Goal: Task Accomplishment & Management: Manage account settings

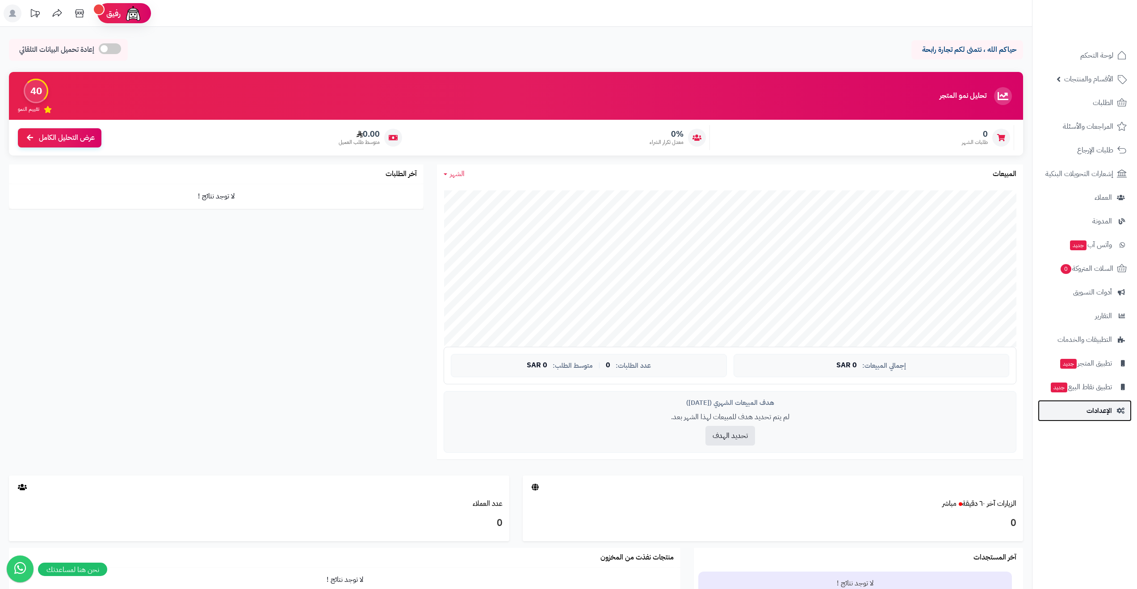
click at [1094, 408] on span "الإعدادات" at bounding box center [1099, 410] width 25 height 13
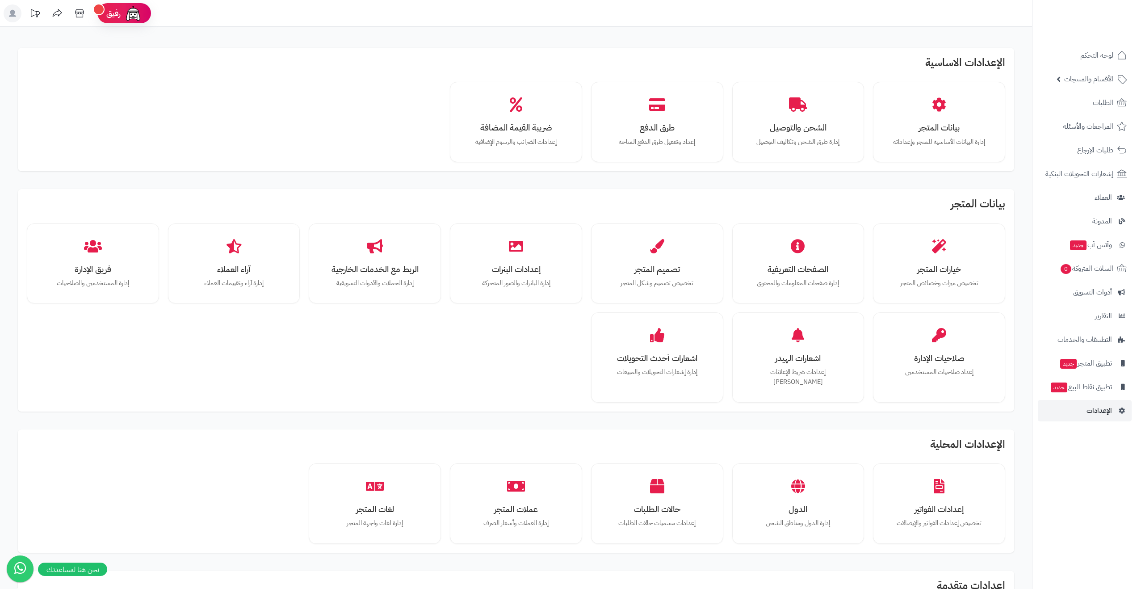
click at [10, 13] on icon at bounding box center [12, 13] width 7 height 7
click at [96, 43] on li "الإدارة" at bounding box center [54, 45] width 107 height 13
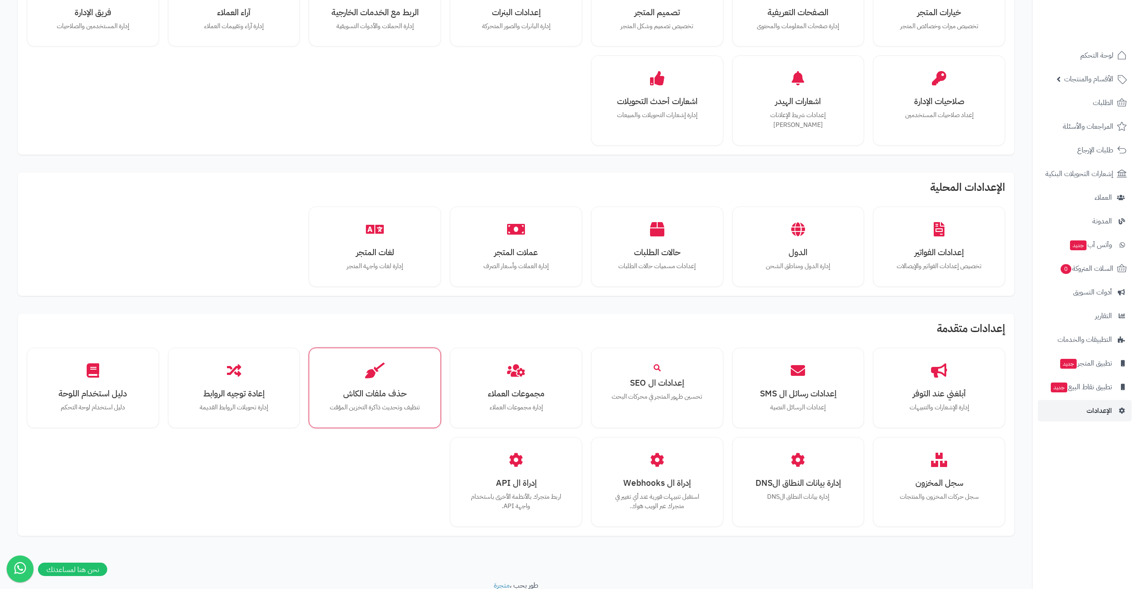
scroll to position [257, 0]
click at [410, 262] on p "إدارة لغات واجهة المتجر" at bounding box center [374, 267] width 101 height 10
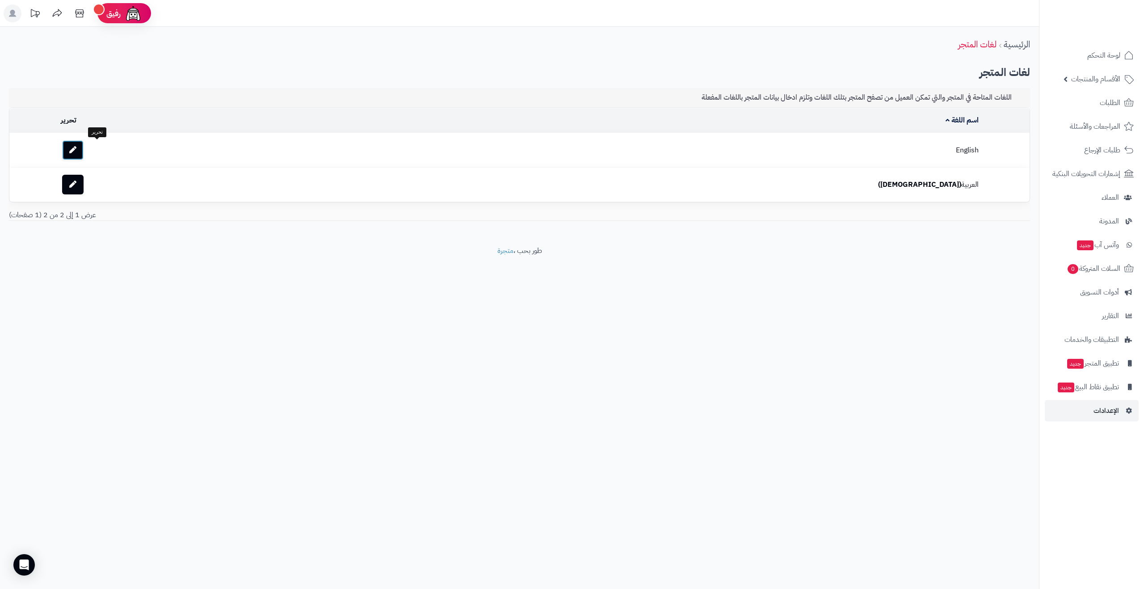
click at [76, 152] on icon at bounding box center [72, 149] width 7 height 7
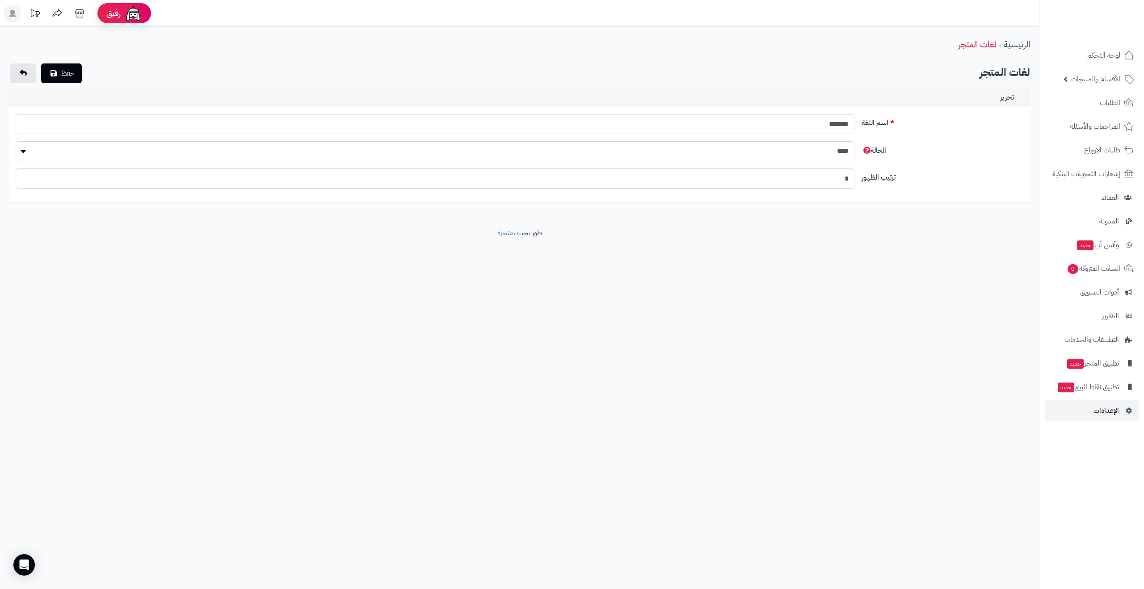
click at [115, 153] on select "**** ****" at bounding box center [435, 151] width 838 height 20
select select "*"
click at [16, 141] on select "**** ****" at bounding box center [435, 151] width 838 height 20
click at [64, 72] on button "حفظ" at bounding box center [61, 73] width 41 height 20
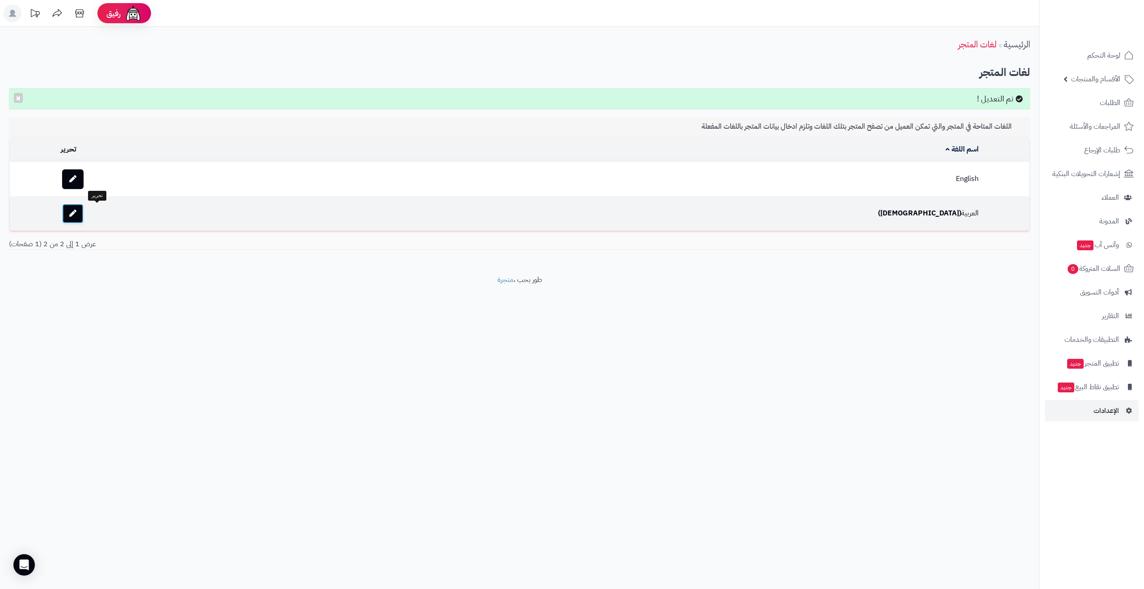
click at [84, 213] on link at bounding box center [72, 214] width 21 height 20
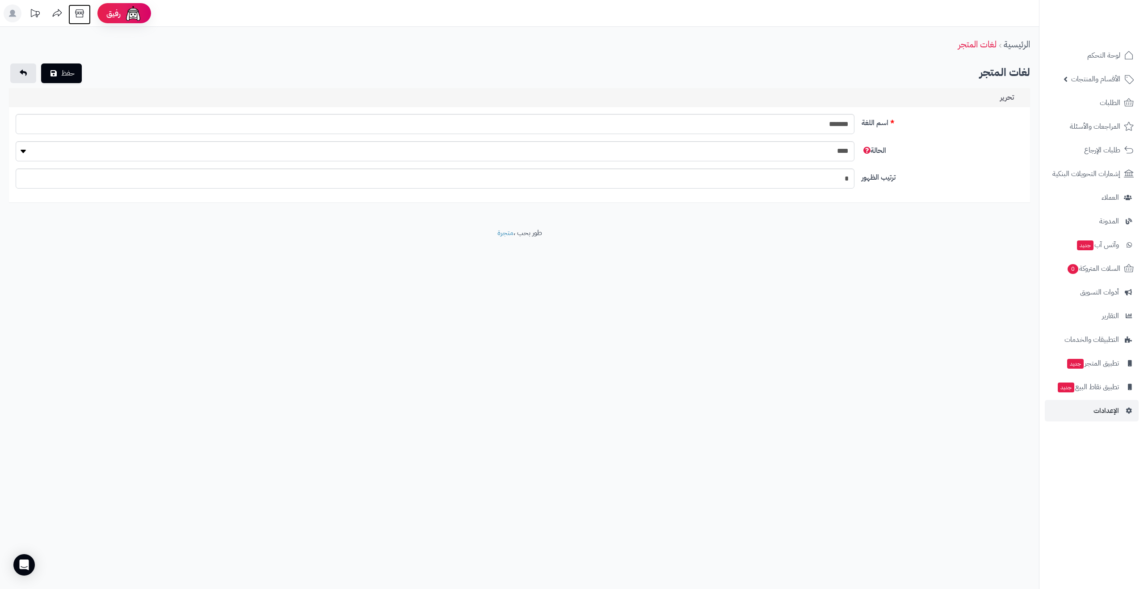
click at [76, 14] on icon at bounding box center [79, 13] width 8 height 8
click at [1103, 409] on span "الإعدادات" at bounding box center [1106, 410] width 25 height 13
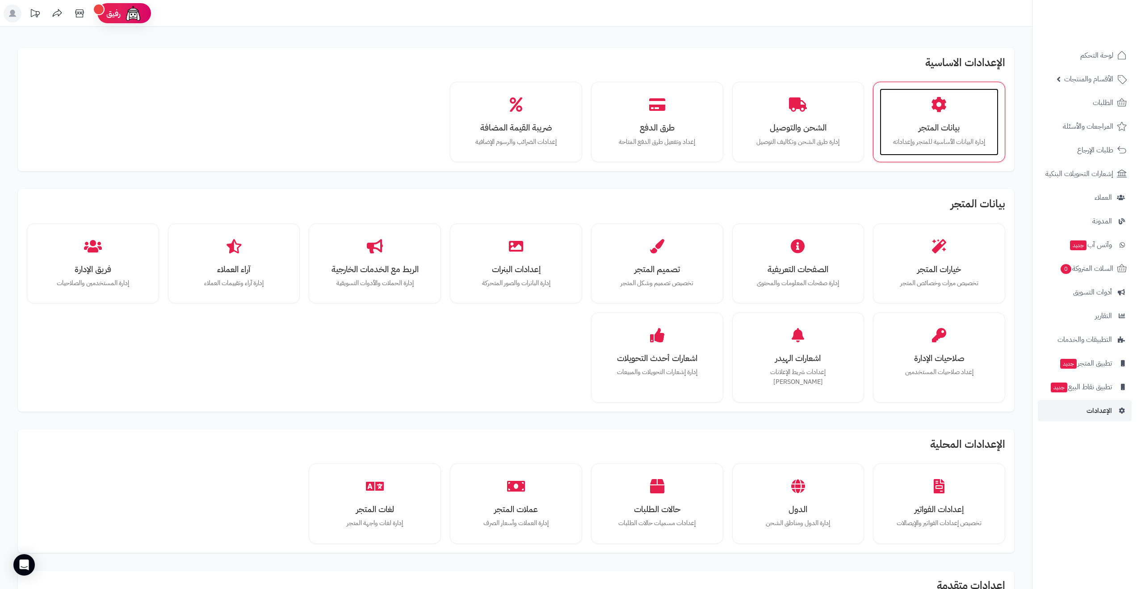
click at [915, 143] on p "إدارة البيانات الأساسية للمتجر وإعداداته" at bounding box center [939, 142] width 101 height 10
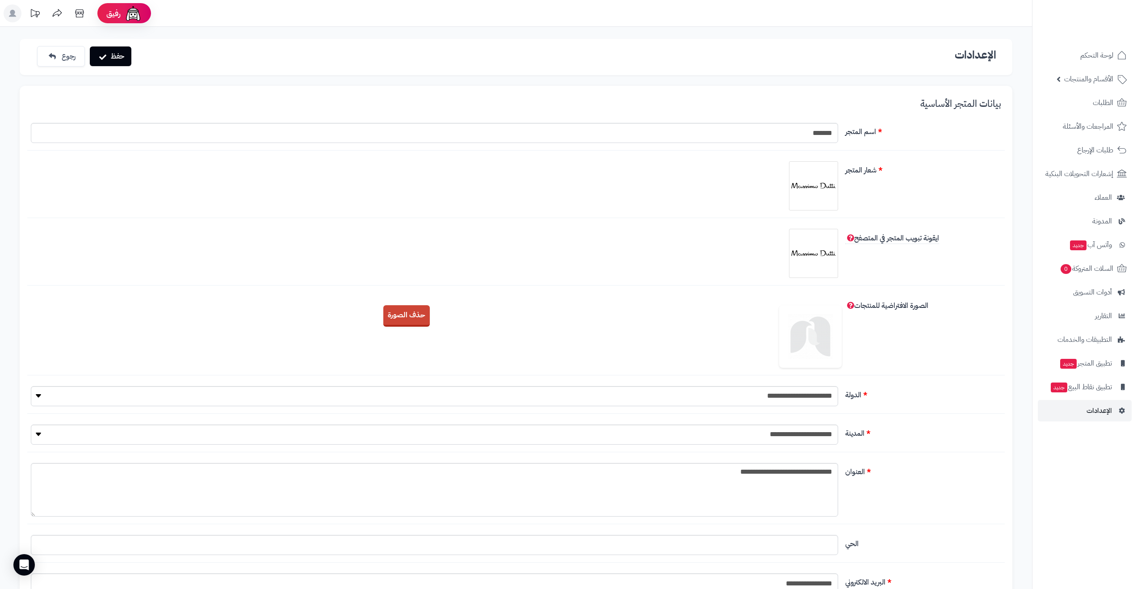
click at [9, 21] on rect at bounding box center [13, 13] width 18 height 18
click at [10, 14] on rect at bounding box center [13, 13] width 18 height 18
click at [97, 42] on li "الإدارة" at bounding box center [54, 45] width 107 height 13
click at [15, 9] on rect at bounding box center [13, 13] width 18 height 18
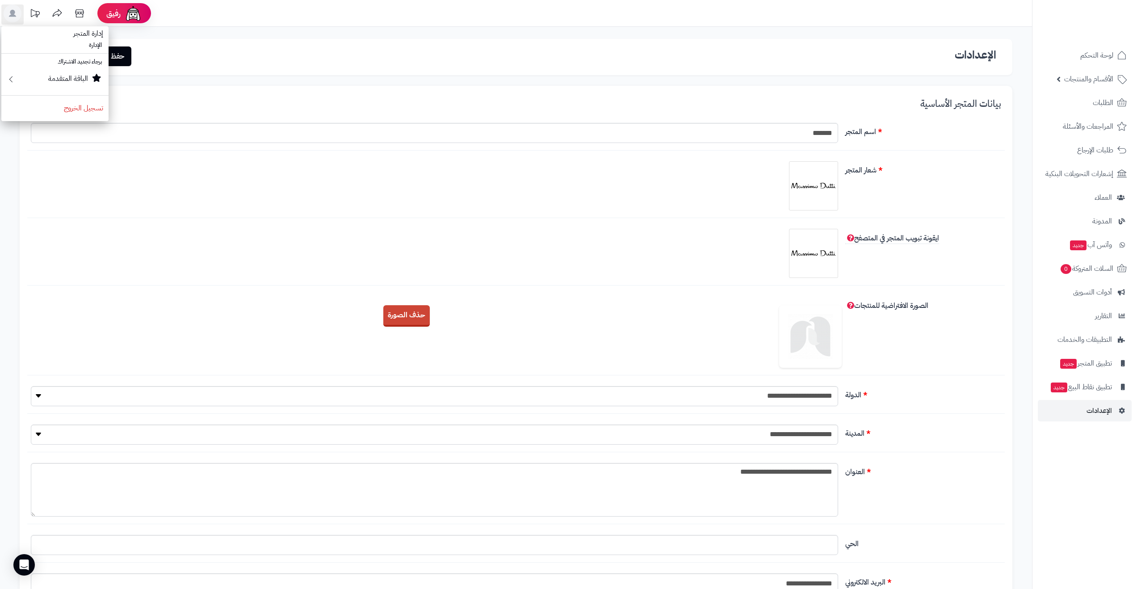
click at [91, 31] on span "إدارة المتجر" at bounding box center [88, 33] width 41 height 21
click at [8, 13] on rect at bounding box center [13, 13] width 18 height 18
click at [1083, 479] on nav "لوحة التحكم الأقسام والمنتجات المنتجات الأقسام الماركات مواصفات المنتجات مواصفا…" at bounding box center [1084, 305] width 105 height 589
click at [1088, 53] on span "لوحة التحكم" at bounding box center [1097, 55] width 33 height 13
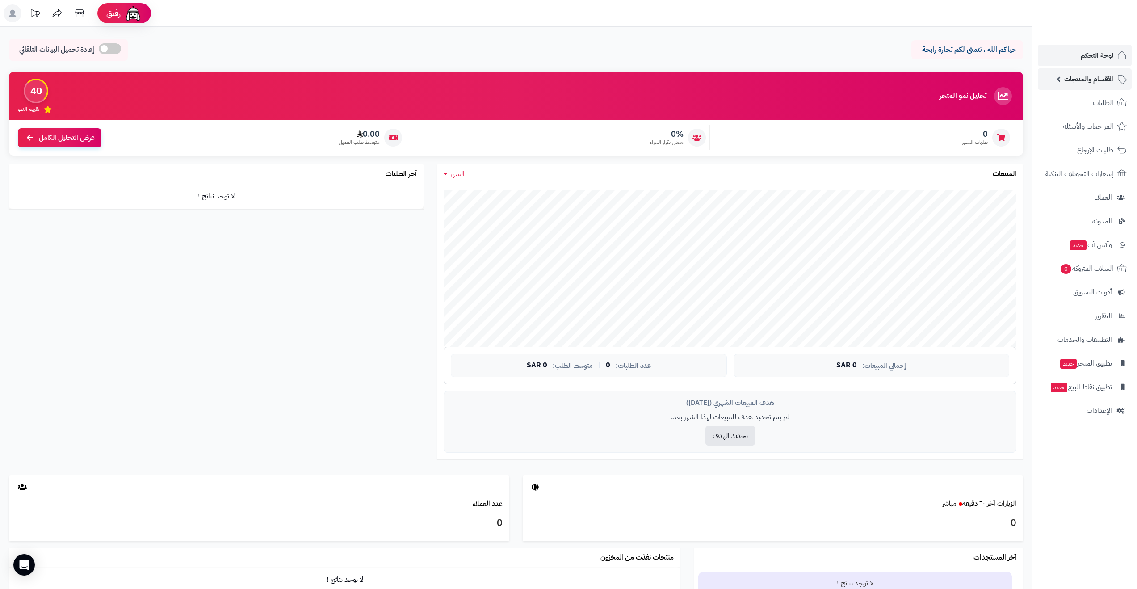
click at [1084, 78] on span "الأقسام والمنتجات" at bounding box center [1089, 79] width 49 height 13
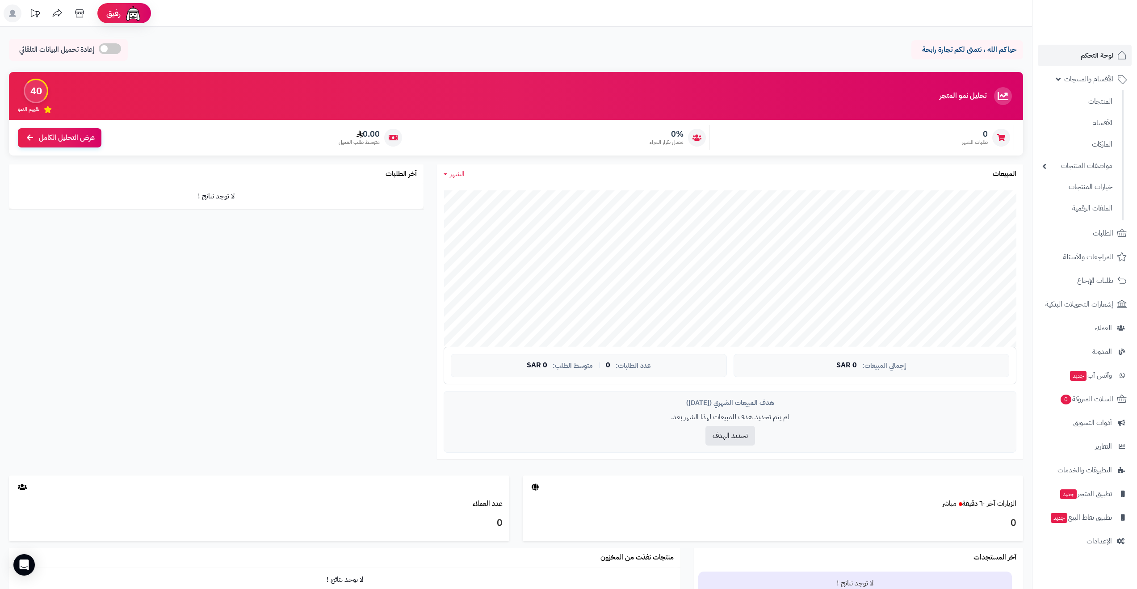
click at [15, 15] on rect at bounding box center [13, 13] width 18 height 18
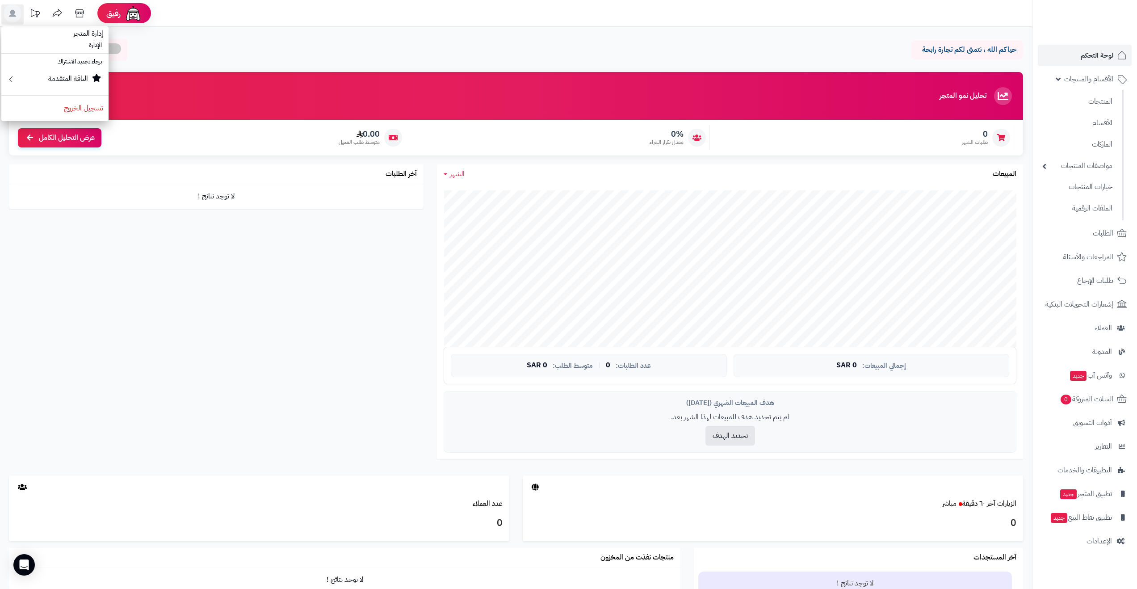
click at [185, 35] on div "حياكم الله ، نتمنى لكم تجارة رابحة إعادة تحميل البيانات التلقائي الرئيسية لوحة …" at bounding box center [516, 360] width 1032 height 666
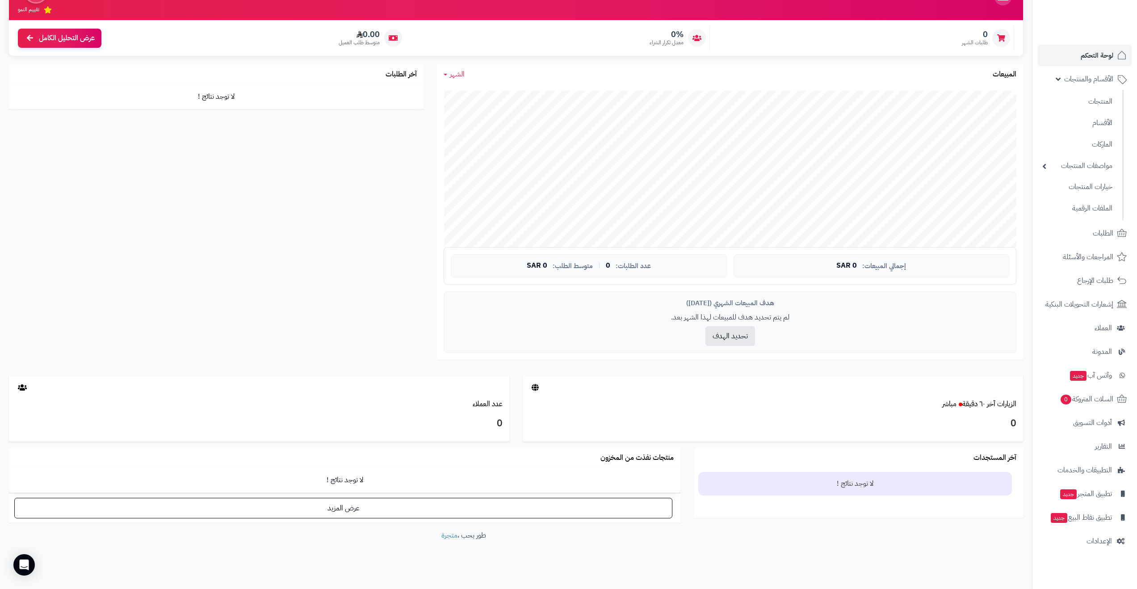
scroll to position [104, 0]
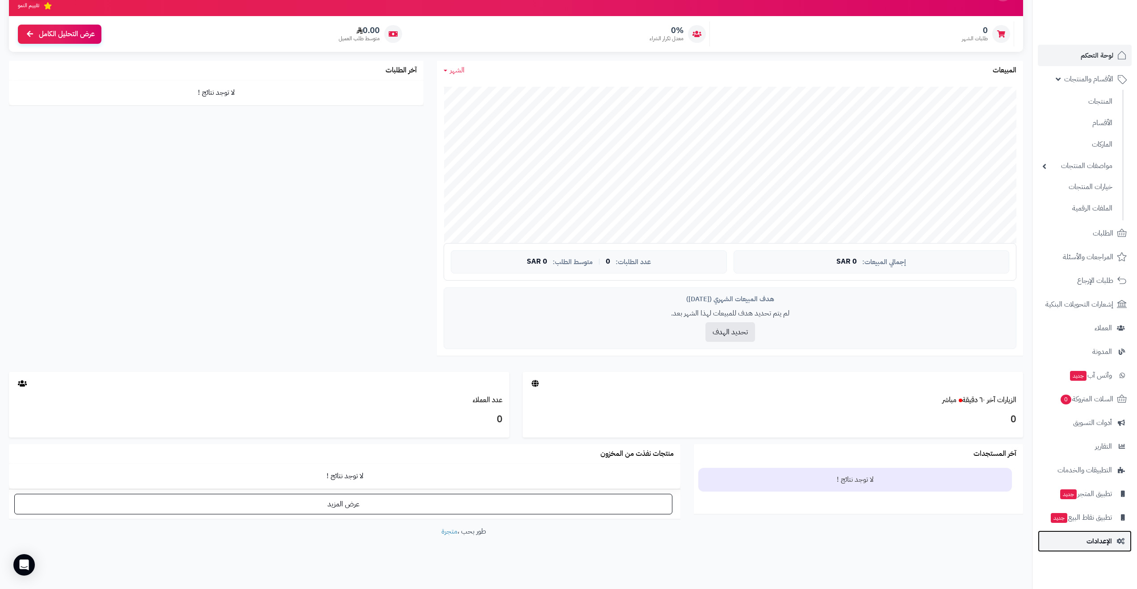
click at [1093, 533] on link "الإعدادات" at bounding box center [1085, 540] width 94 height 21
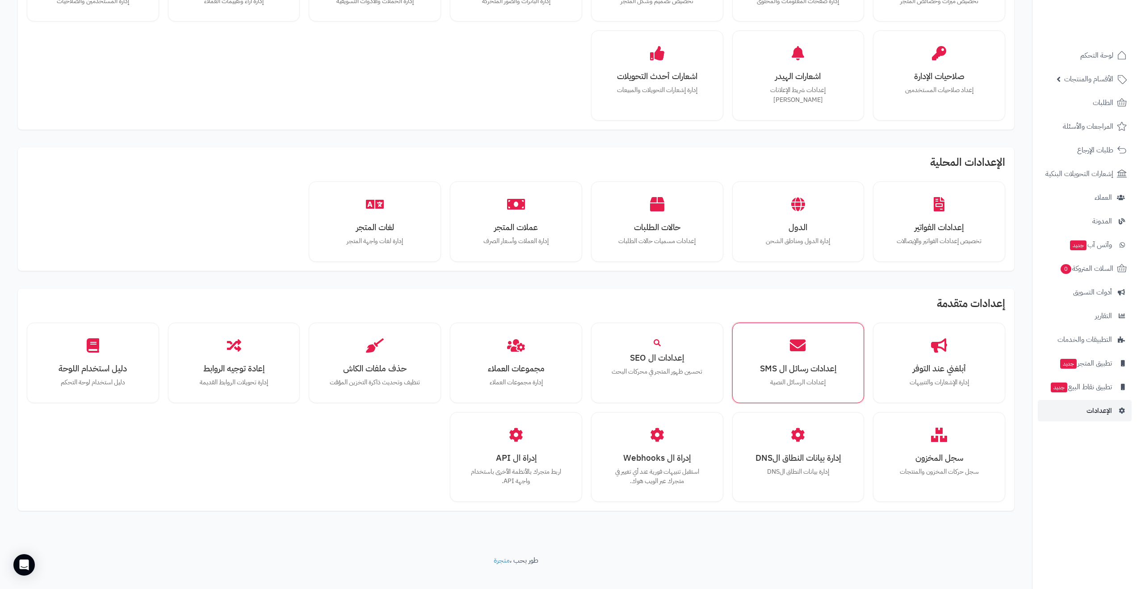
scroll to position [282, 0]
click at [129, 378] on p "دليل استخدام لوحة التحكم" at bounding box center [92, 383] width 101 height 10
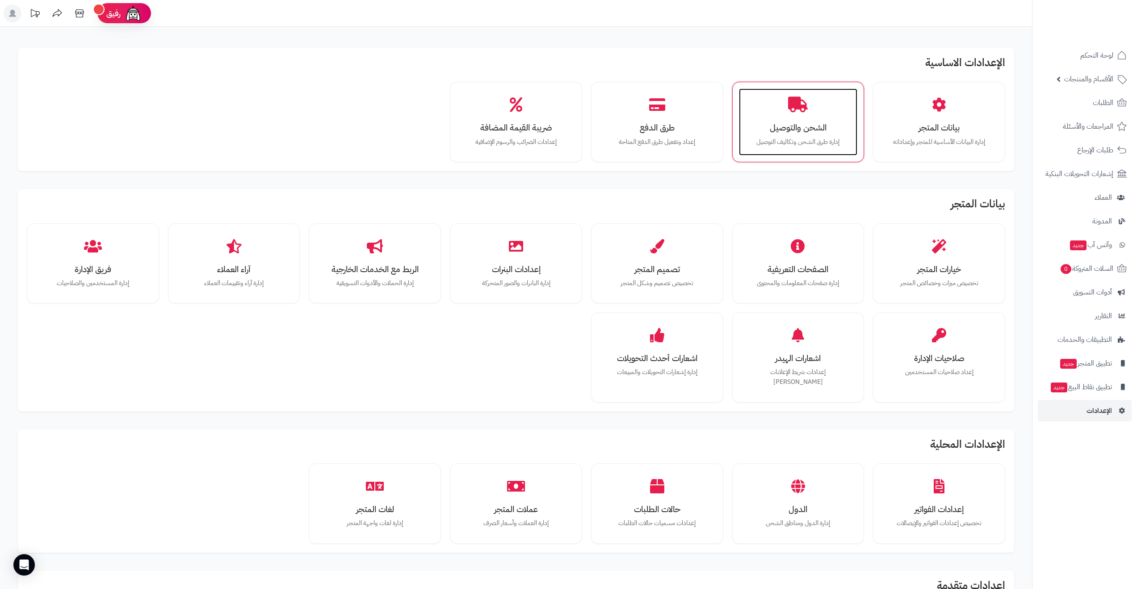
click at [815, 131] on h3 "الشحن والتوصيل" at bounding box center [798, 127] width 101 height 9
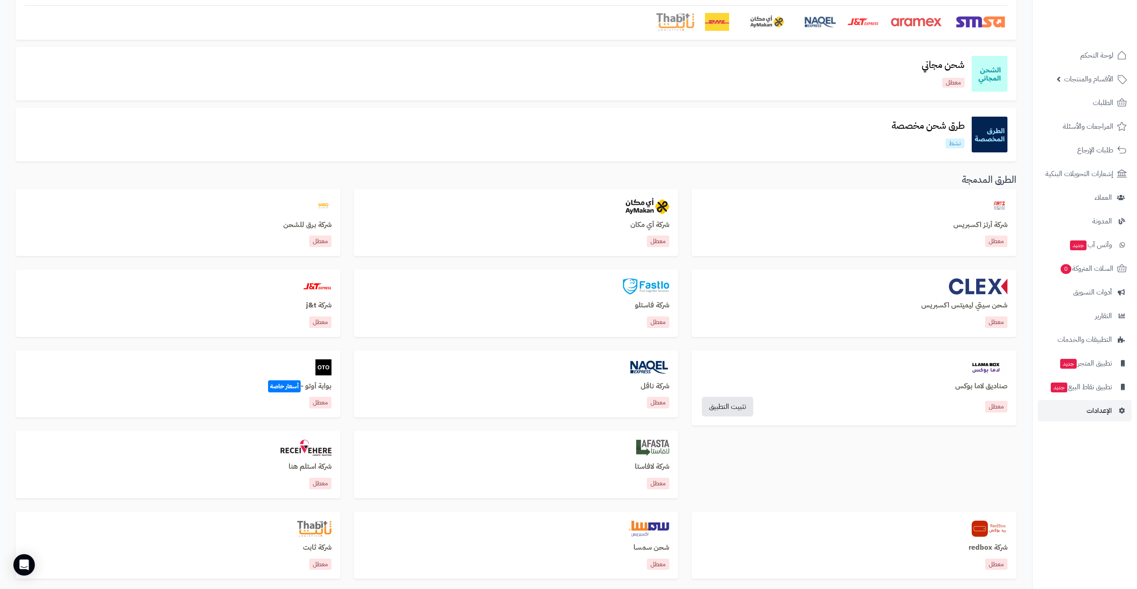
scroll to position [140, 0]
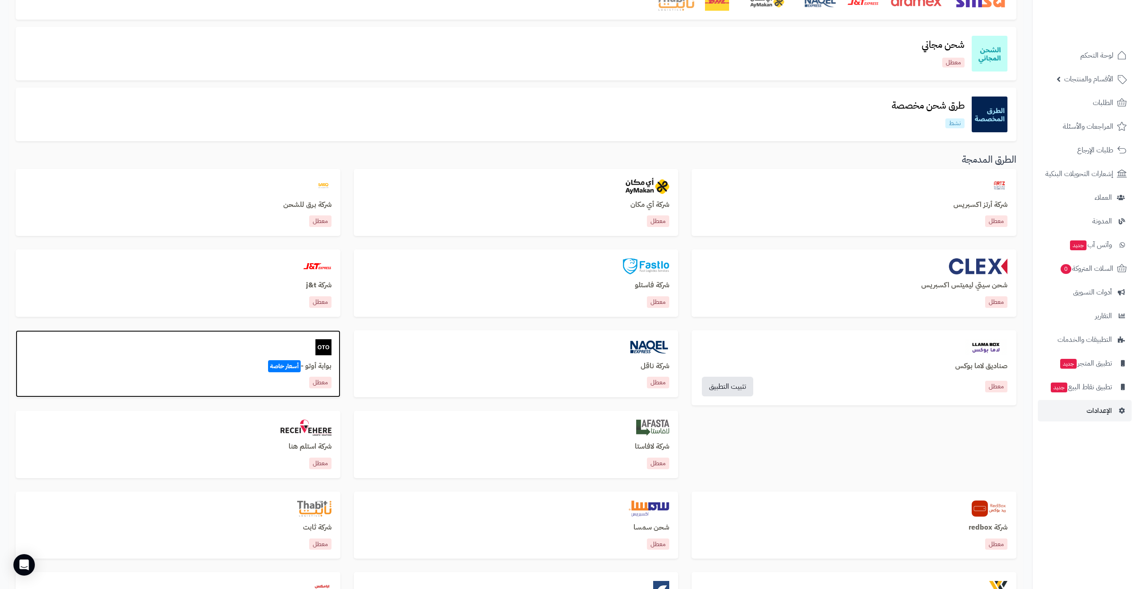
click at [290, 367] on span "أسعار خاصة" at bounding box center [284, 366] width 33 height 12
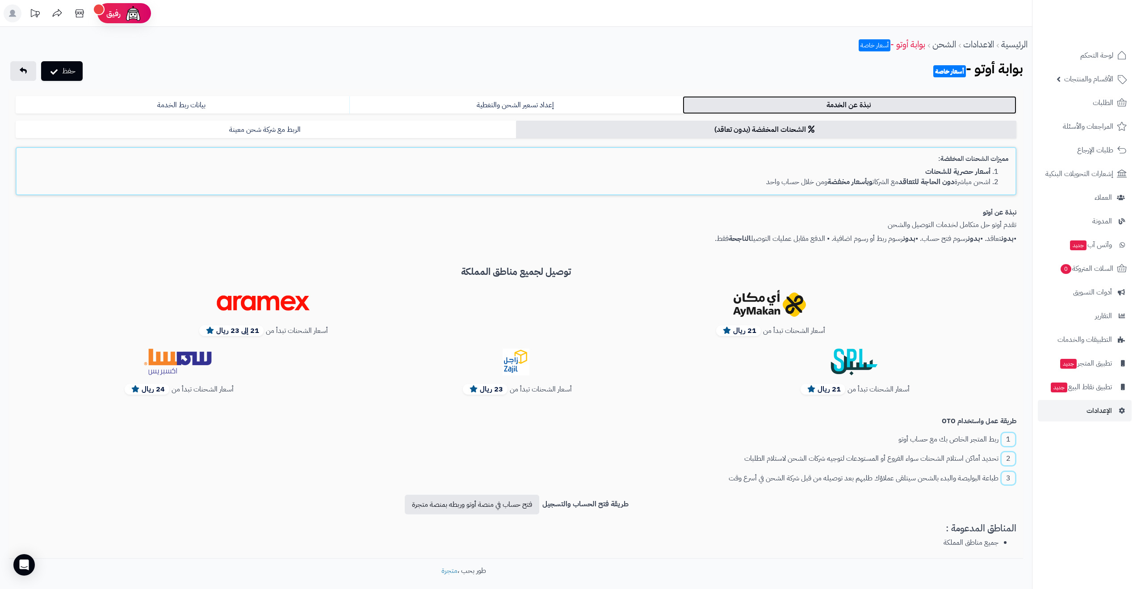
click at [838, 105] on link "نبذة عن الخدمة" at bounding box center [850, 105] width 334 height 18
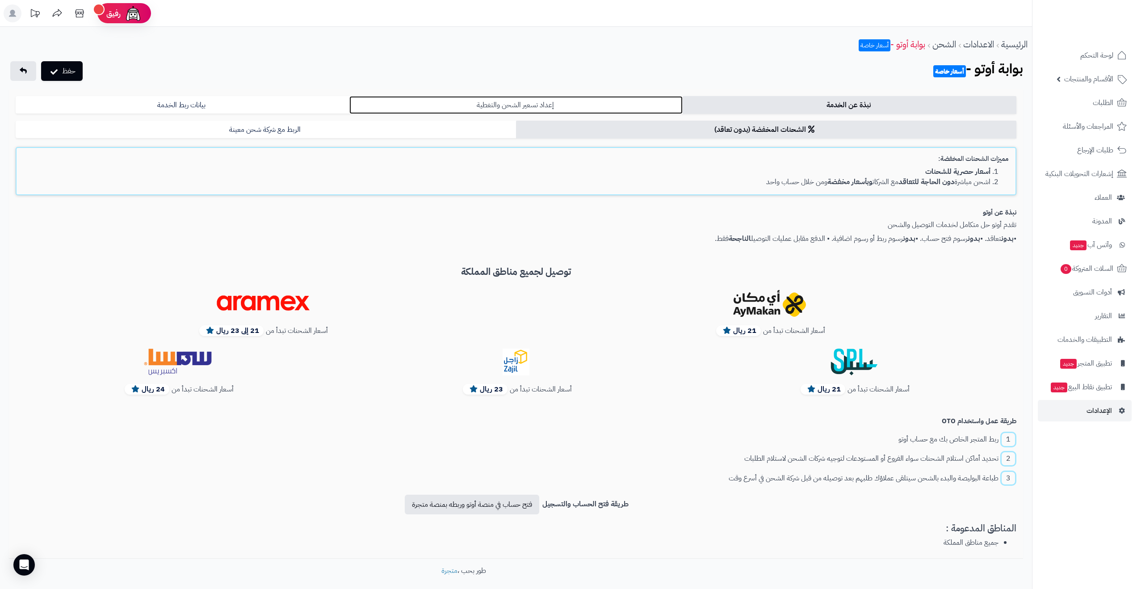
click at [610, 101] on link "إعداد تسعير الشحن والتغطية" at bounding box center [516, 105] width 334 height 18
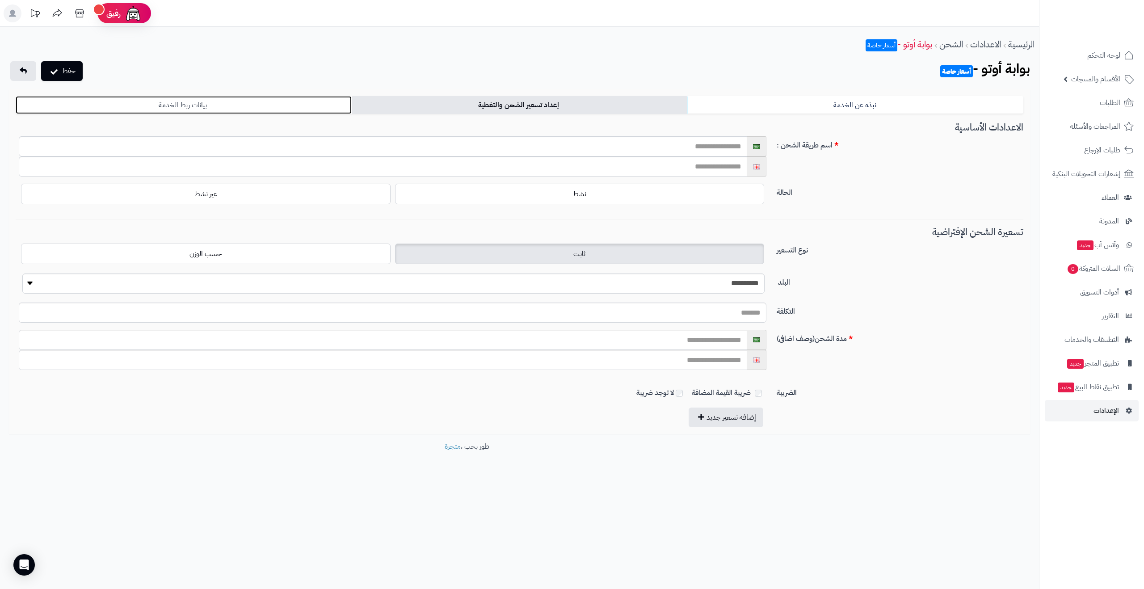
click at [266, 106] on link "بيانات ربط الخدمة" at bounding box center [184, 105] width 336 height 18
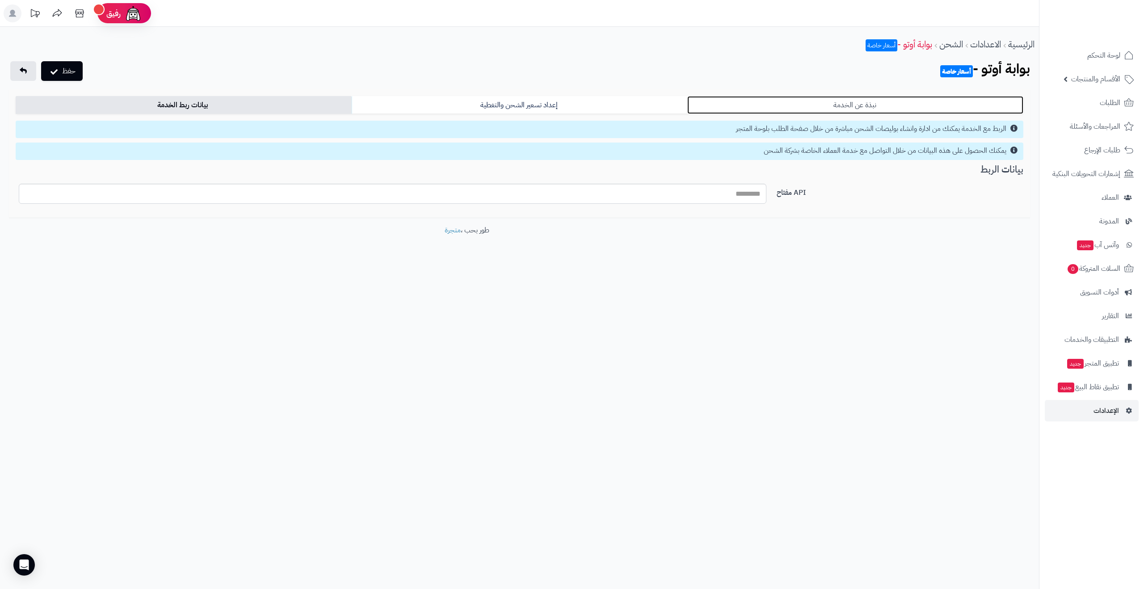
click at [859, 106] on link "نبذة عن الخدمة" at bounding box center [855, 105] width 336 height 18
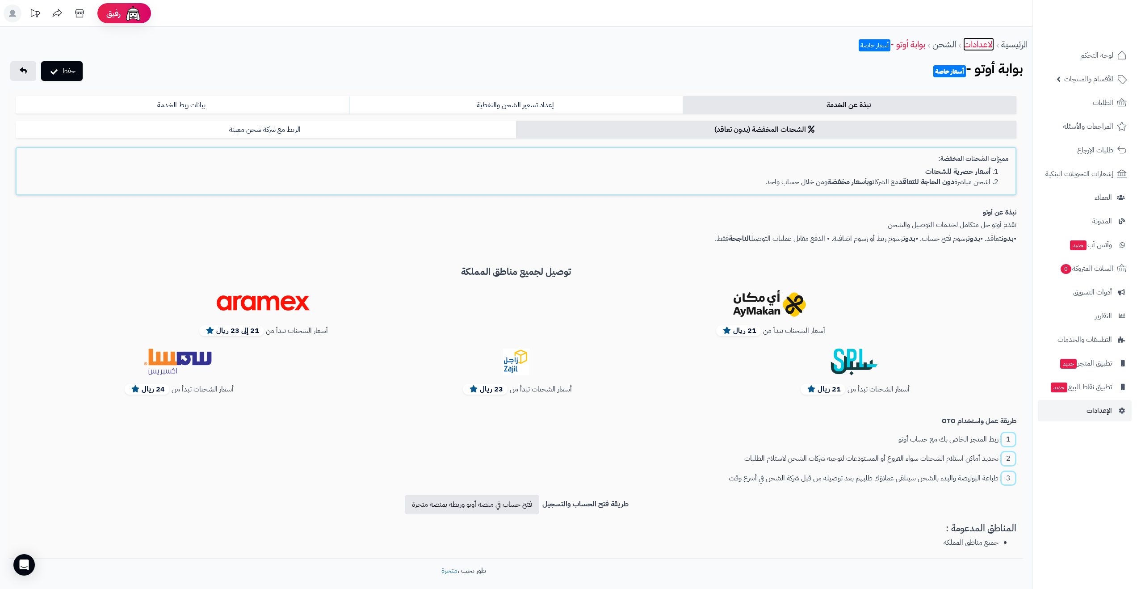
click at [986, 44] on link "الاعدادات" at bounding box center [979, 44] width 31 height 13
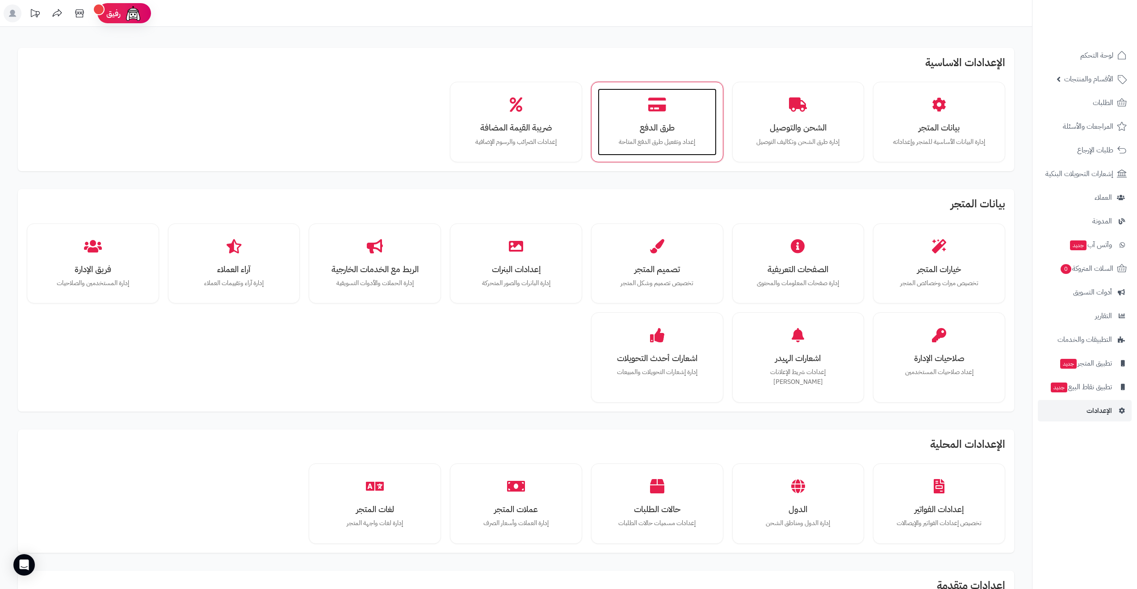
click at [678, 134] on div "طرق الدفع إعداد وتفعيل طرق الدفع المتاحة" at bounding box center [657, 121] width 119 height 67
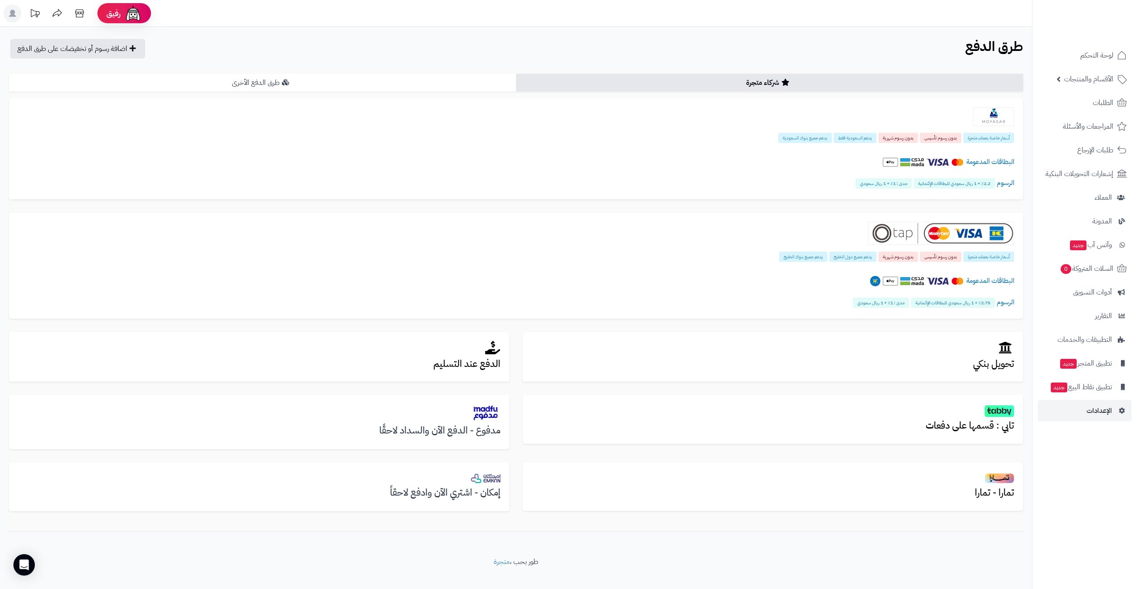
click at [387, 85] on link "طرق الدفع الأخرى" at bounding box center [262, 83] width 507 height 18
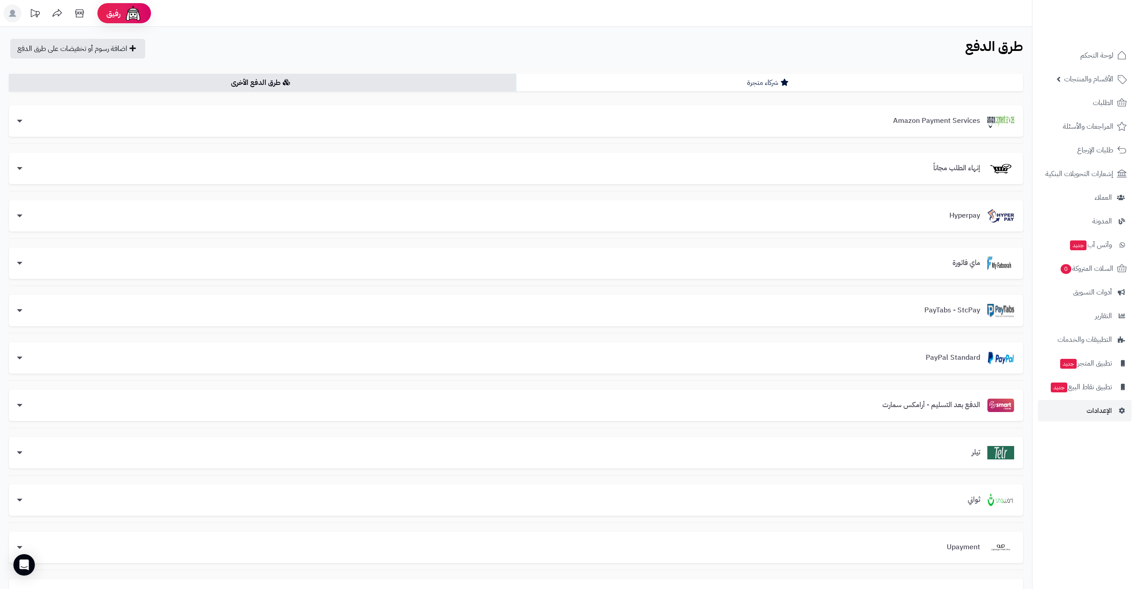
click at [865, 66] on div "**********" at bounding box center [516, 338] width 1032 height 623
click at [860, 76] on link "شركاء متجرة" at bounding box center [769, 83] width 507 height 18
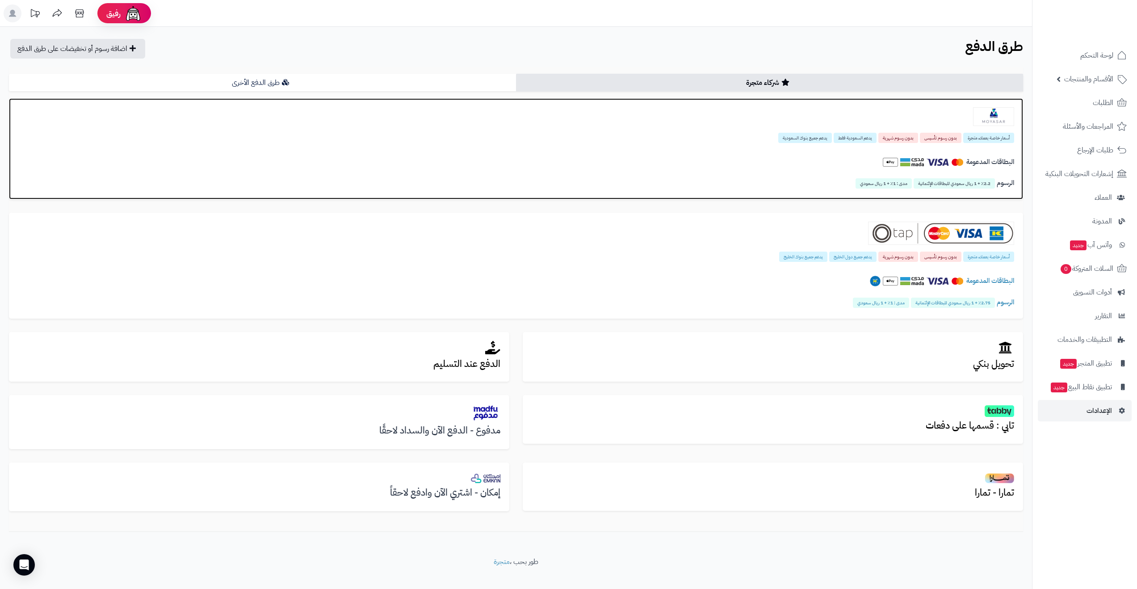
click at [687, 150] on div "البطاقات المدعومة" at bounding box center [516, 164] width 997 height 31
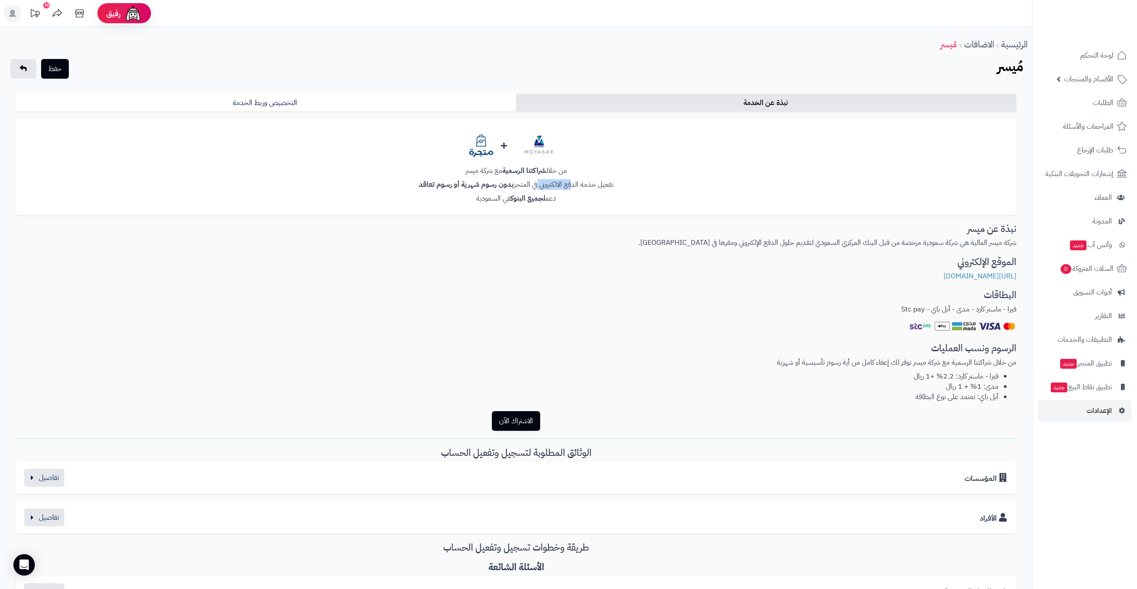
drag, startPoint x: 575, startPoint y: 184, endPoint x: 540, endPoint y: 186, distance: 35.4
click at [540, 186] on p "تفعيل خدمة الدفع الالكتروني في المتجر بدون رسوم شهرية أو رسوم تعاقد" at bounding box center [516, 185] width 987 height 10
drag, startPoint x: 559, startPoint y: 198, endPoint x: 481, endPoint y: 198, distance: 77.8
click at [481, 198] on p "دعم لجميع البنوك في السعودية" at bounding box center [516, 199] width 987 height 10
drag, startPoint x: 1016, startPoint y: 242, endPoint x: 746, endPoint y: 240, distance: 269.9
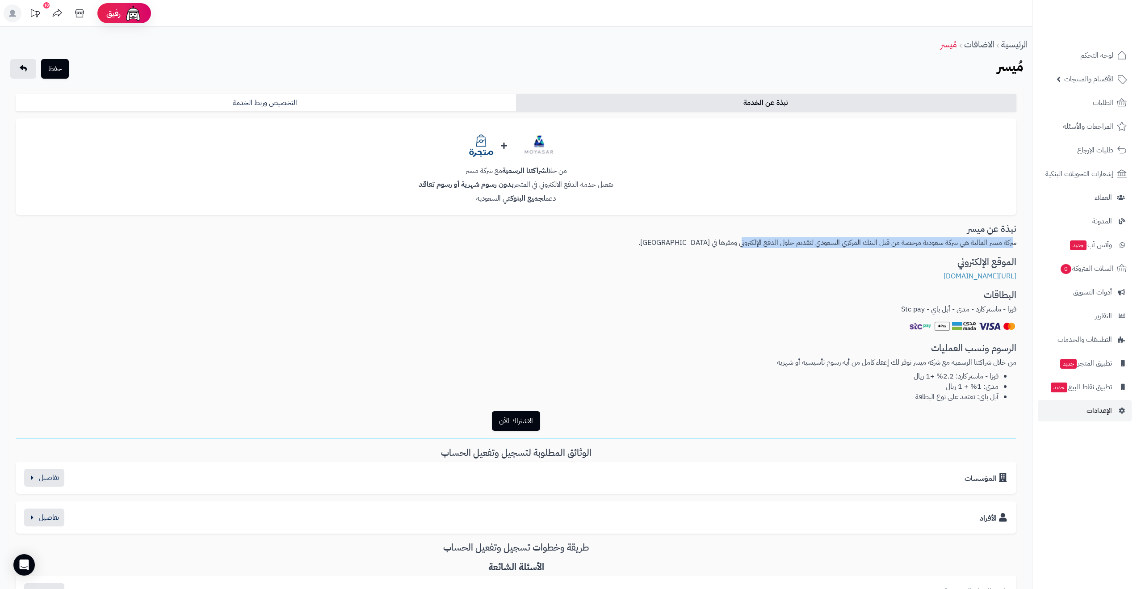
click at [746, 240] on p "شركة ميسر المالية هي شركة سعودية مرخصة من قبل البنك المركزي السعودي لتقديم حلول…" at bounding box center [516, 243] width 1001 height 10
drag, startPoint x: 1017, startPoint y: 309, endPoint x: 1008, endPoint y: 309, distance: 9.4
click at [1008, 309] on div "نبذة عن الخدمة التخصيص وربط الخدمة من خلال شراكتنا الرسمية مع شركة ميسر تفعيل خ…" at bounding box center [516, 452] width 1015 height 731
drag, startPoint x: 991, startPoint y: 311, endPoint x: 985, endPoint y: 312, distance: 6.3
click at [988, 312] on p "فيزا - ماستر كارد - مدى - أبل باي - Stc pay" at bounding box center [516, 309] width 1001 height 10
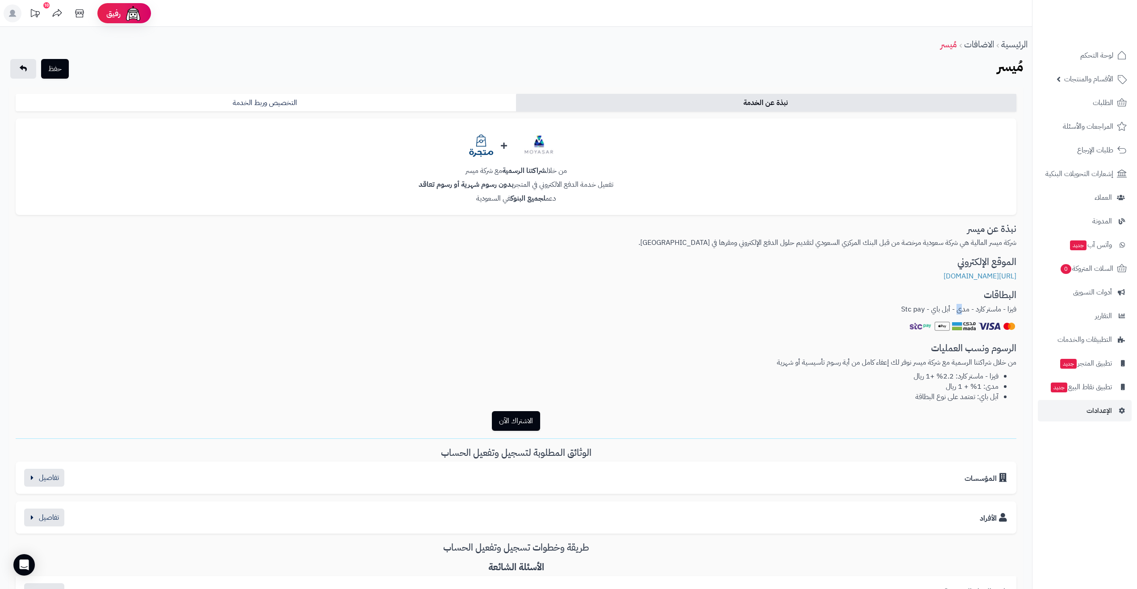
drag, startPoint x: 957, startPoint y: 311, endPoint x: 936, endPoint y: 311, distance: 21.0
click at [956, 311] on p "فيزا - ماستر كارد - مدى - أبل باي - Stc pay" at bounding box center [516, 309] width 1001 height 10
drag, startPoint x: 913, startPoint y: 308, endPoint x: 900, endPoint y: 309, distance: 13.0
click at [901, 309] on p "فيزا - ماستر كارد - مدى - أبل باي - Stc pay" at bounding box center [516, 309] width 1001 height 10
drag, startPoint x: 1003, startPoint y: 363, endPoint x: 851, endPoint y: 362, distance: 151.5
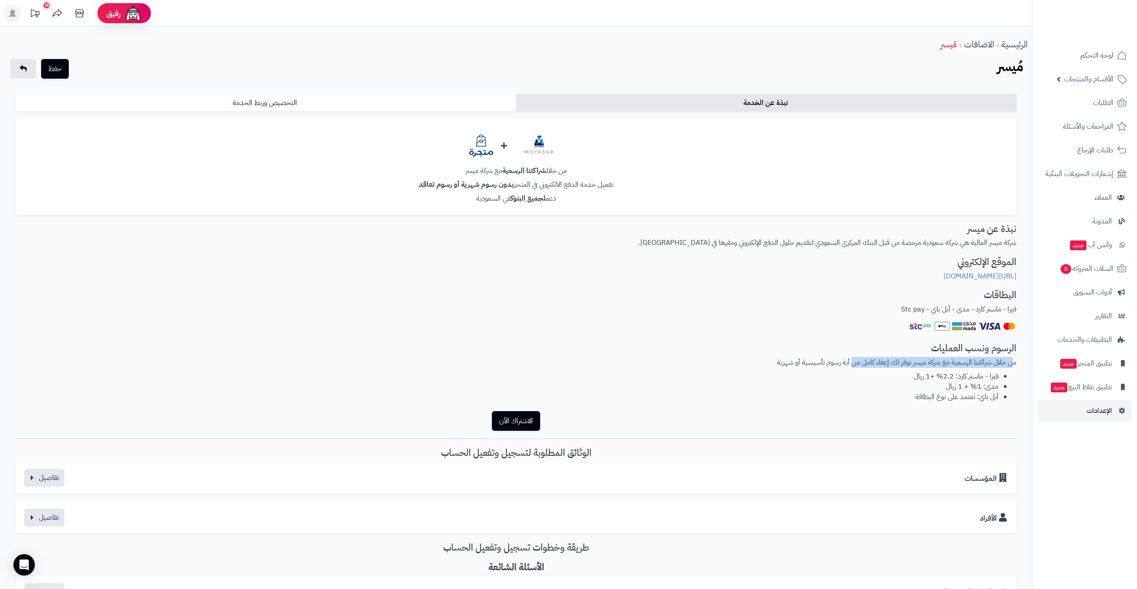
click at [851, 362] on p "من خلال شراكتنا الرسمية مع شركة ميسر نوفر لك إعفاء كامل من أية رسوم تأسيسية أو …" at bounding box center [516, 363] width 1001 height 10
drag, startPoint x: 828, startPoint y: 360, endPoint x: 779, endPoint y: 357, distance: 48.8
click at [779, 358] on p "من خلال شراكتنا الرسمية مع شركة ميسر نوفر لك إعفاء كامل من أية رسوم تأسيسية أو …" at bounding box center [516, 363] width 1001 height 10
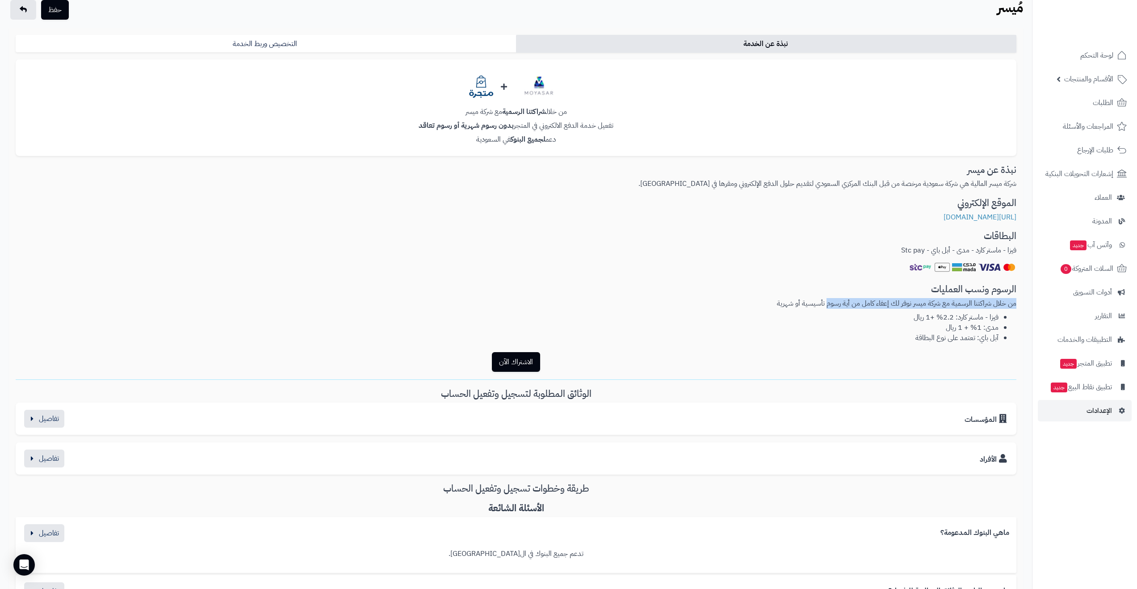
scroll to position [144, 0]
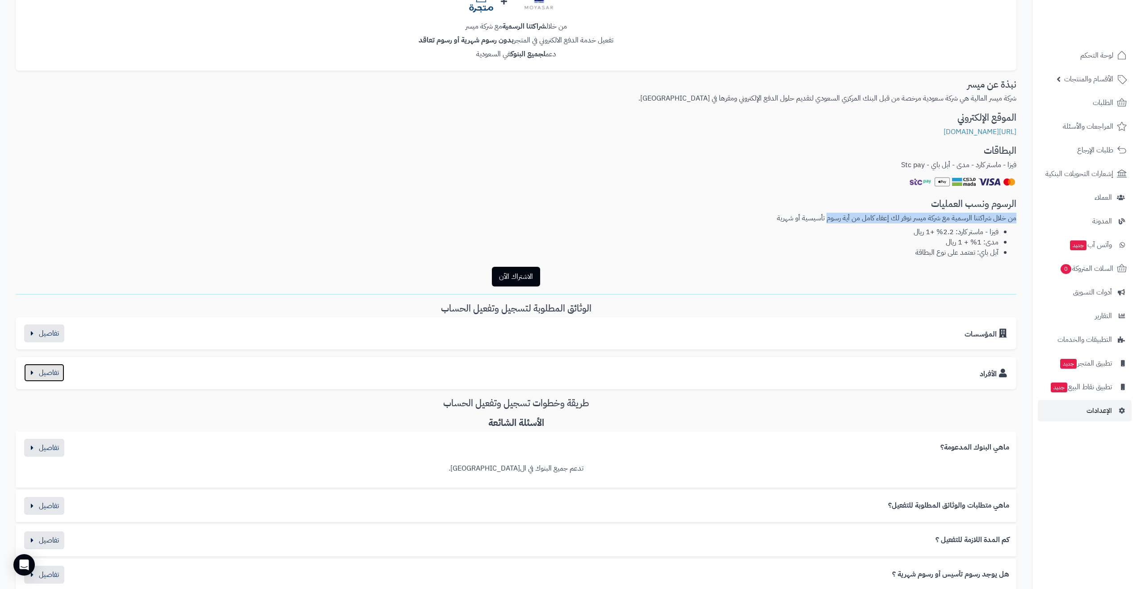
click at [40, 374] on button "button" at bounding box center [44, 373] width 40 height 18
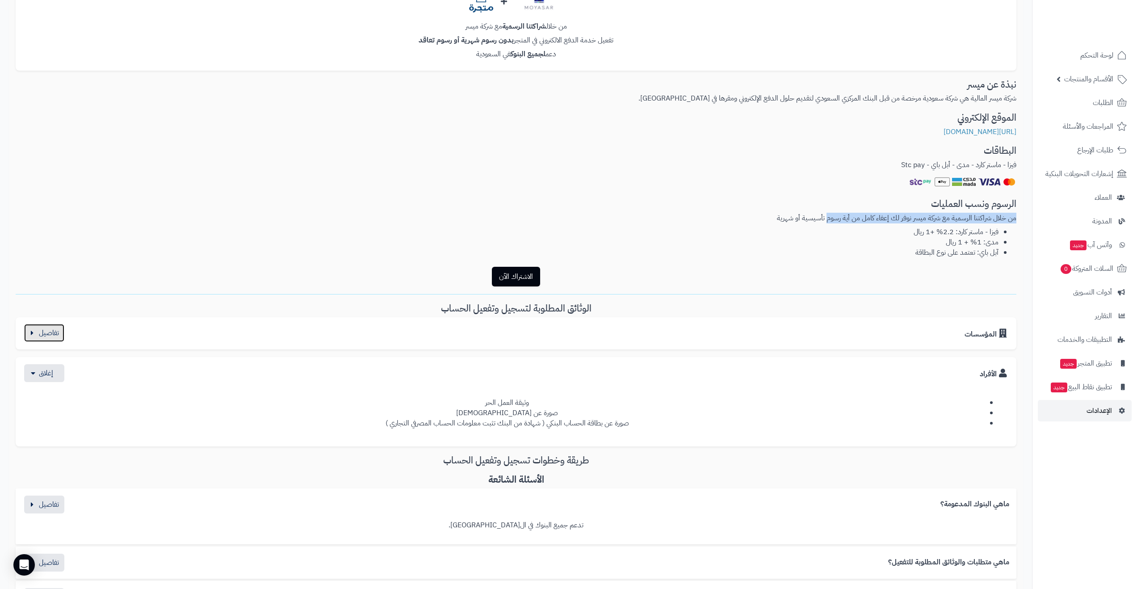
click at [42, 331] on button "button" at bounding box center [44, 333] width 40 height 18
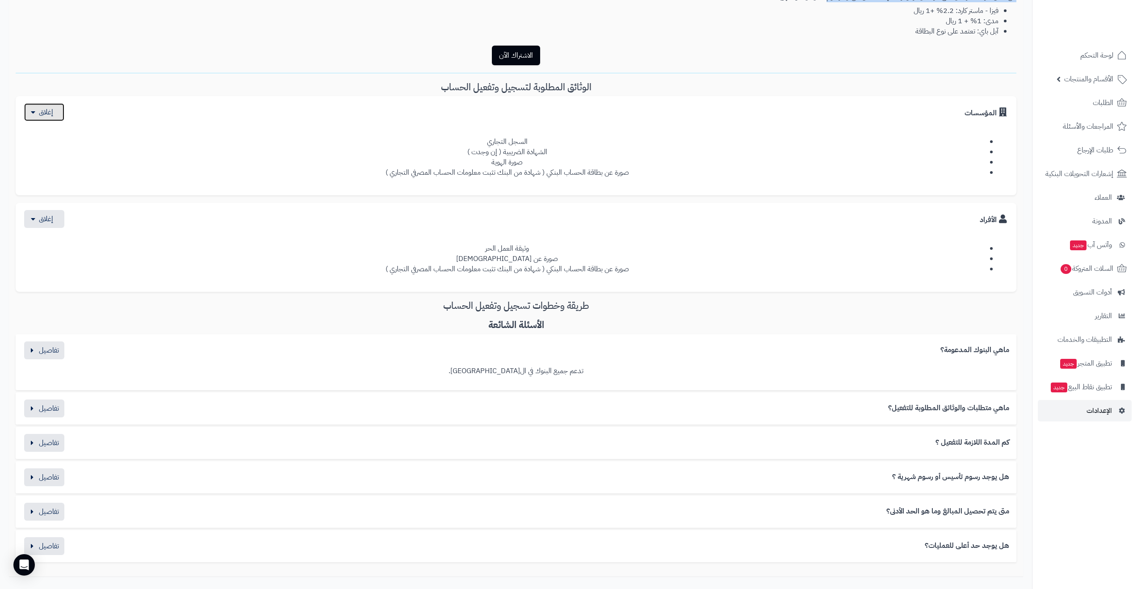
scroll to position [384, 0]
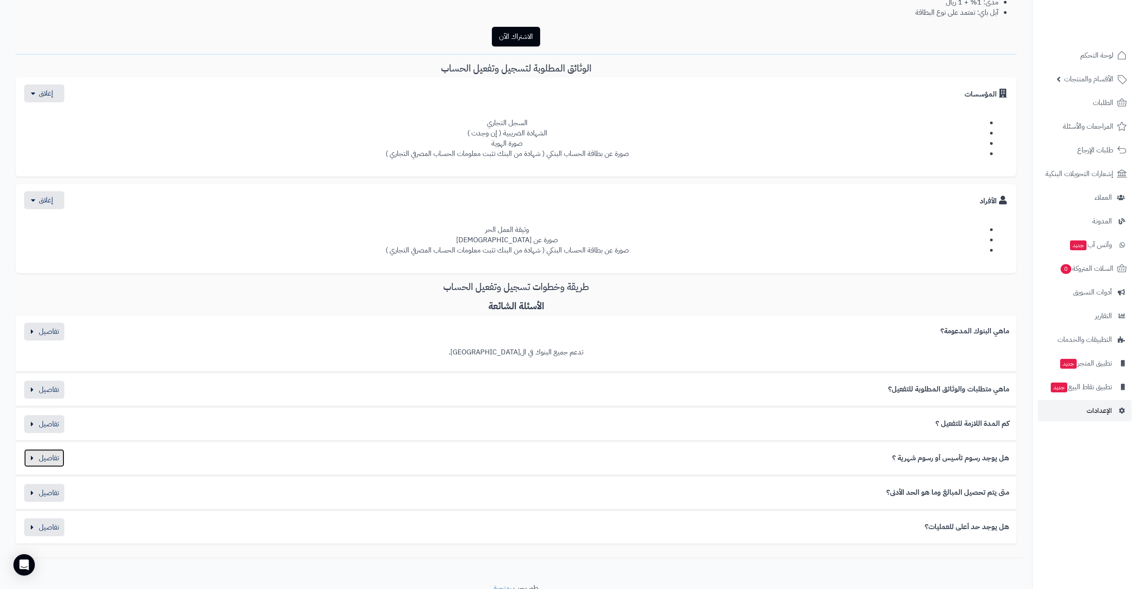
click at [29, 460] on button "button" at bounding box center [44, 458] width 40 height 18
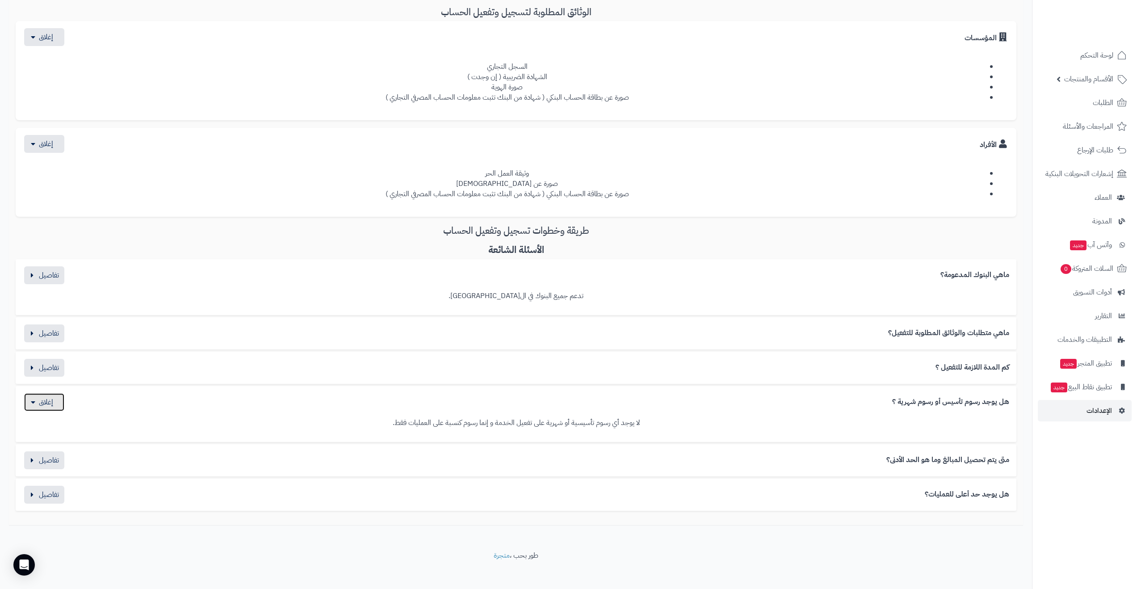
scroll to position [440, 0]
click at [42, 457] on button "button" at bounding box center [44, 461] width 40 height 18
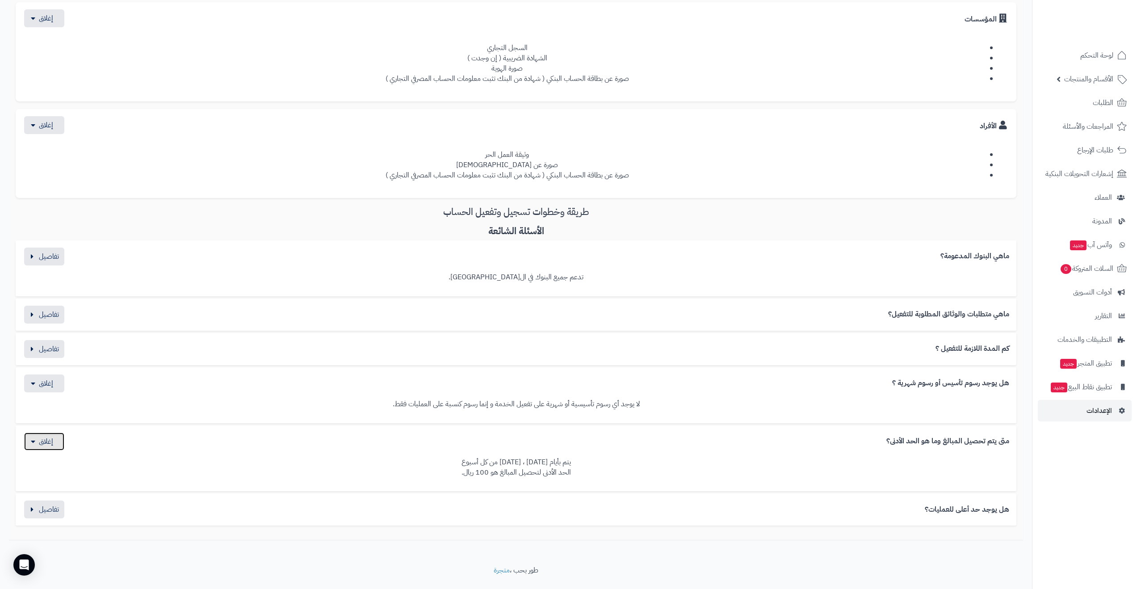
scroll to position [480, 0]
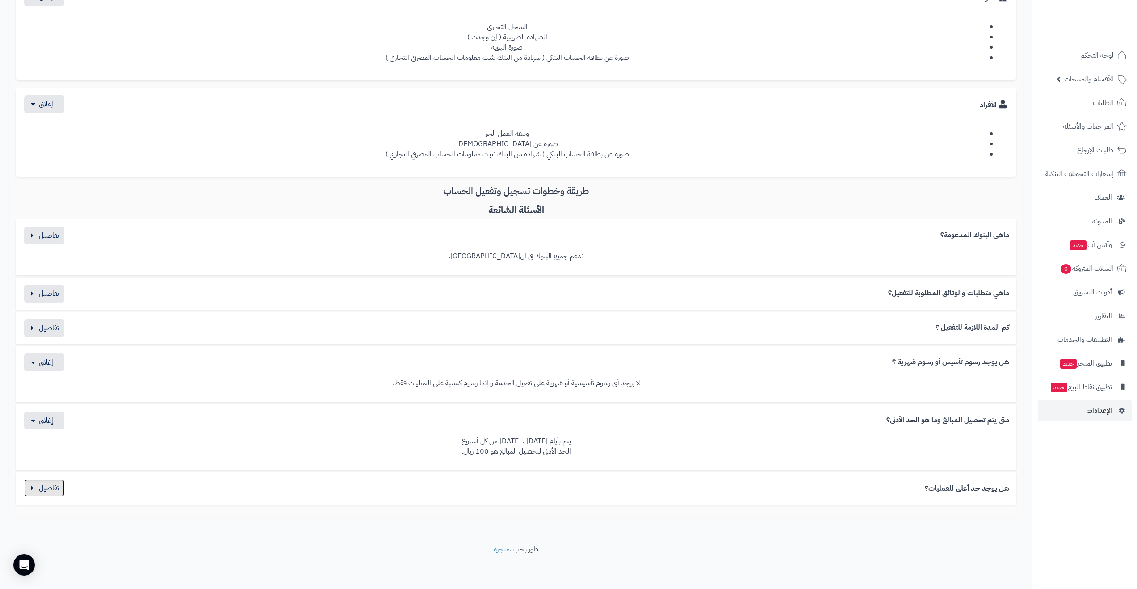
click at [56, 488] on button "button" at bounding box center [44, 488] width 40 height 18
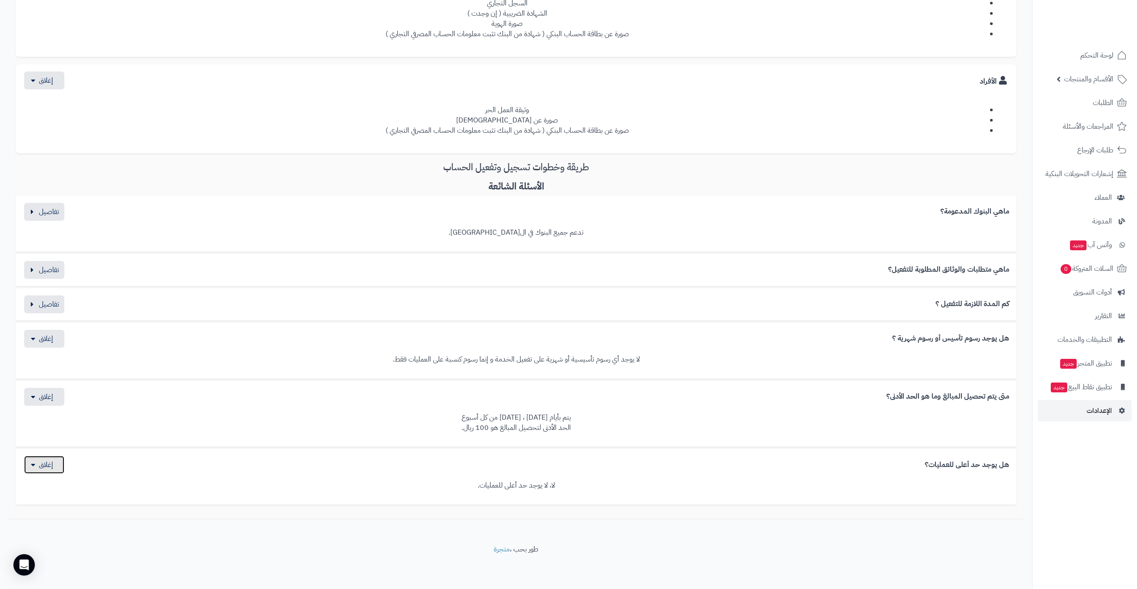
scroll to position [504, 0]
click at [50, 266] on button "button" at bounding box center [44, 270] width 40 height 18
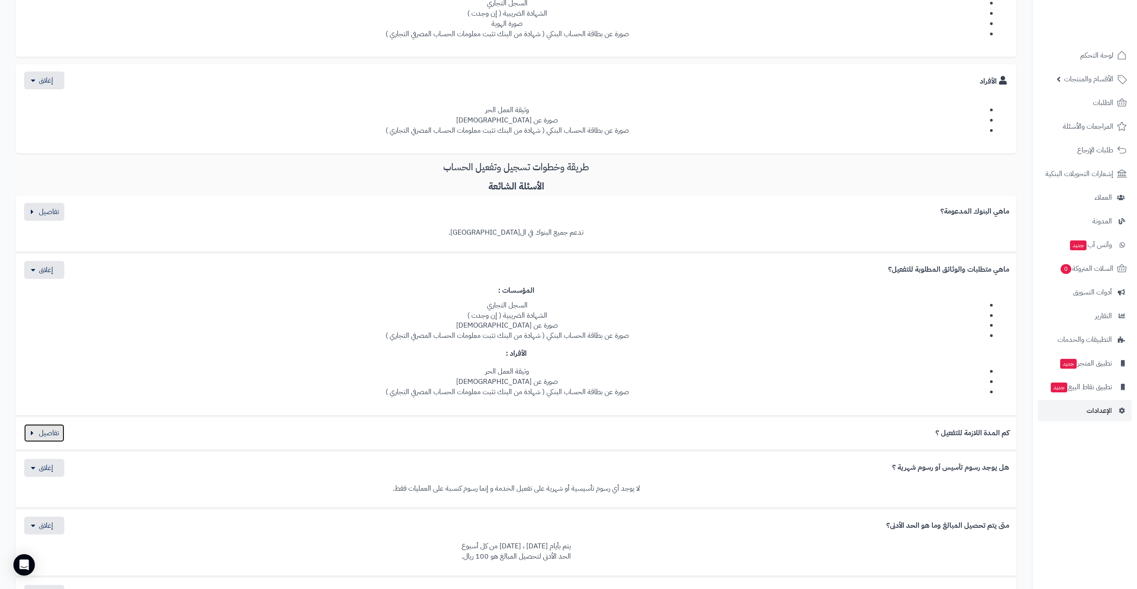
click at [62, 432] on button "button" at bounding box center [44, 433] width 40 height 18
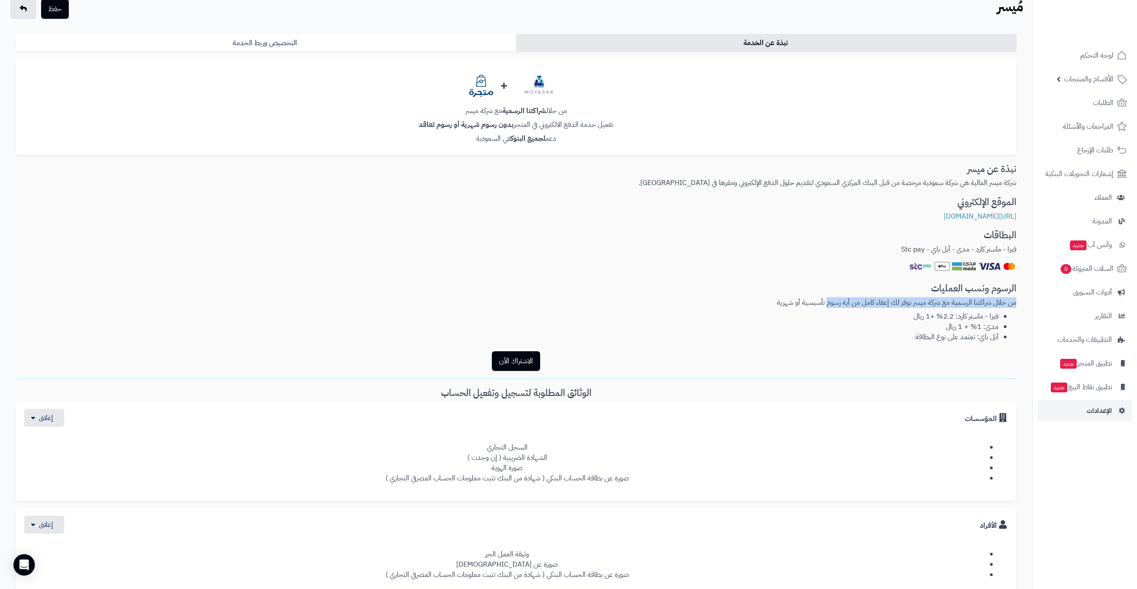
scroll to position [0, 0]
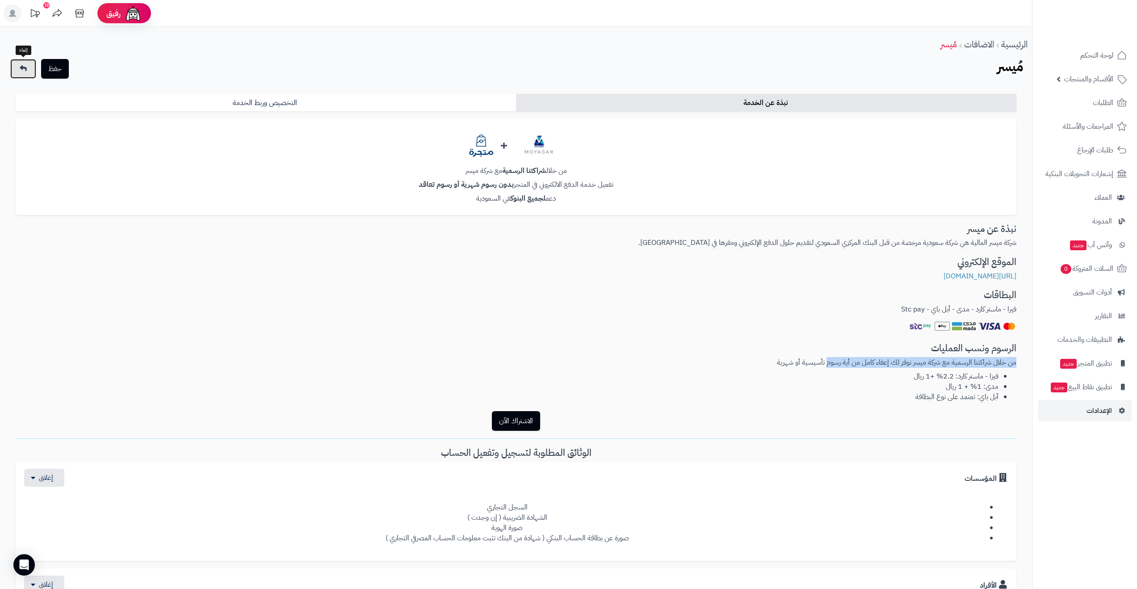
click at [23, 63] on link at bounding box center [23, 69] width 26 height 20
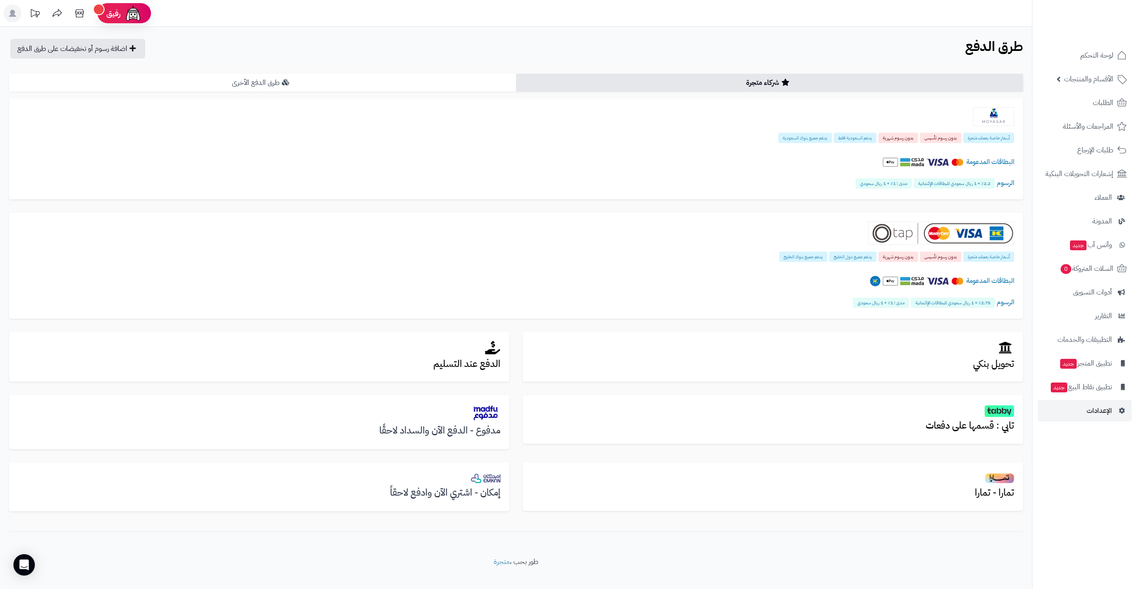
click at [400, 82] on link "طرق الدفع الأخرى" at bounding box center [262, 83] width 507 height 18
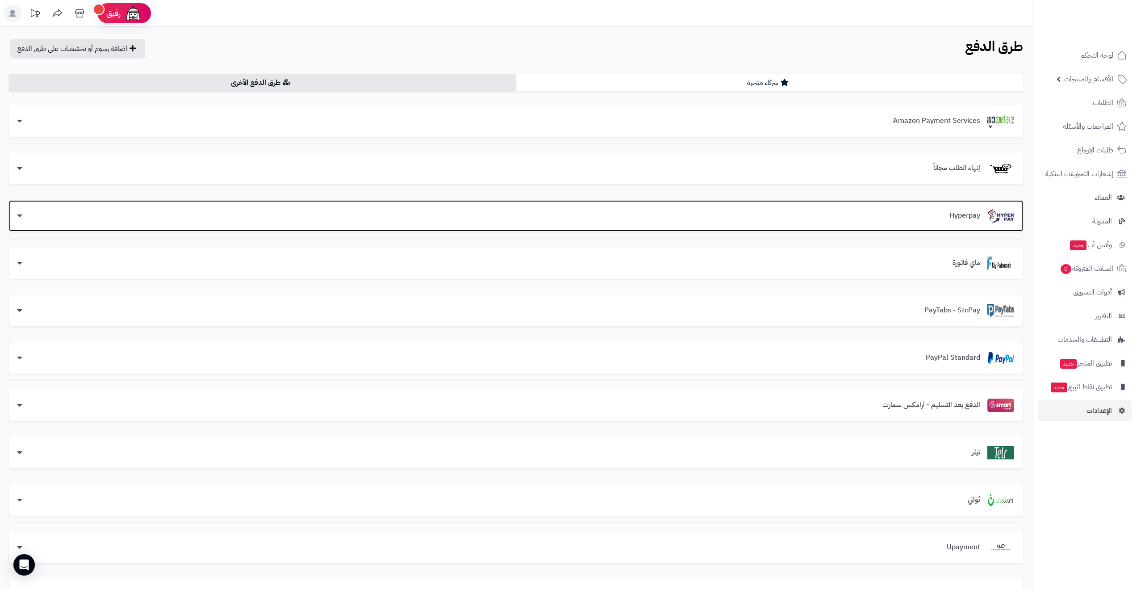
click at [897, 212] on div "Hyperpay" at bounding box center [516, 215] width 997 height 13
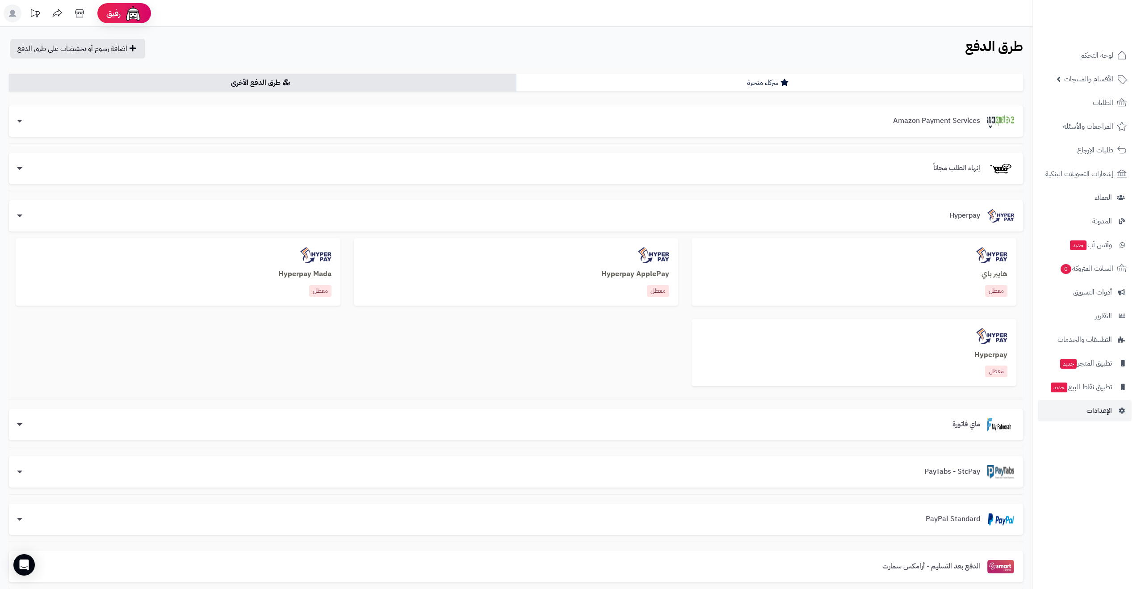
click at [911, 270] on h3 "هايبر باي" at bounding box center [854, 274] width 307 height 8
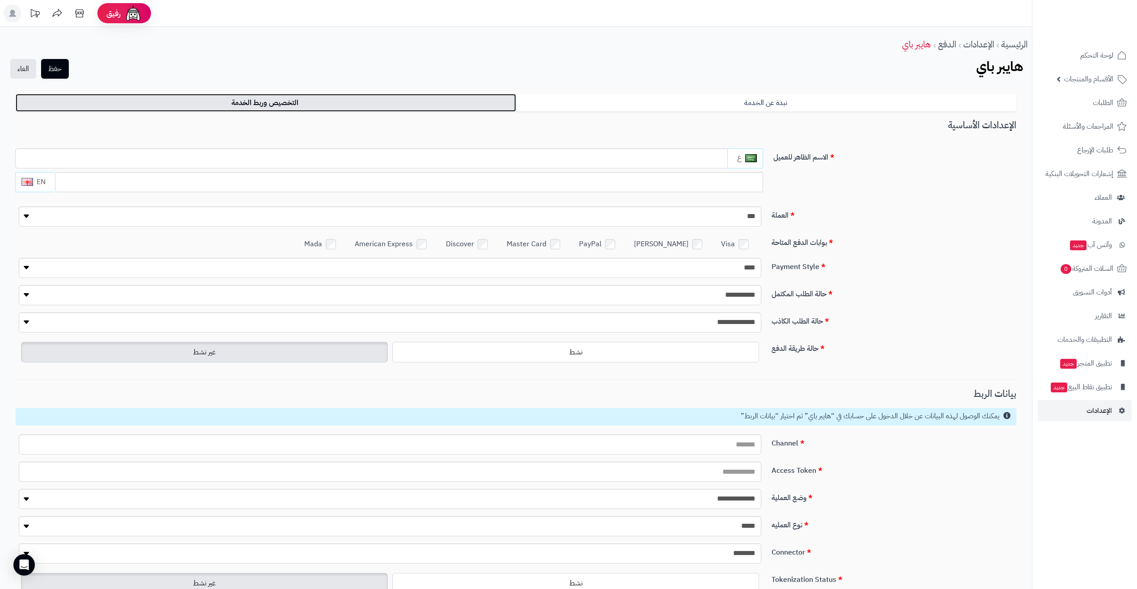
click at [162, 98] on link "التخصيص وربط الخدمة" at bounding box center [266, 103] width 501 height 18
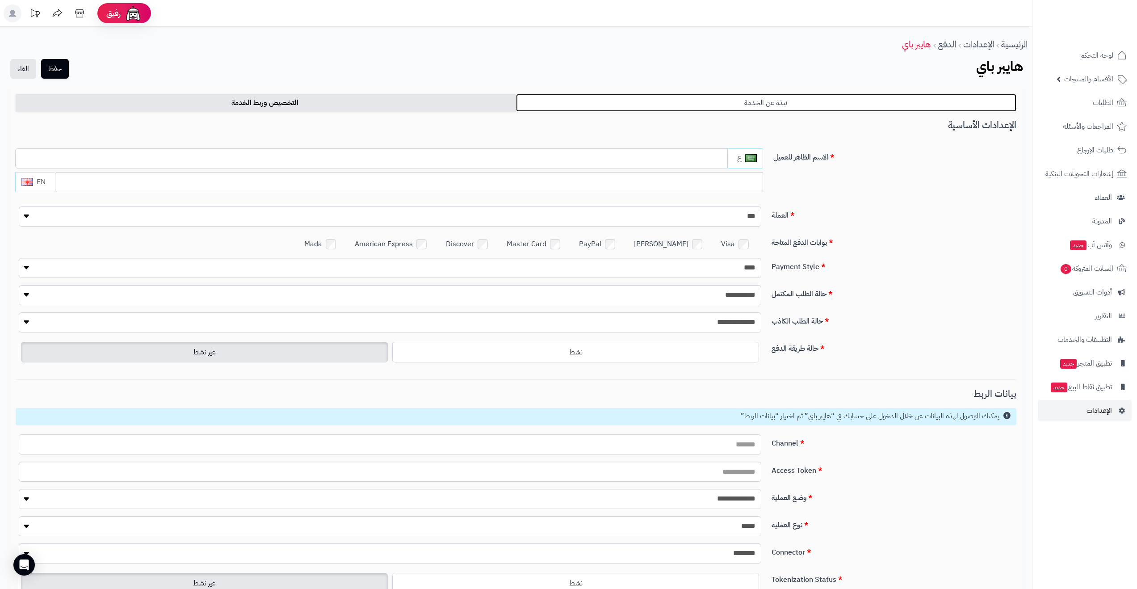
click at [736, 105] on link "نبذة عن الخدمة" at bounding box center [766, 103] width 501 height 18
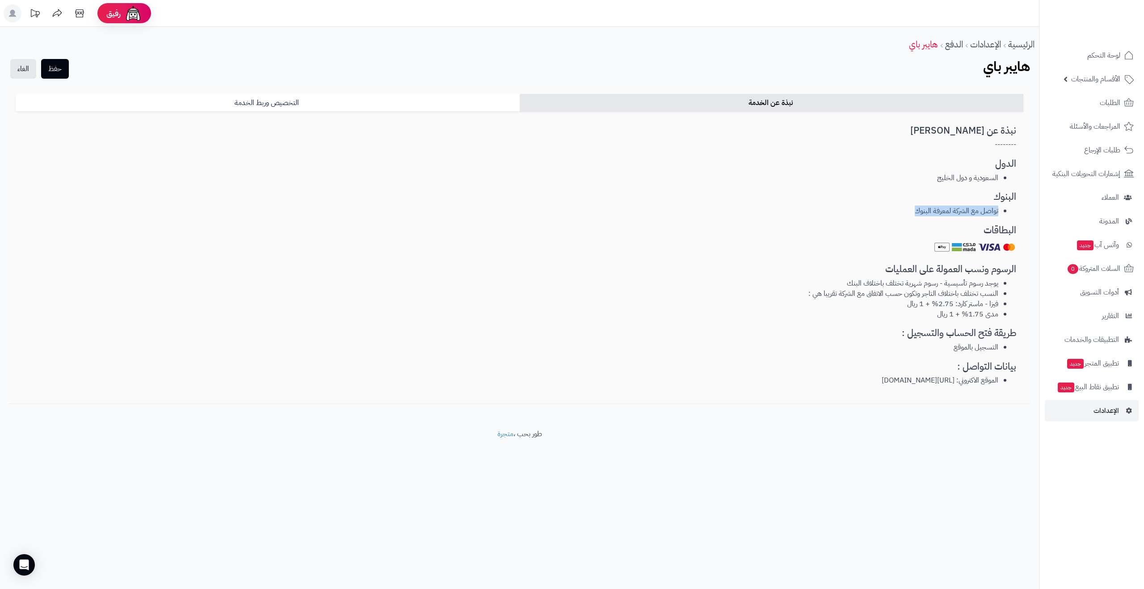
drag, startPoint x: 1012, startPoint y: 206, endPoint x: 905, endPoint y: 215, distance: 107.2
click at [905, 215] on ul "تواصل مع الشركة لمعرفة البنوك" at bounding box center [519, 211] width 993 height 10
drag, startPoint x: 998, startPoint y: 284, endPoint x: 903, endPoint y: 284, distance: 95.2
click at [903, 284] on ul "يوجد رسوم تأسيسية - رسوم شهرية تختلف باختلاف البنك النسب تختلف باختلاف التاجر و…" at bounding box center [519, 298] width 993 height 41
drag, startPoint x: 888, startPoint y: 282, endPoint x: 811, endPoint y: 282, distance: 77.3
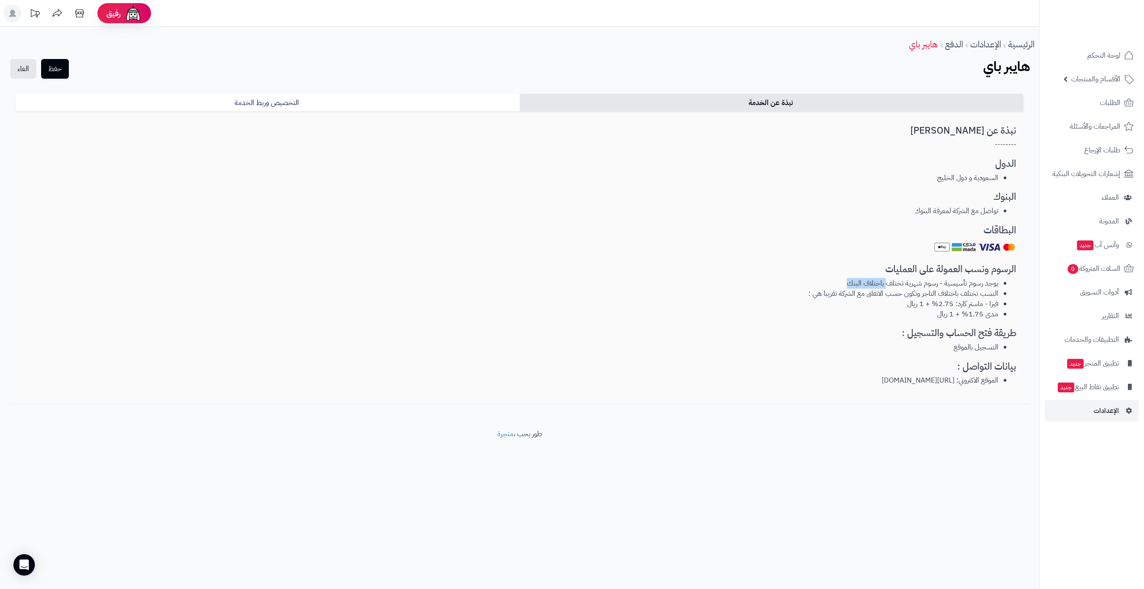
click at [811, 282] on li "يوجد رسوم تأسيسية - رسوم شهرية تختلف باختلاف البنك" at bounding box center [511, 283] width 976 height 10
drag, startPoint x: 979, startPoint y: 291, endPoint x: 950, endPoint y: 291, distance: 29.5
click at [950, 291] on li "النسب تختلف باختلاف التاجر وتكون حسب الاتفاق مع الشركة تقريبا هي :" at bounding box center [511, 294] width 976 height 10
drag, startPoint x: 933, startPoint y: 292, endPoint x: 912, endPoint y: 292, distance: 21.0
click at [912, 292] on li "النسب تختلف باختلاف التاجر وتكون حسب الاتفاق مع الشركة تقريبا هي :" at bounding box center [511, 294] width 976 height 10
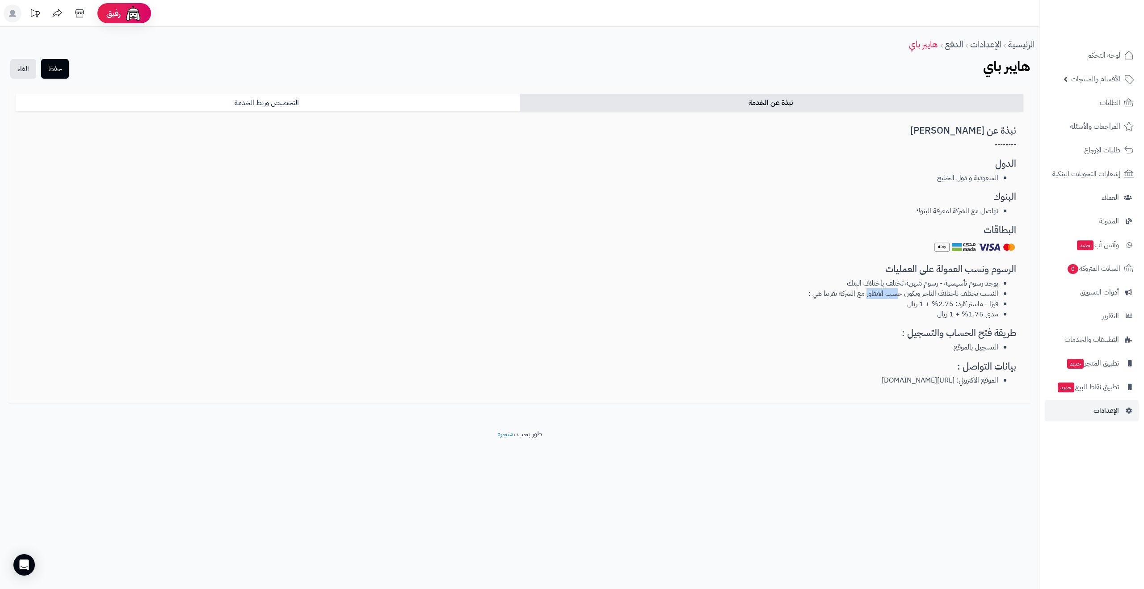
drag, startPoint x: 896, startPoint y: 295, endPoint x: 851, endPoint y: 292, distance: 44.3
click at [867, 293] on li "النسب تختلف باختلاف التاجر وتكون حسب الاتفاق مع الشركة تقريبا هي :" at bounding box center [511, 294] width 976 height 10
drag, startPoint x: 1006, startPoint y: 333, endPoint x: 900, endPoint y: 332, distance: 106.4
click at [900, 332] on h3 "طريقة فتح الحساب والتسجيل :" at bounding box center [519, 333] width 993 height 10
click at [1099, 79] on span "الأقسام والمنتجات" at bounding box center [1095, 79] width 49 height 13
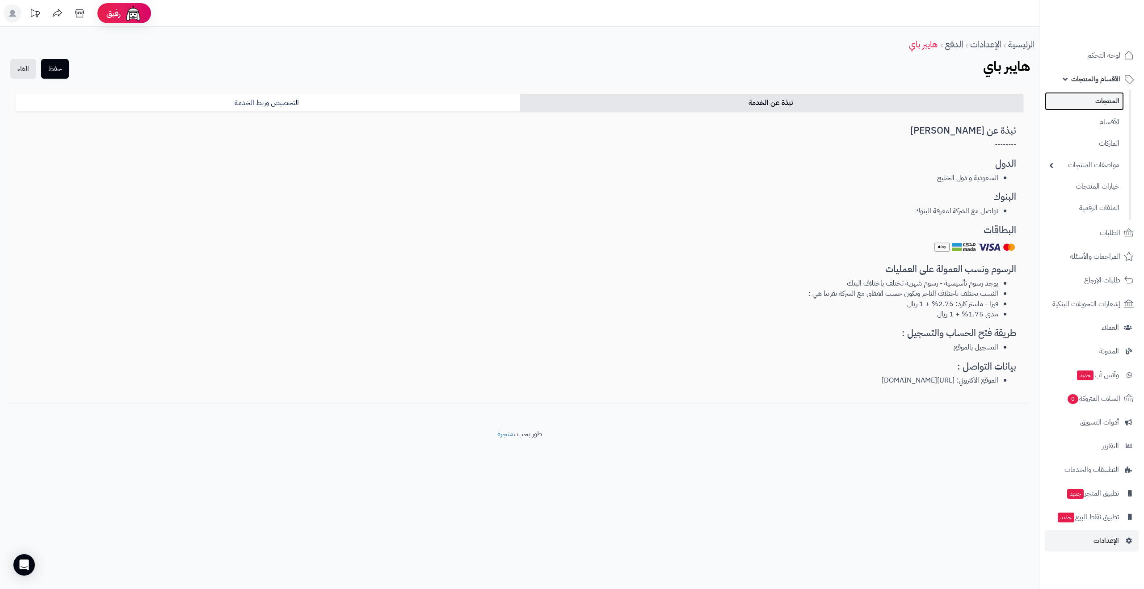
click at [1082, 96] on link "المنتجات" at bounding box center [1084, 101] width 79 height 18
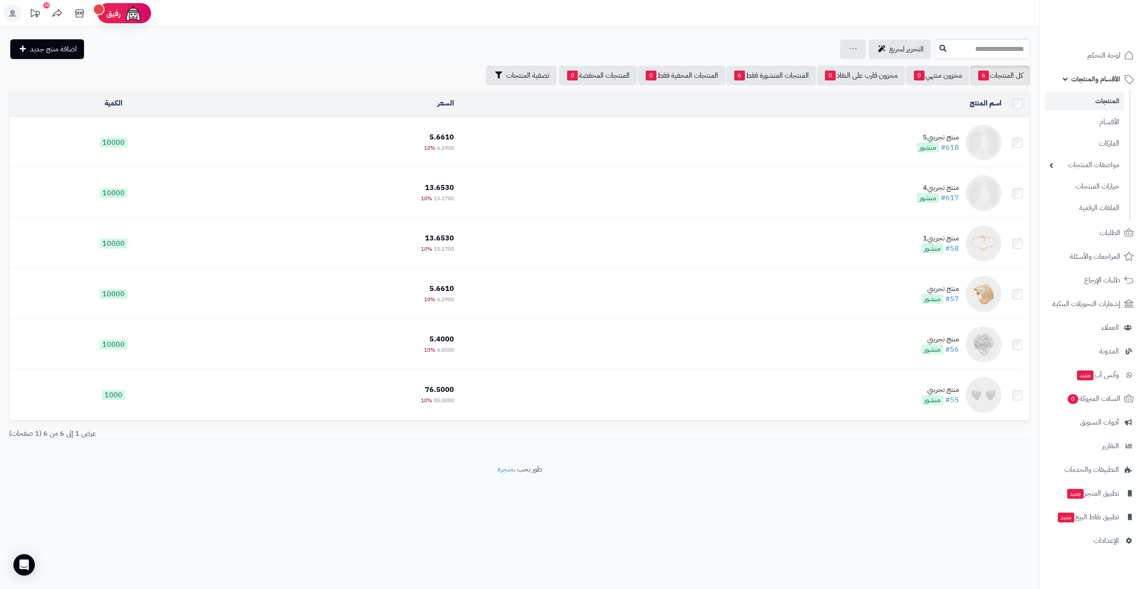
click at [814, 152] on td "منتج تجريبي5 #618 منشور" at bounding box center [731, 143] width 547 height 50
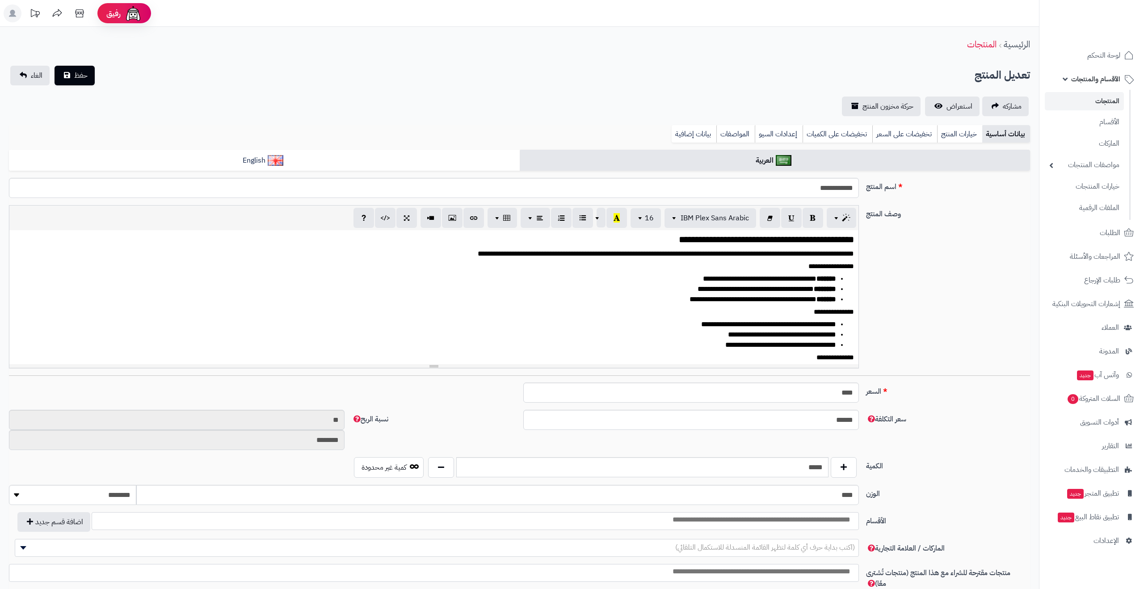
select select
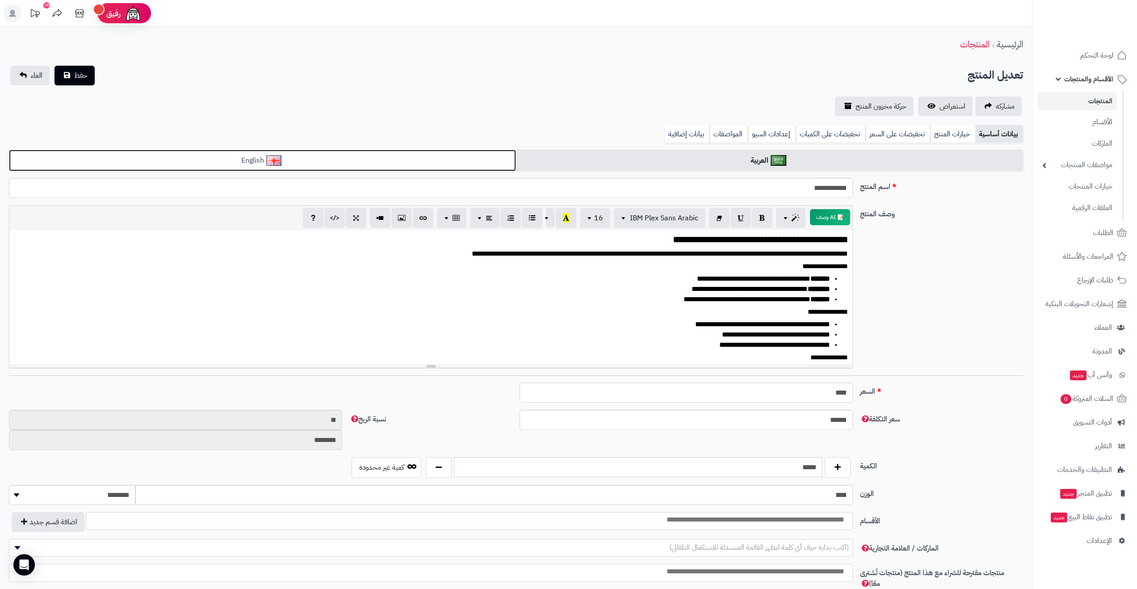
click at [256, 168] on link "English" at bounding box center [262, 161] width 507 height 22
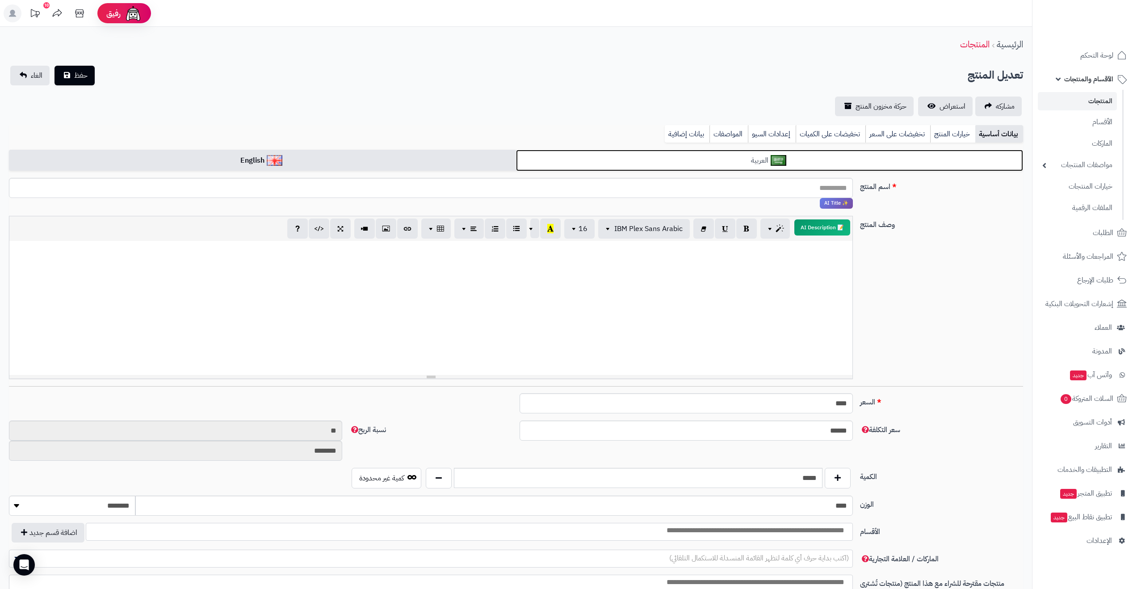
click at [571, 159] on link "العربية" at bounding box center [769, 161] width 507 height 22
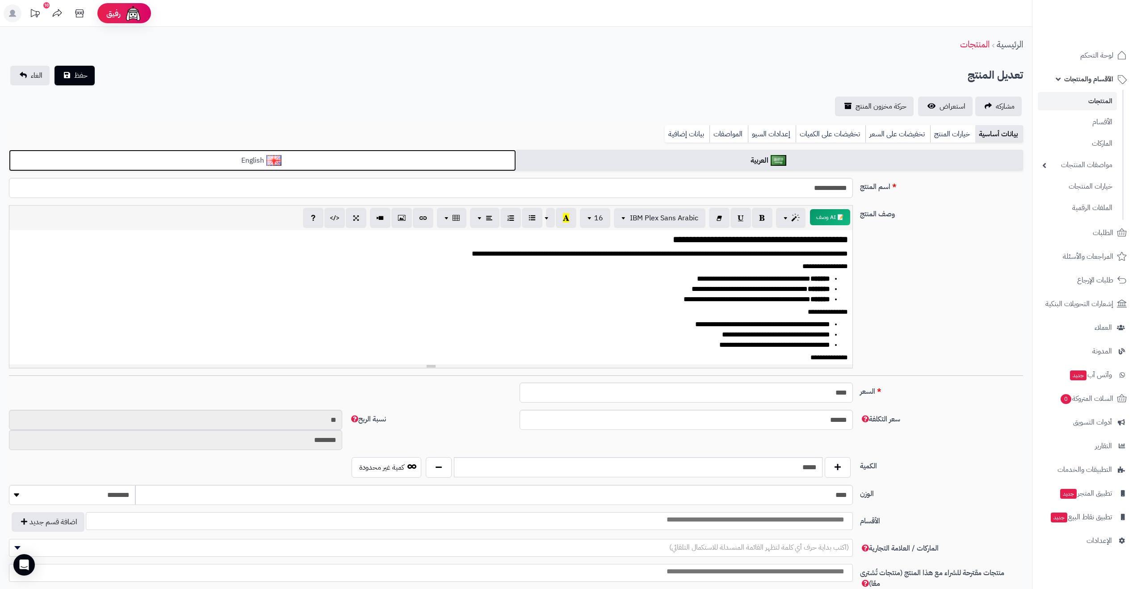
click at [434, 159] on link "English" at bounding box center [262, 161] width 507 height 22
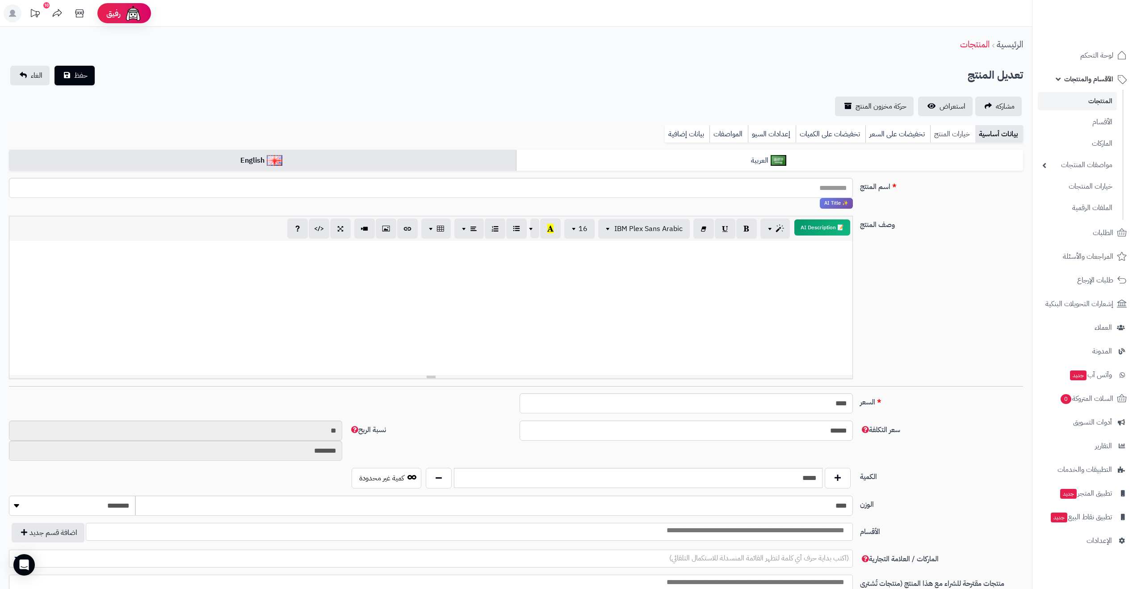
click at [953, 135] on link "خيارات المنتج" at bounding box center [952, 134] width 45 height 18
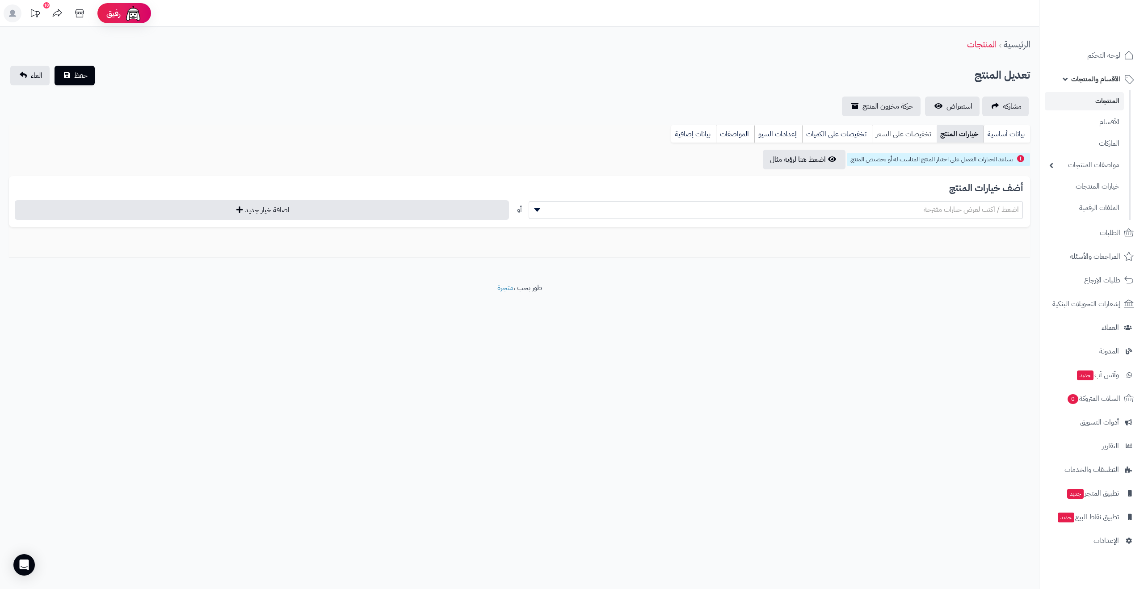
click at [911, 140] on link "تخفيضات على السعر" at bounding box center [904, 134] width 65 height 18
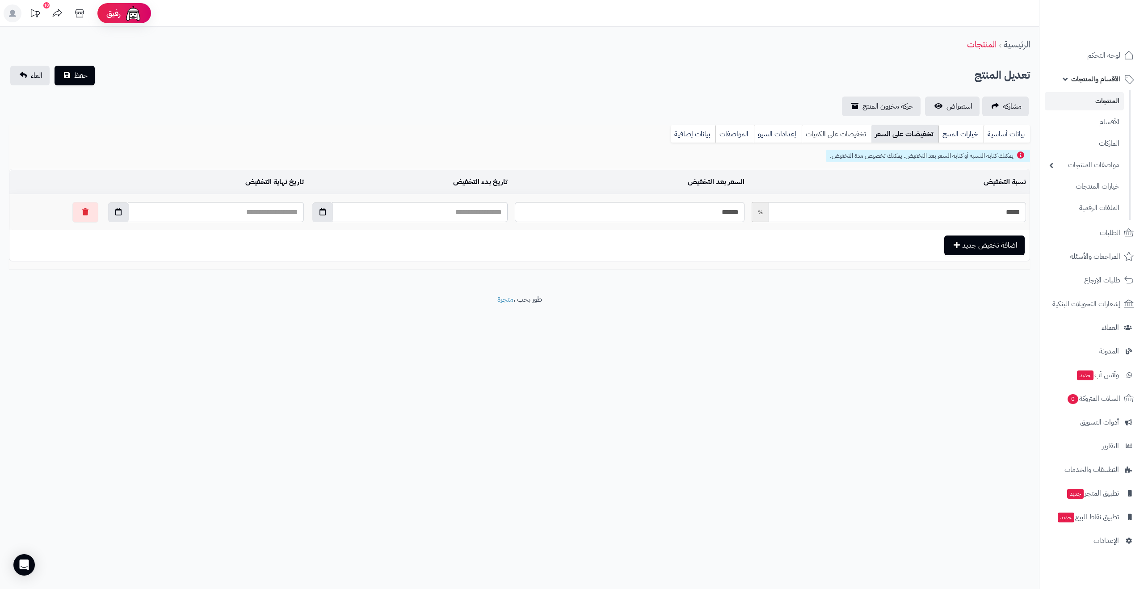
click at [827, 136] on link "تخفيضات على الكميات" at bounding box center [837, 134] width 70 height 18
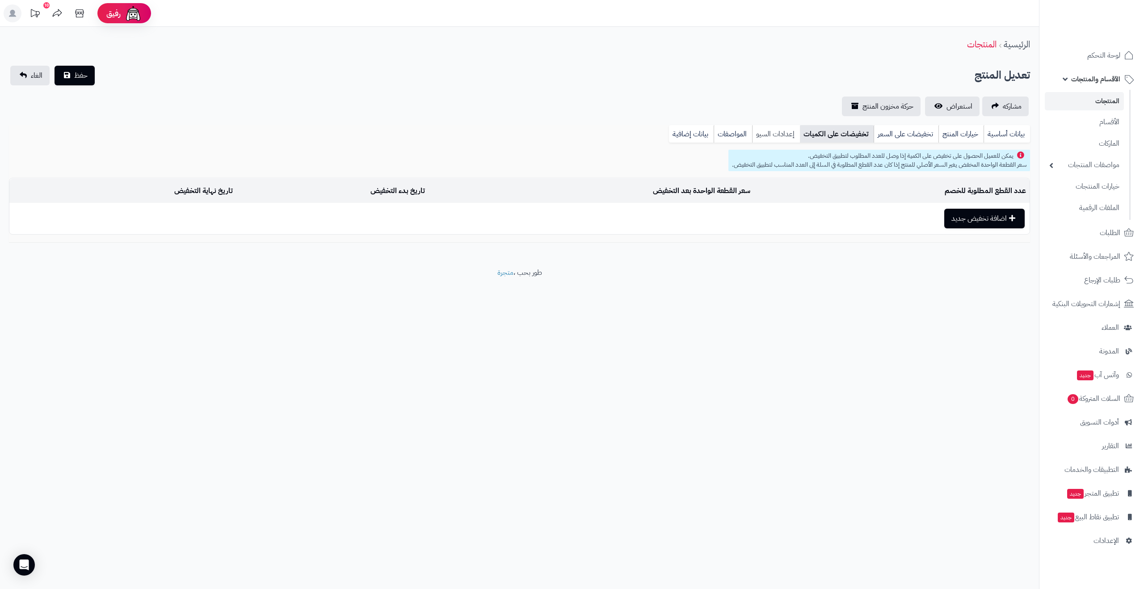
click at [768, 136] on link "إعدادات السيو" at bounding box center [776, 134] width 48 height 18
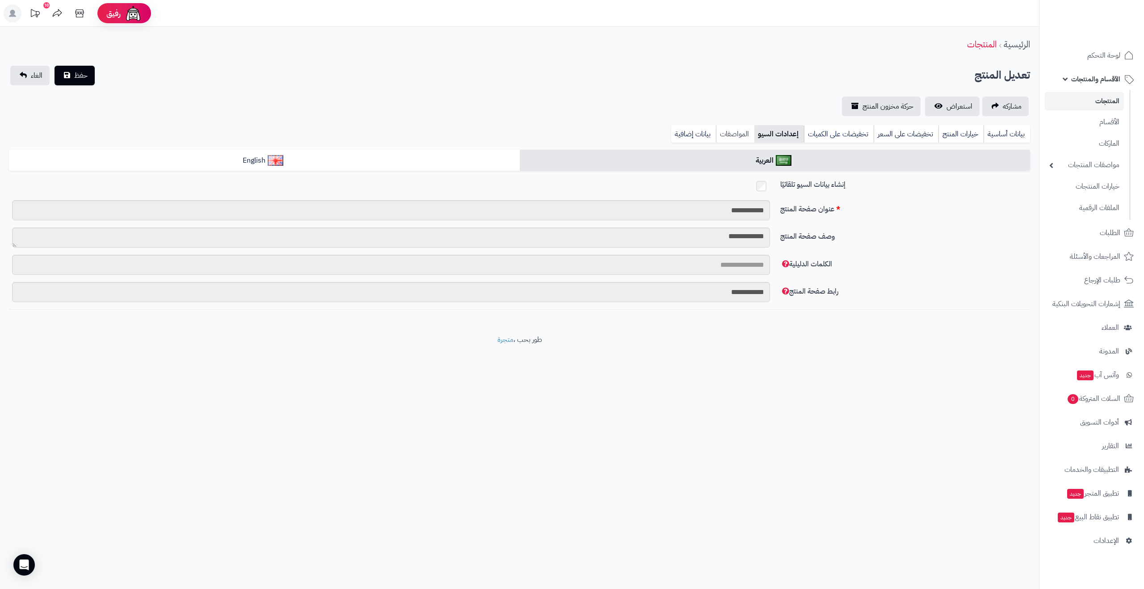
click at [720, 132] on link "المواصفات" at bounding box center [735, 134] width 38 height 18
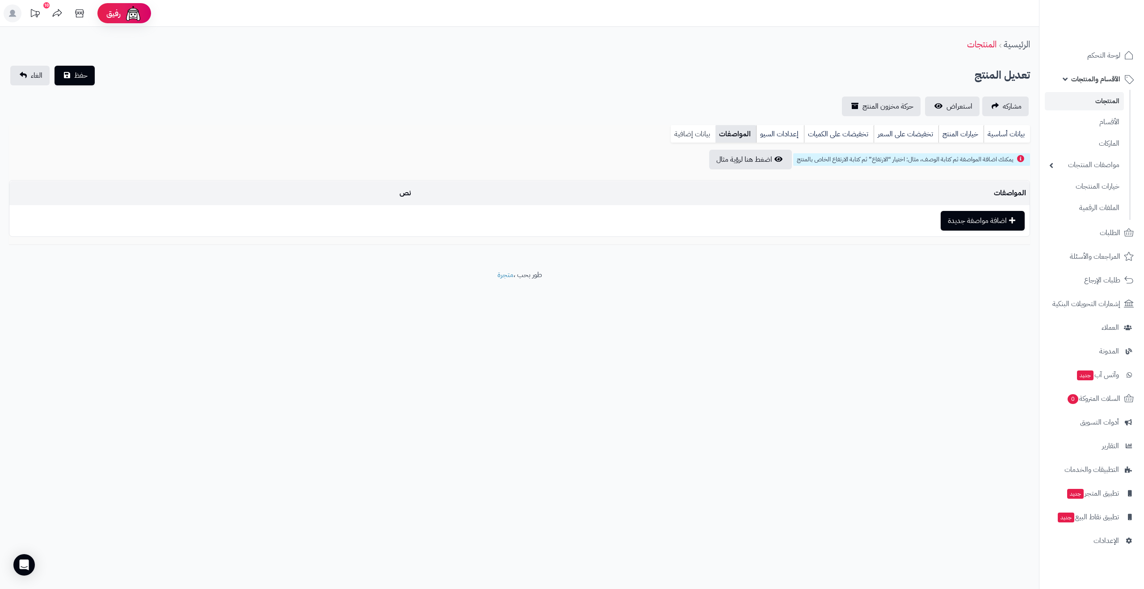
click at [684, 134] on link "بيانات إضافية" at bounding box center [693, 134] width 45 height 18
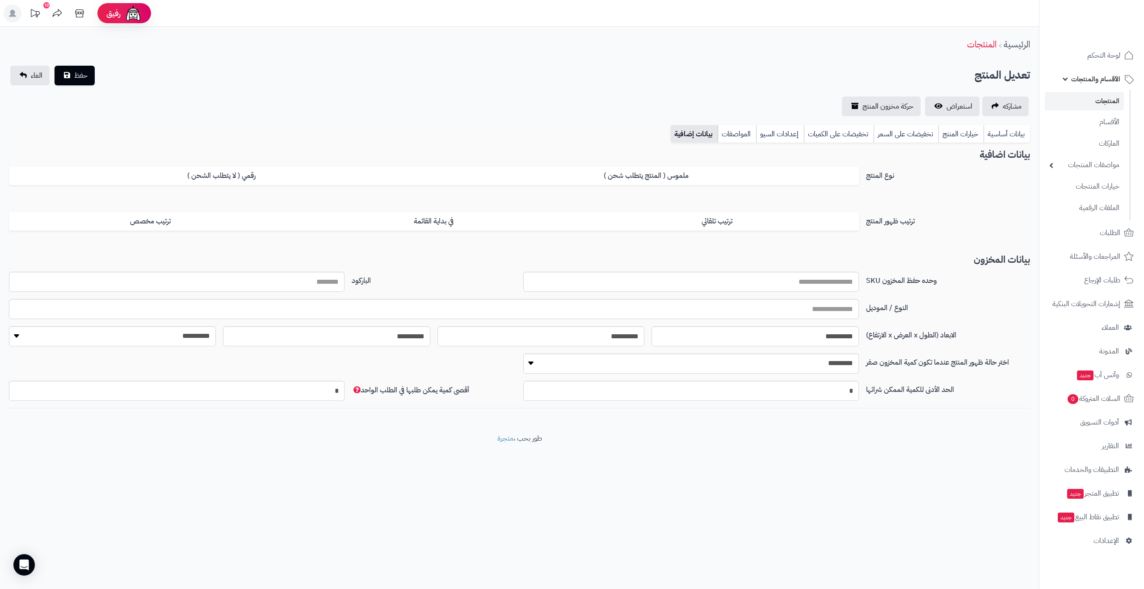
click at [1090, 97] on link "المنتجات" at bounding box center [1084, 101] width 79 height 18
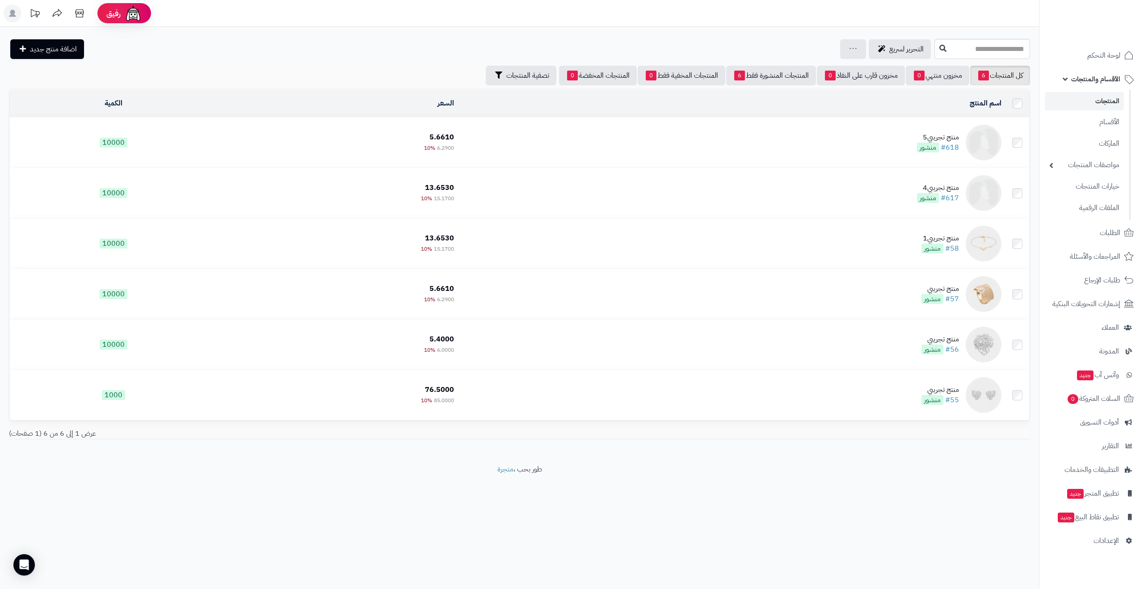
click at [307, 137] on td "5.6610 6.2900 10%" at bounding box center [338, 143] width 240 height 50
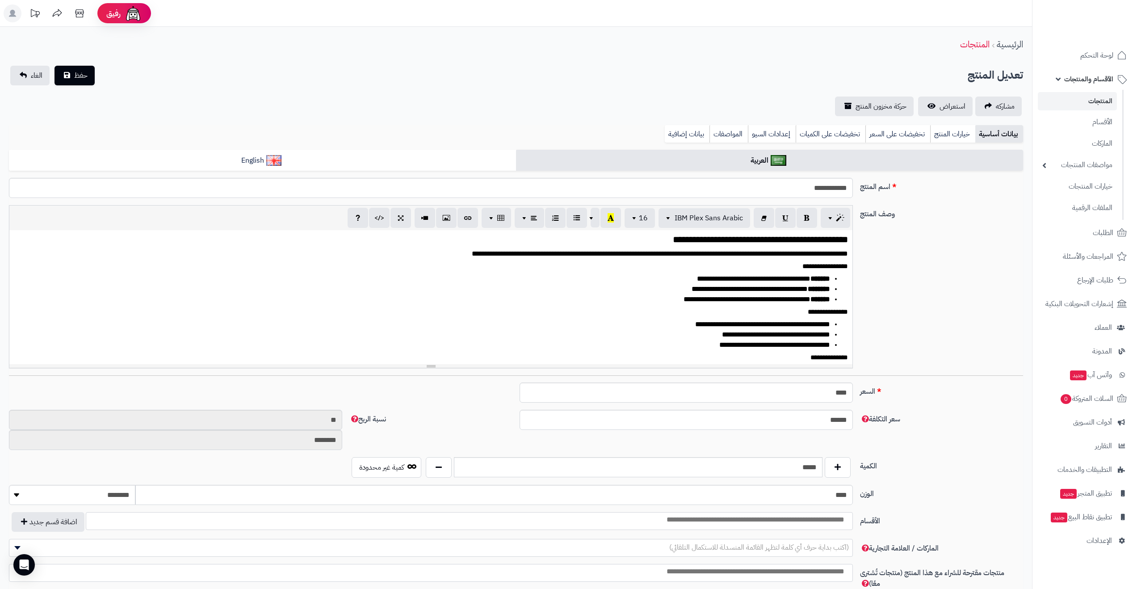
select select
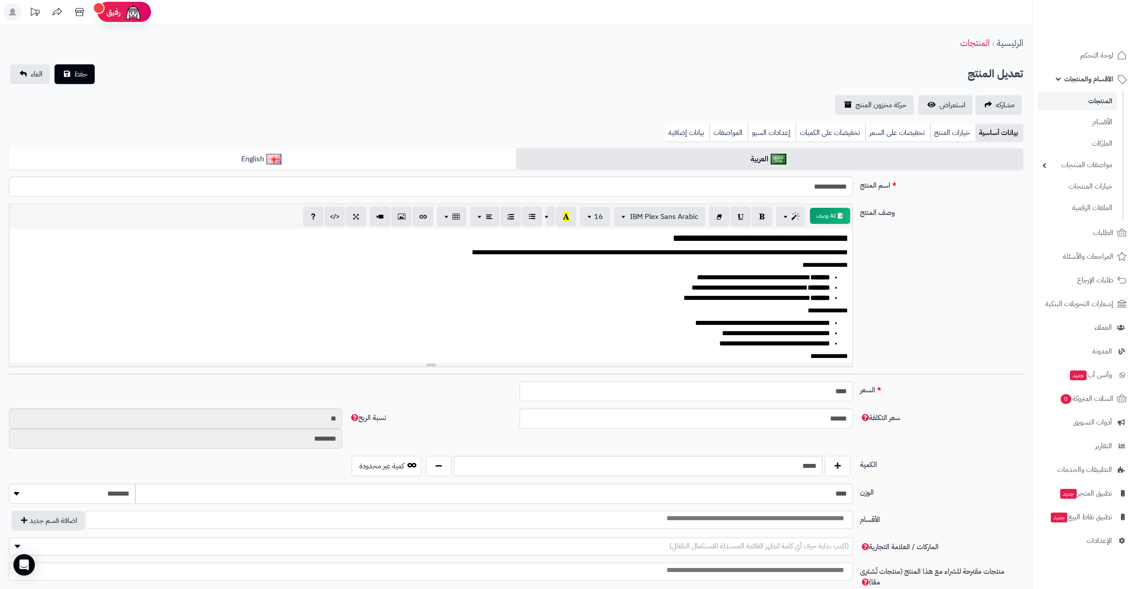
scroll to position [2, 0]
click at [960, 130] on link "خيارات المنتج" at bounding box center [952, 132] width 45 height 18
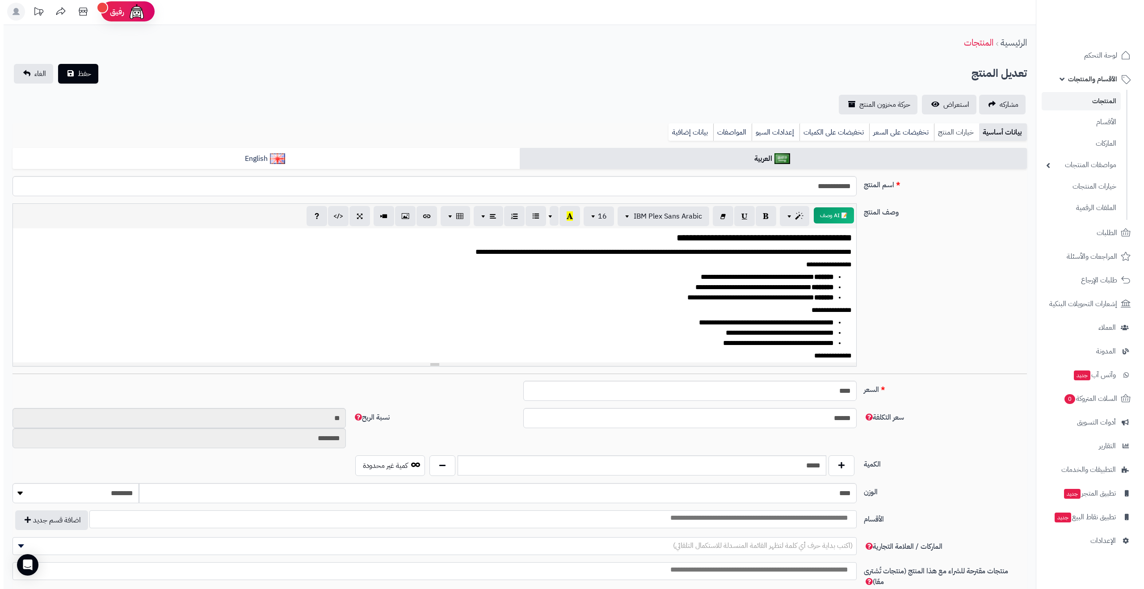
scroll to position [0, 0]
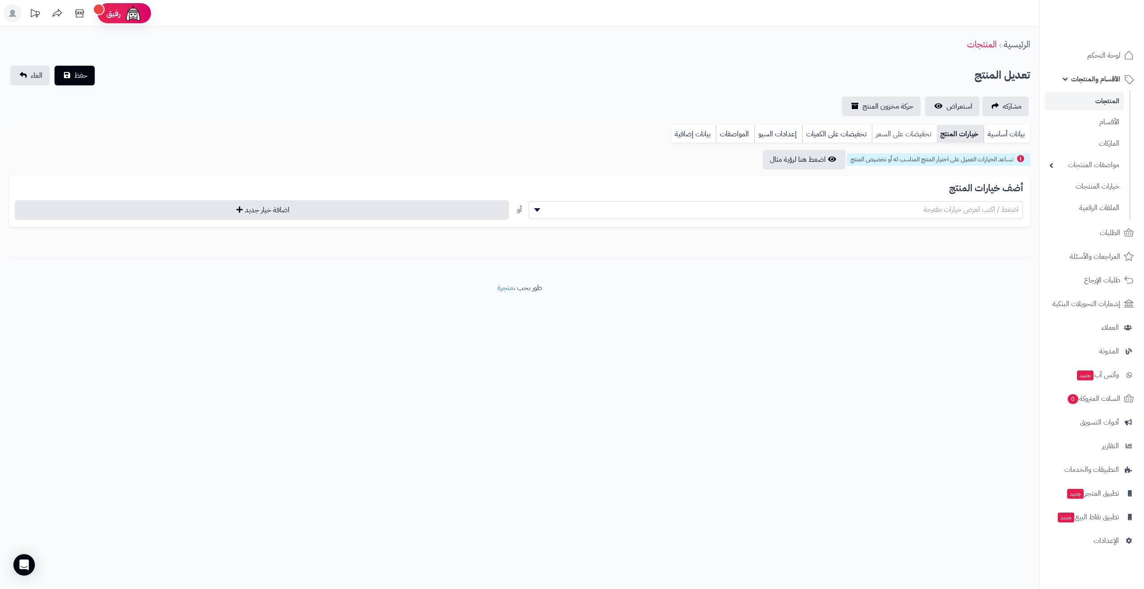
click at [908, 133] on link "تخفيضات على السعر" at bounding box center [904, 134] width 65 height 18
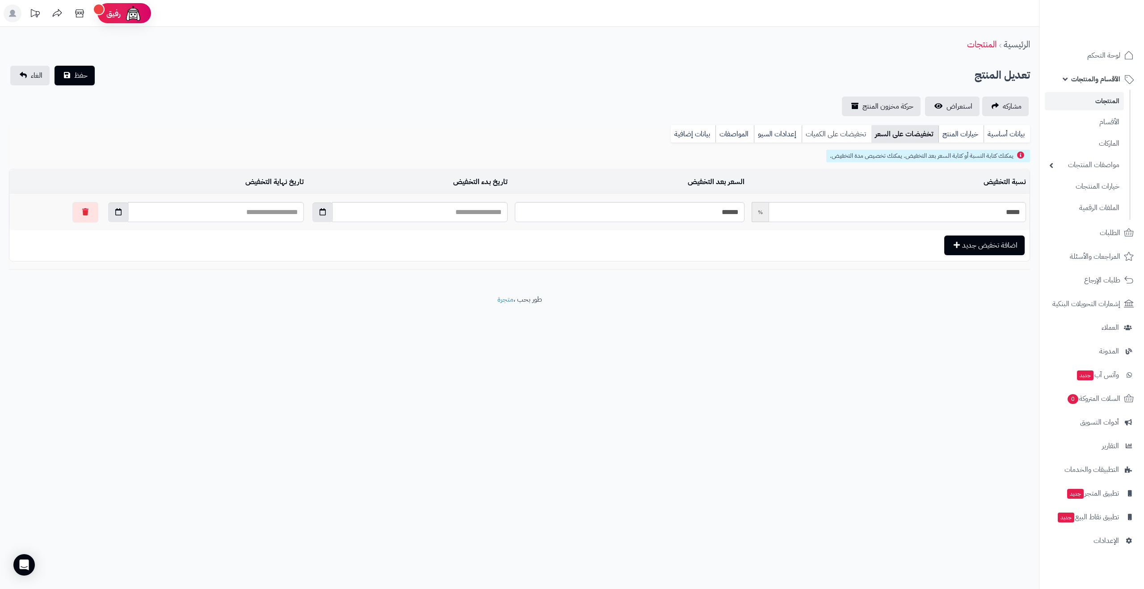
click at [854, 133] on link "تخفيضات على الكميات" at bounding box center [837, 134] width 70 height 18
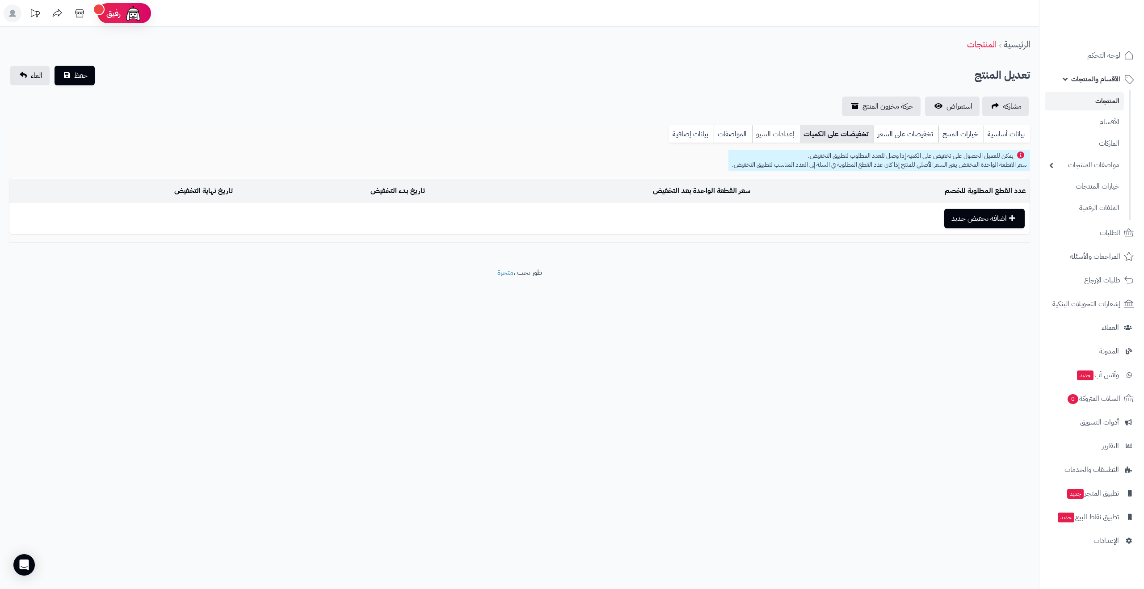
click at [786, 134] on link "إعدادات السيو" at bounding box center [776, 134] width 48 height 18
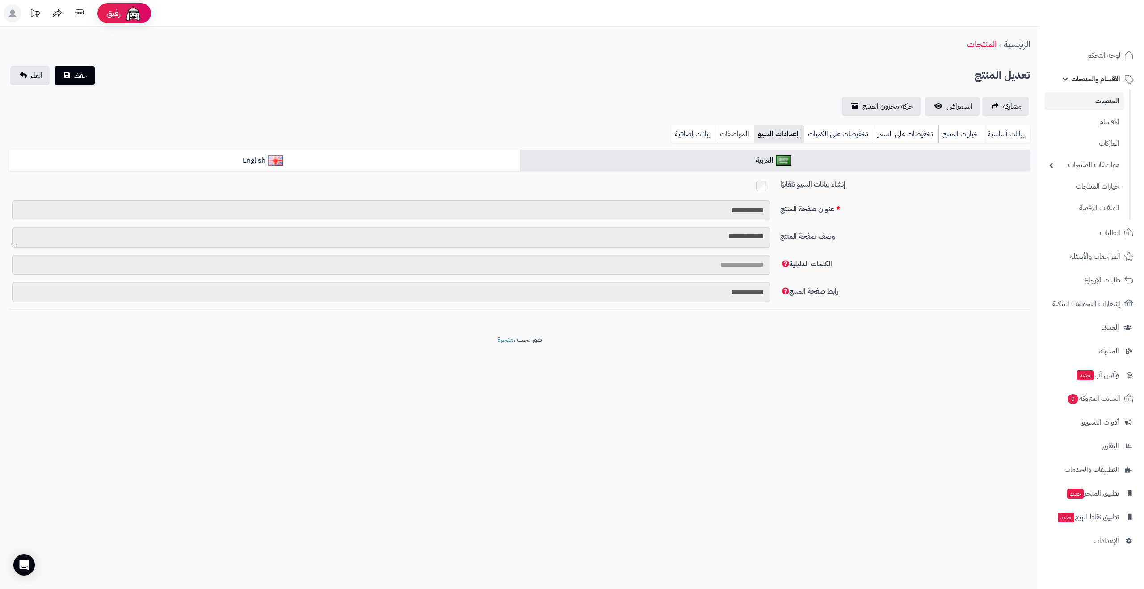
click at [730, 137] on link "المواصفات" at bounding box center [735, 134] width 38 height 18
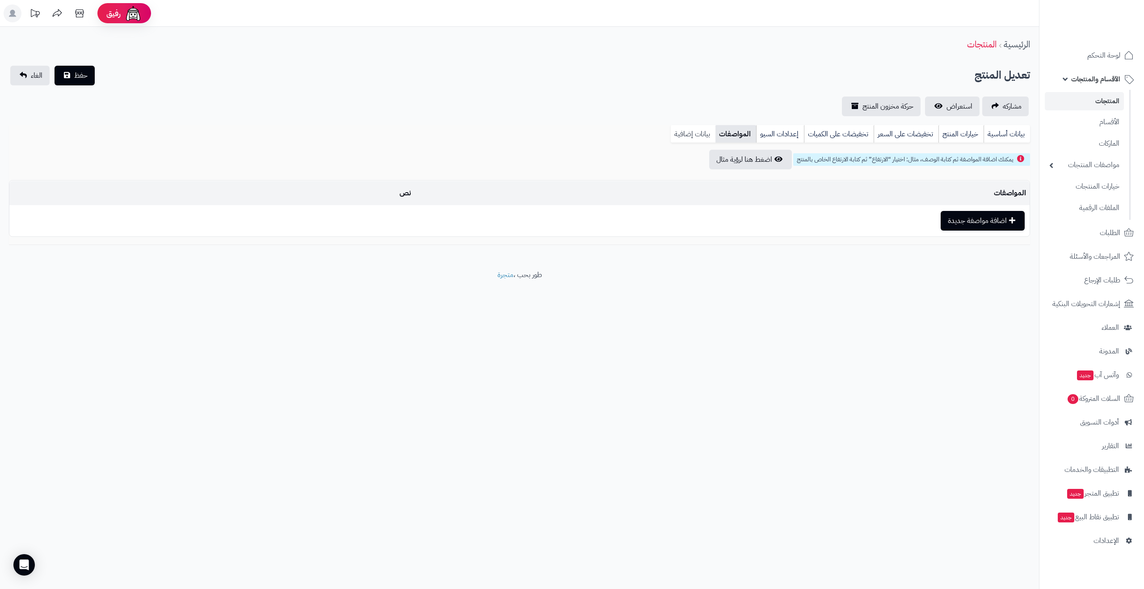
click at [686, 136] on link "بيانات إضافية" at bounding box center [693, 134] width 45 height 18
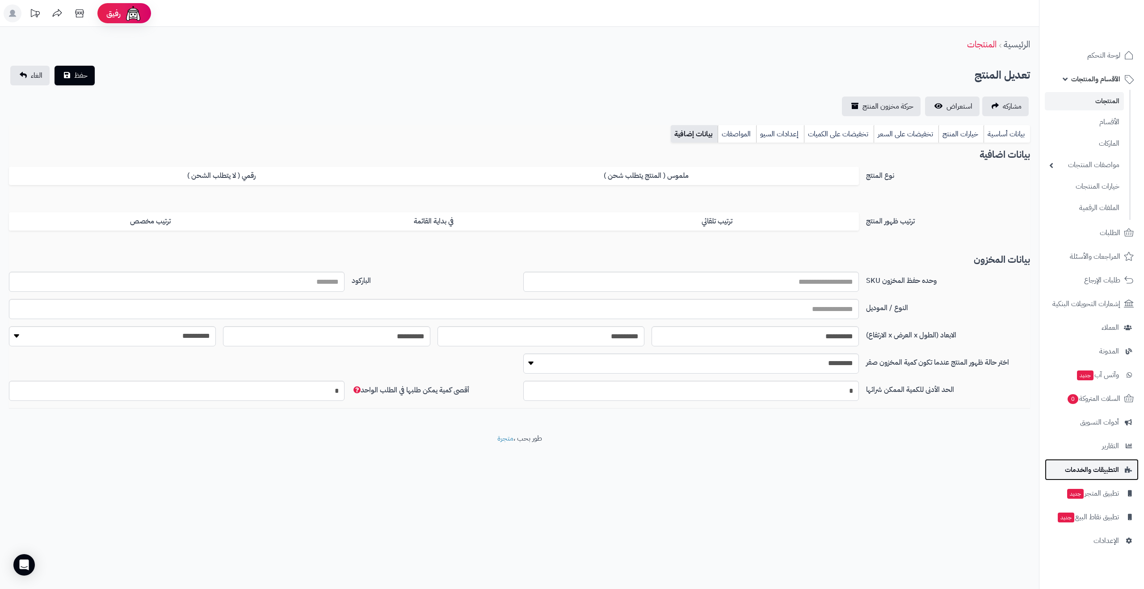
click at [1078, 466] on span "التطبيقات والخدمات" at bounding box center [1092, 469] width 54 height 13
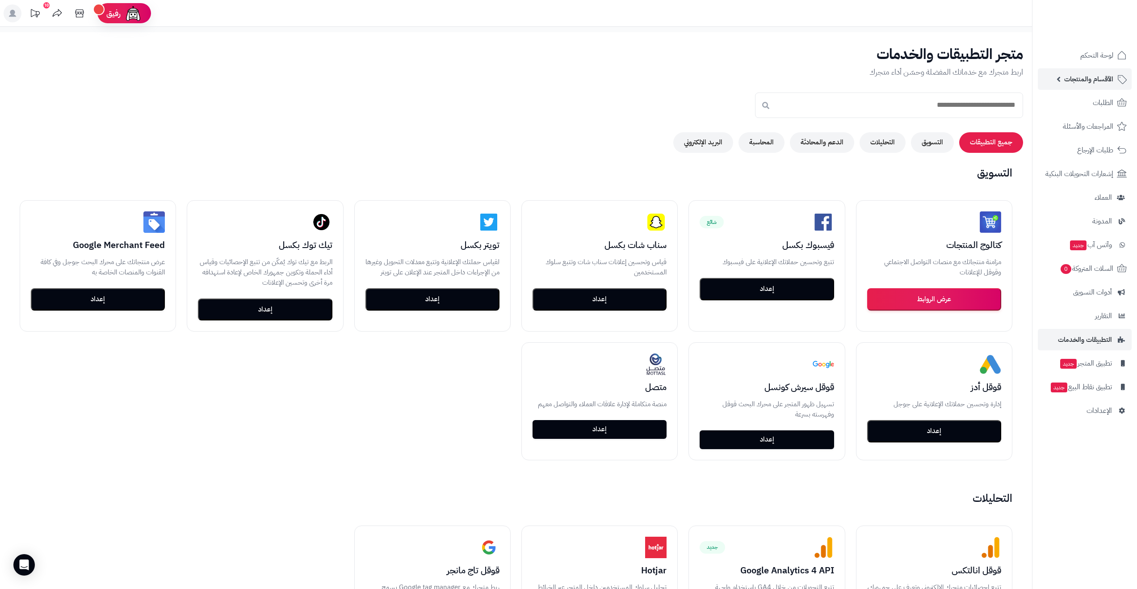
click at [1090, 76] on span "الأقسام والمنتجات" at bounding box center [1089, 79] width 49 height 13
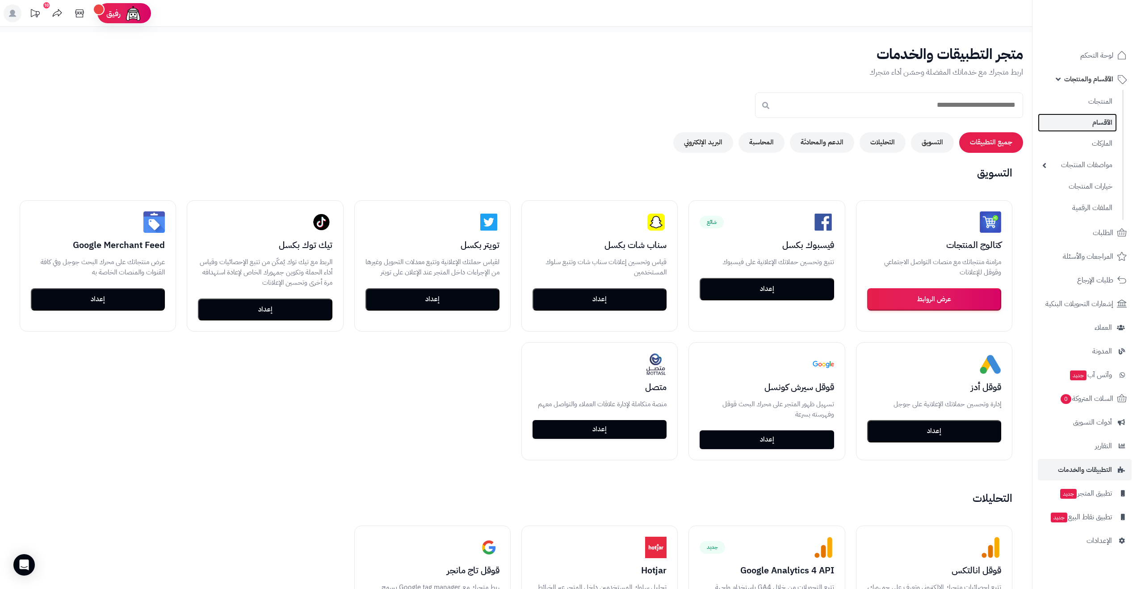
click at [1092, 125] on link "الأقسام" at bounding box center [1077, 123] width 79 height 18
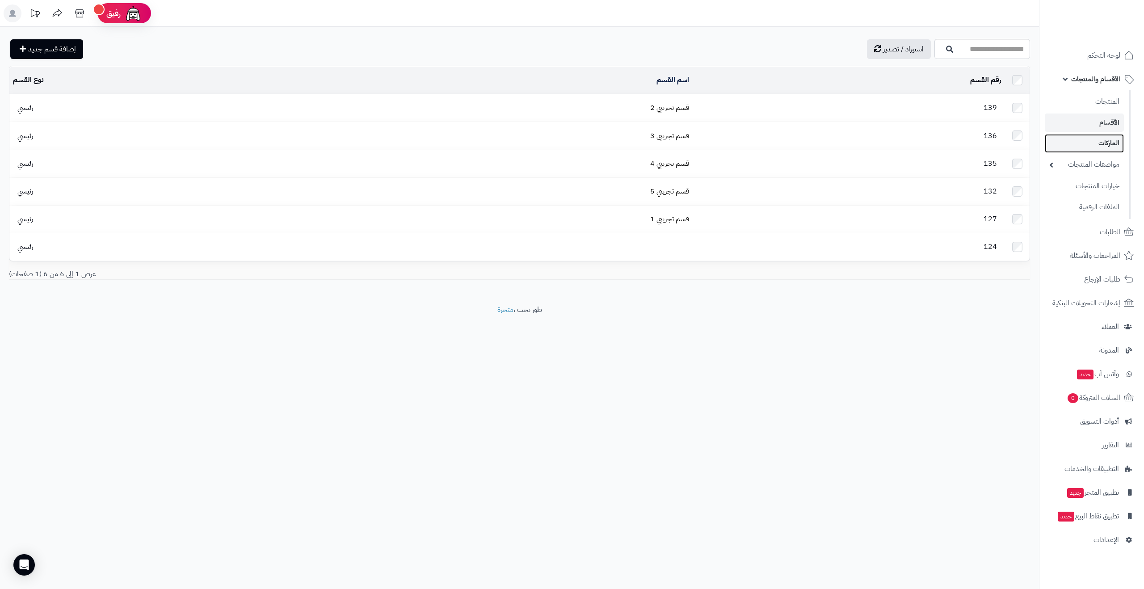
click at [1097, 147] on link "الماركات" at bounding box center [1084, 143] width 79 height 18
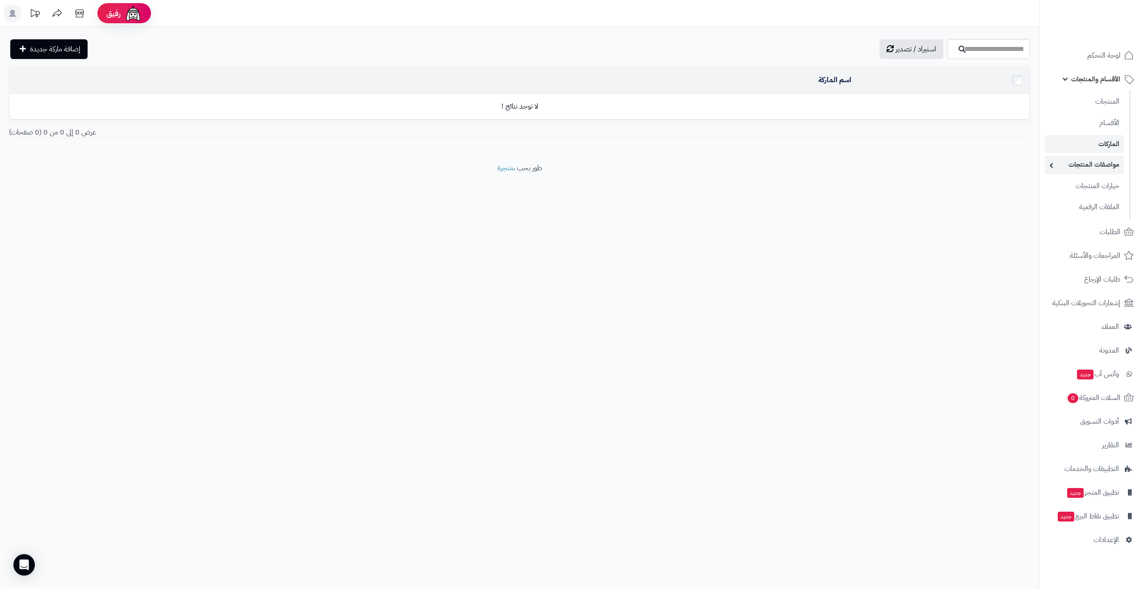
click at [1095, 165] on link "مواصفات المنتجات" at bounding box center [1084, 165] width 79 height 18
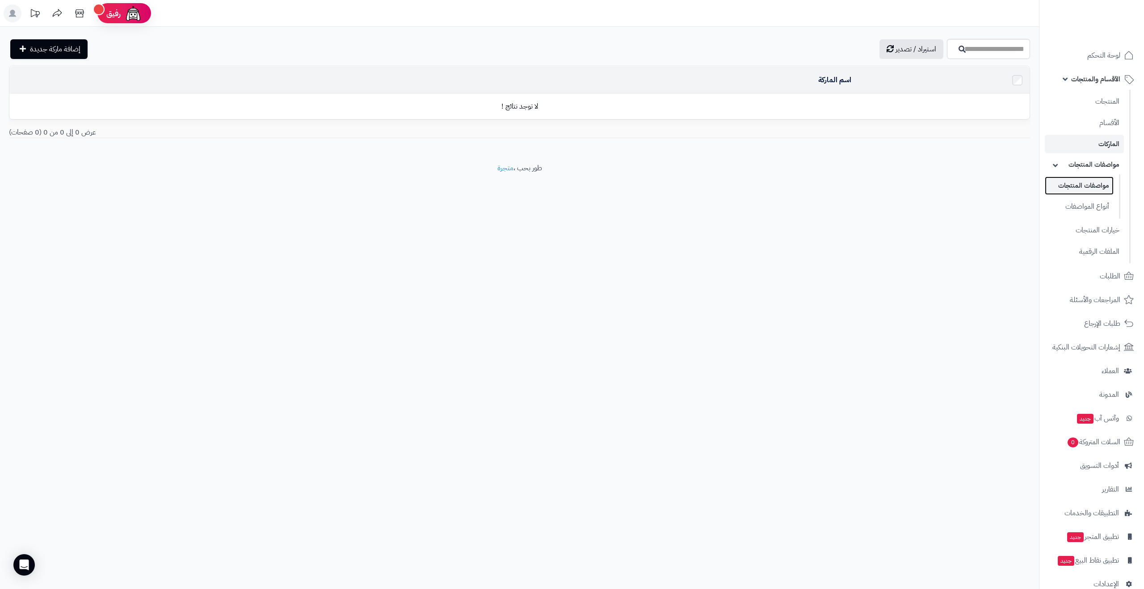
click at [1094, 185] on link "مواصفات المنتجات" at bounding box center [1079, 186] width 69 height 18
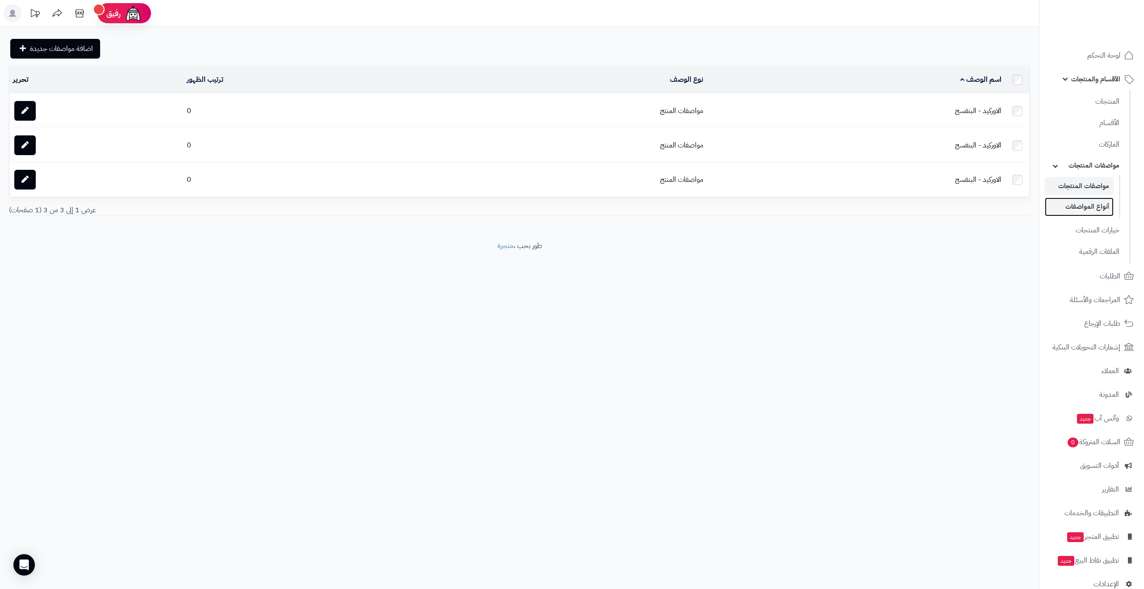
click at [1097, 209] on link "أنواع المواصفات" at bounding box center [1079, 207] width 69 height 18
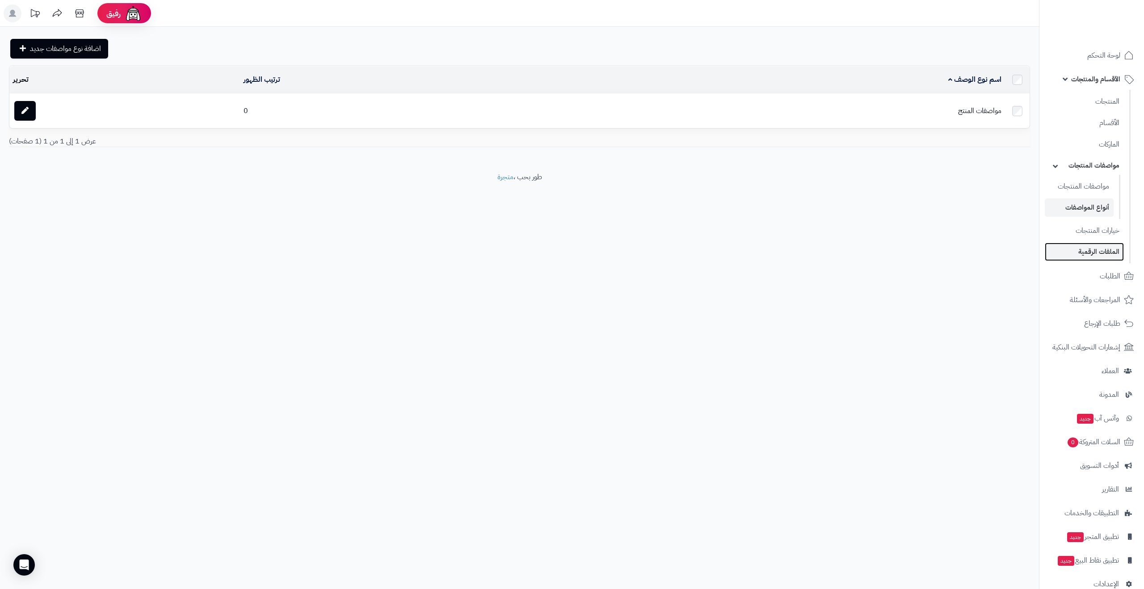
click at [1093, 253] on link "الملفات الرقمية" at bounding box center [1084, 252] width 79 height 18
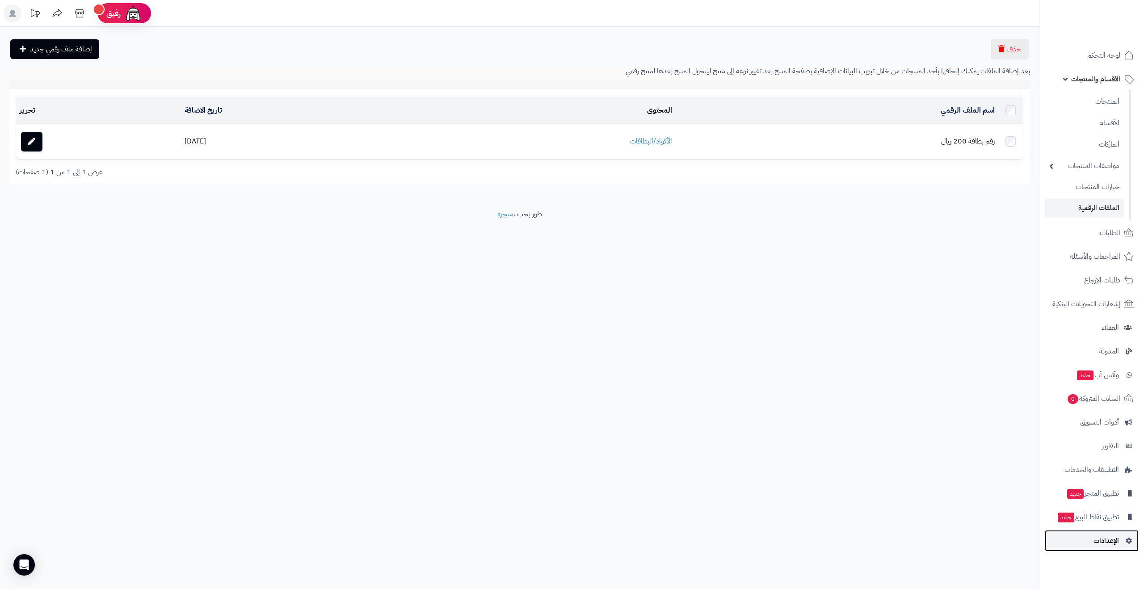
click at [1099, 549] on link "الإعدادات" at bounding box center [1092, 540] width 94 height 21
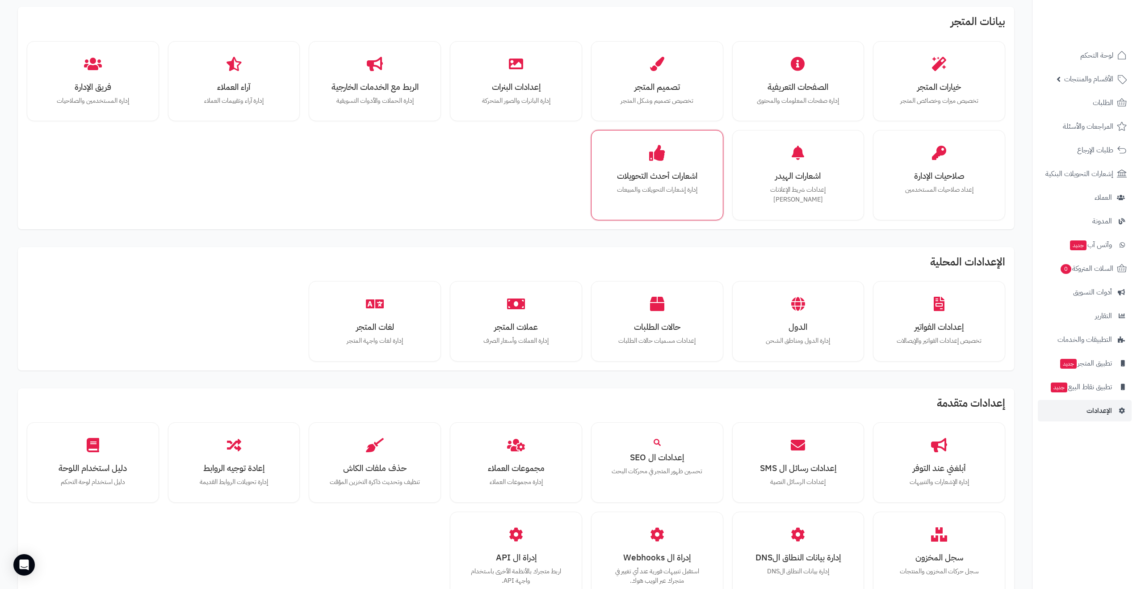
scroll to position [186, 0]
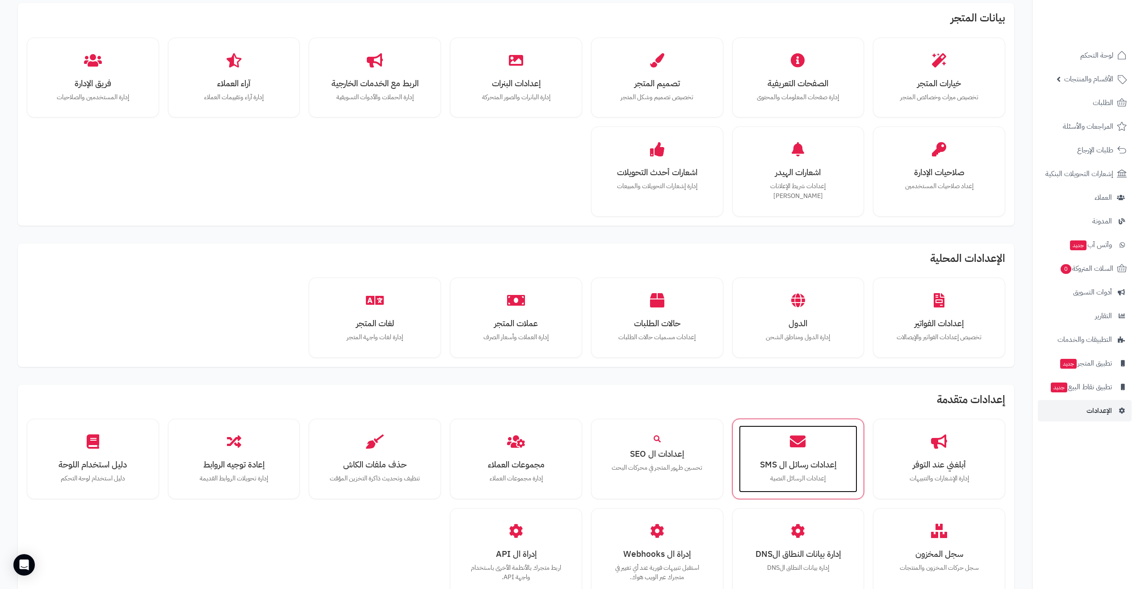
click at [838, 441] on div "إعدادات رسائل ال SMS إعدادات الرسائل النصية" at bounding box center [798, 458] width 119 height 67
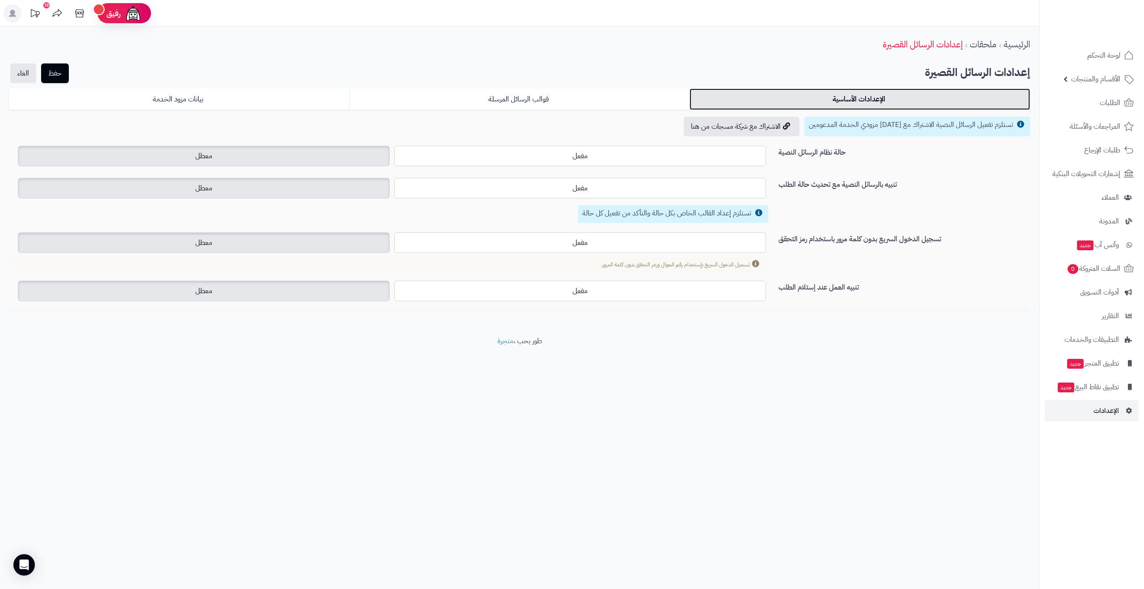
click at [778, 99] on link "الإعدادات الأساسية" at bounding box center [860, 98] width 341 height 21
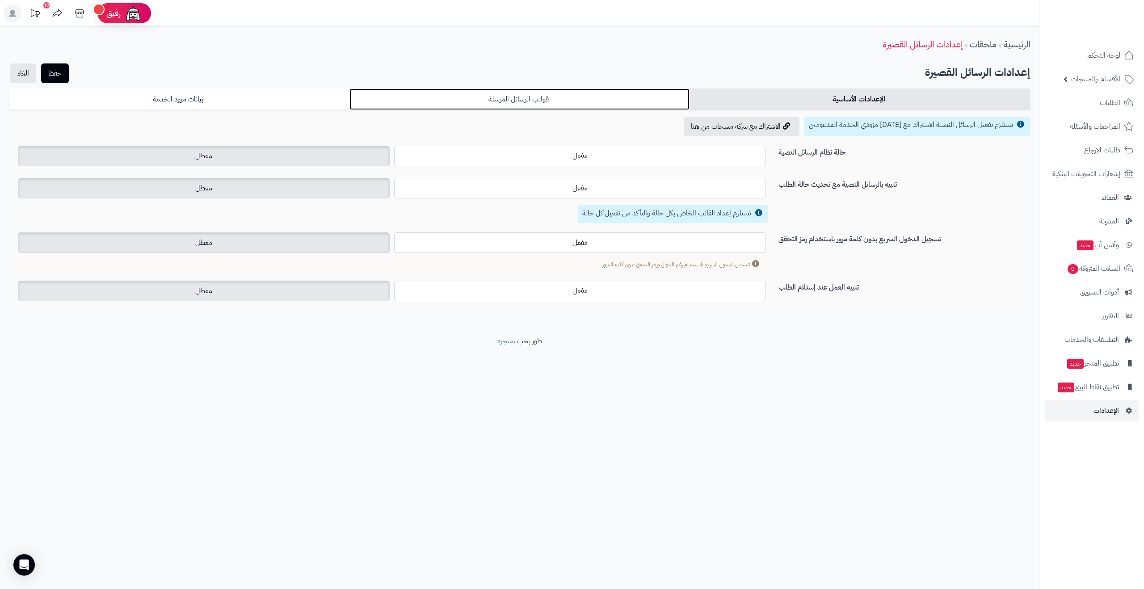
click at [584, 97] on link "قوالب الرسائل المرسلة" at bounding box center [519, 98] width 341 height 21
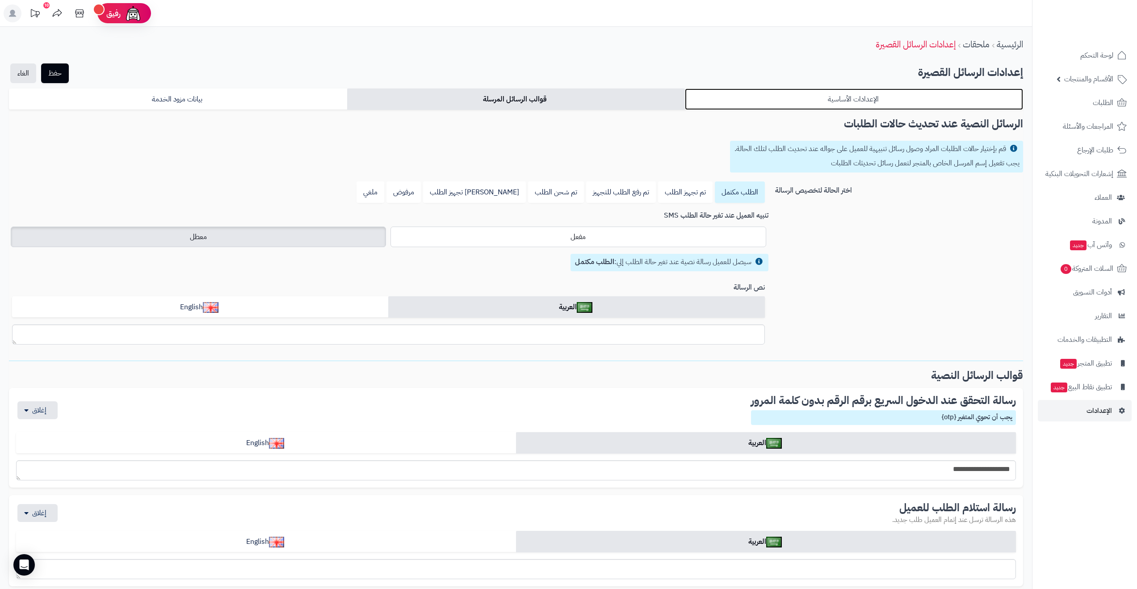
click at [730, 104] on link "الإعدادات الأساسية" at bounding box center [854, 98] width 338 height 21
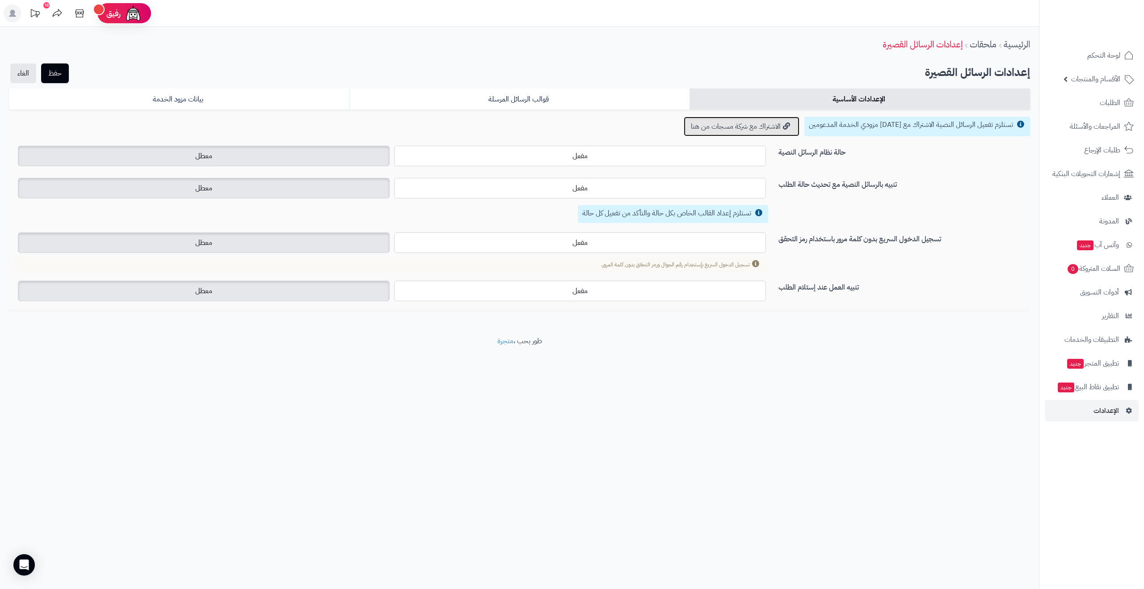
click at [756, 127] on link "الاشتراك مع شركة مسجات من هنا" at bounding box center [742, 127] width 116 height 20
click at [1109, 80] on span "الأقسام والمنتجات" at bounding box center [1095, 79] width 49 height 13
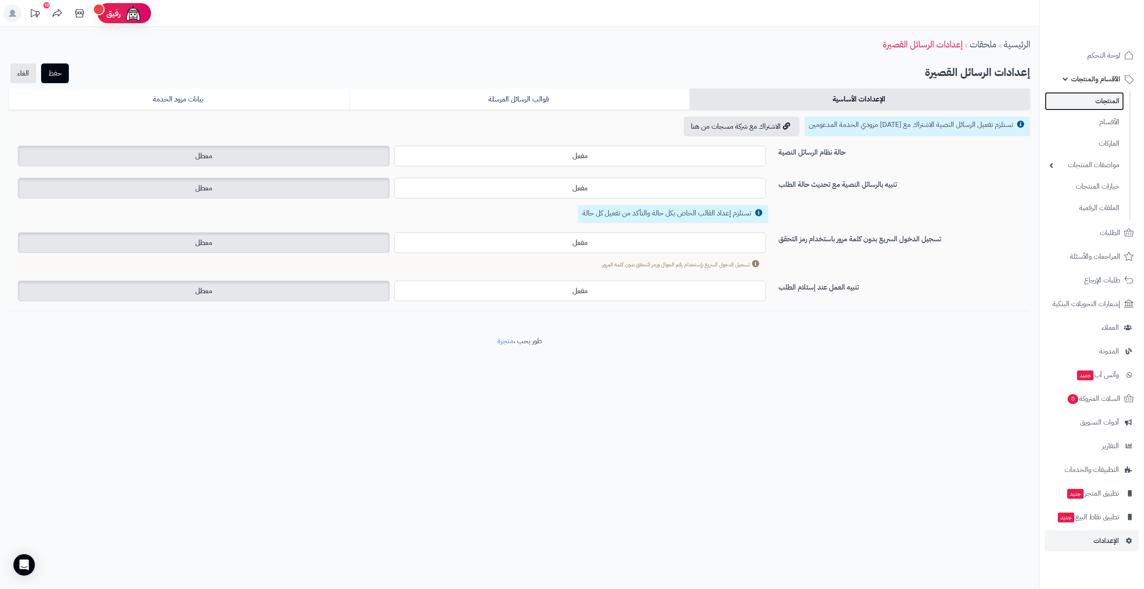
click at [1107, 105] on link "المنتجات" at bounding box center [1084, 101] width 79 height 18
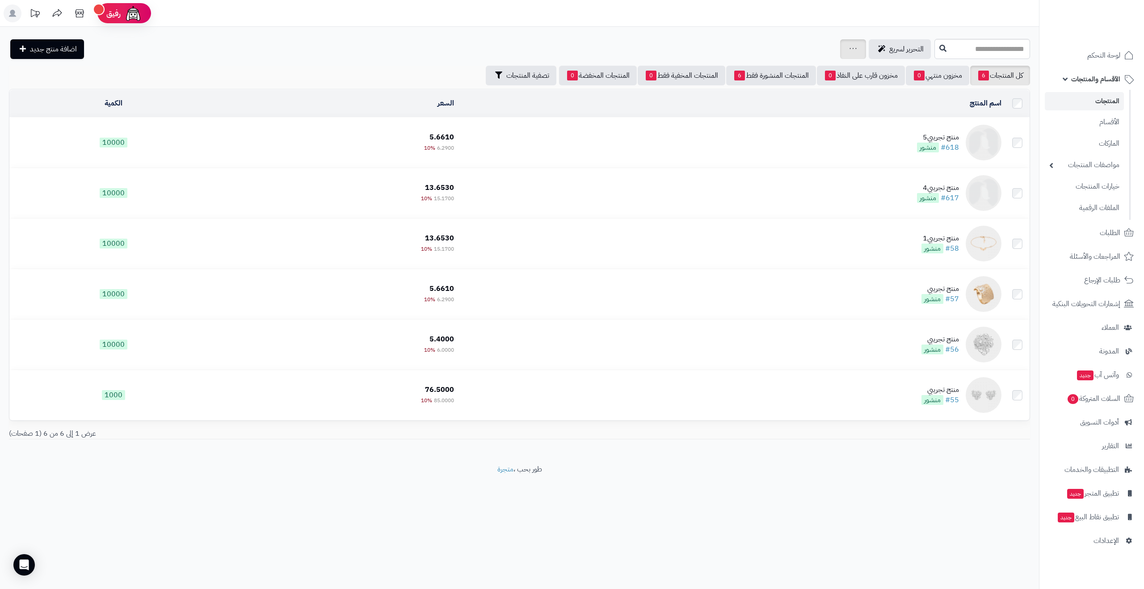
click at [841, 48] on div "جرد مخزون المنتجات جرد مخزون الخيارات فقط تعديل أسعار المنتجات الملصقات تصدير ا…" at bounding box center [853, 49] width 26 height 20
click at [841, 41] on div "جرد مخزون المنتجات جرد مخزون الخيارات فقط تعديل أسعار المنتجات الملصقات تصدير ا…" at bounding box center [853, 49] width 26 height 20
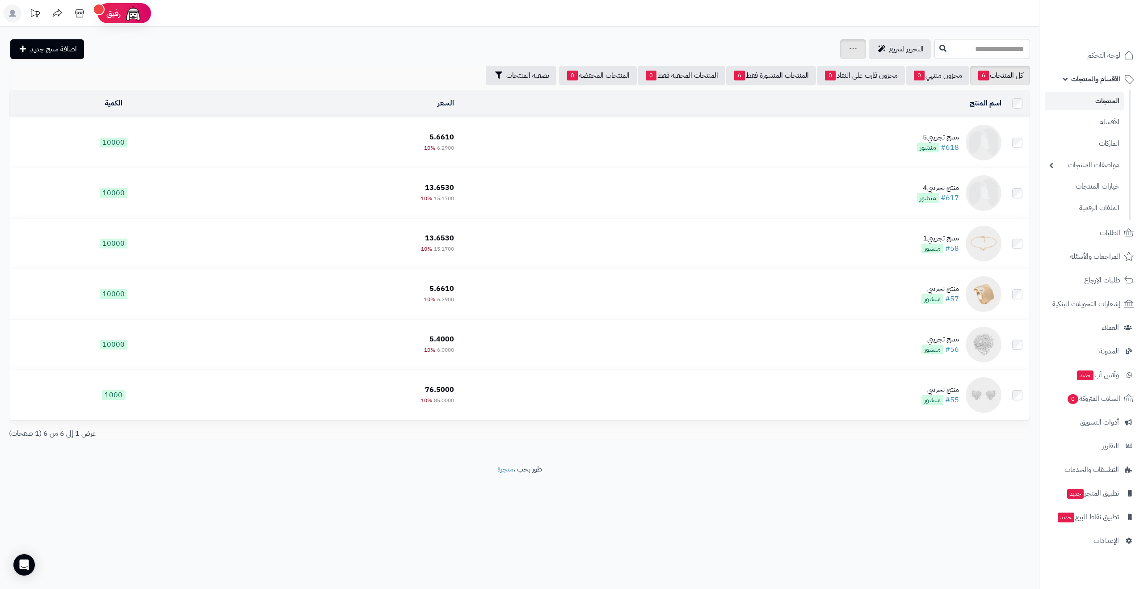
click at [841, 41] on div "جرد مخزون المنتجات جرد مخزون الخيارات فقط تعديل أسعار المنتجات الملصقات تصدير ا…" at bounding box center [853, 49] width 26 height 20
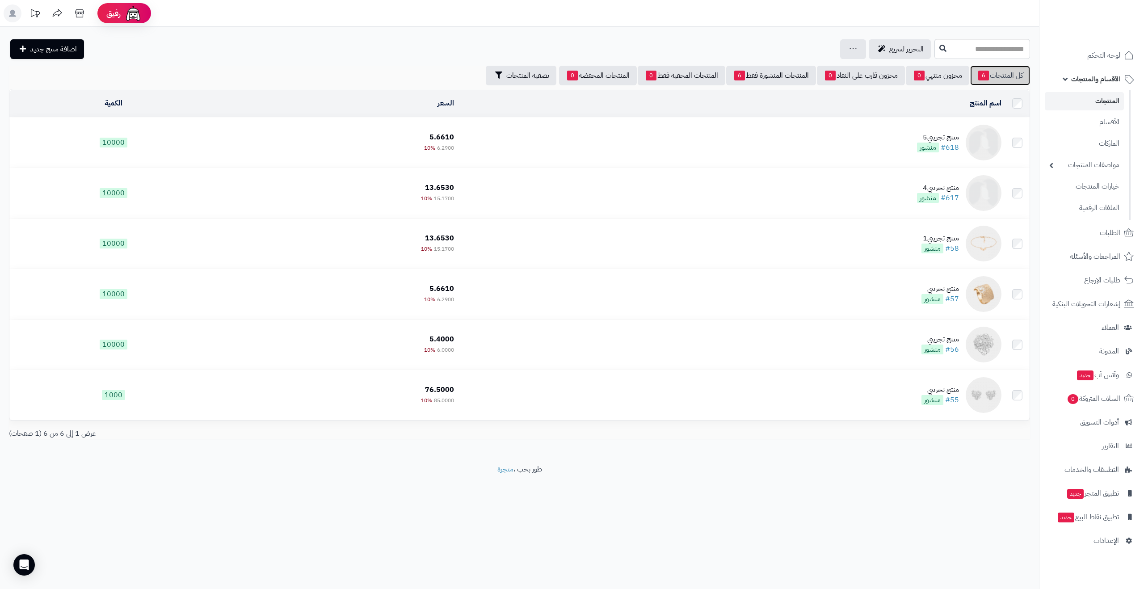
click at [970, 74] on link "كل المنتجات 6" at bounding box center [1000, 76] width 60 height 20
click at [152, 143] on td "10000" at bounding box center [113, 143] width 208 height 50
click at [841, 121] on td "منتج تجريبي5 #618 منشور" at bounding box center [731, 143] width 547 height 50
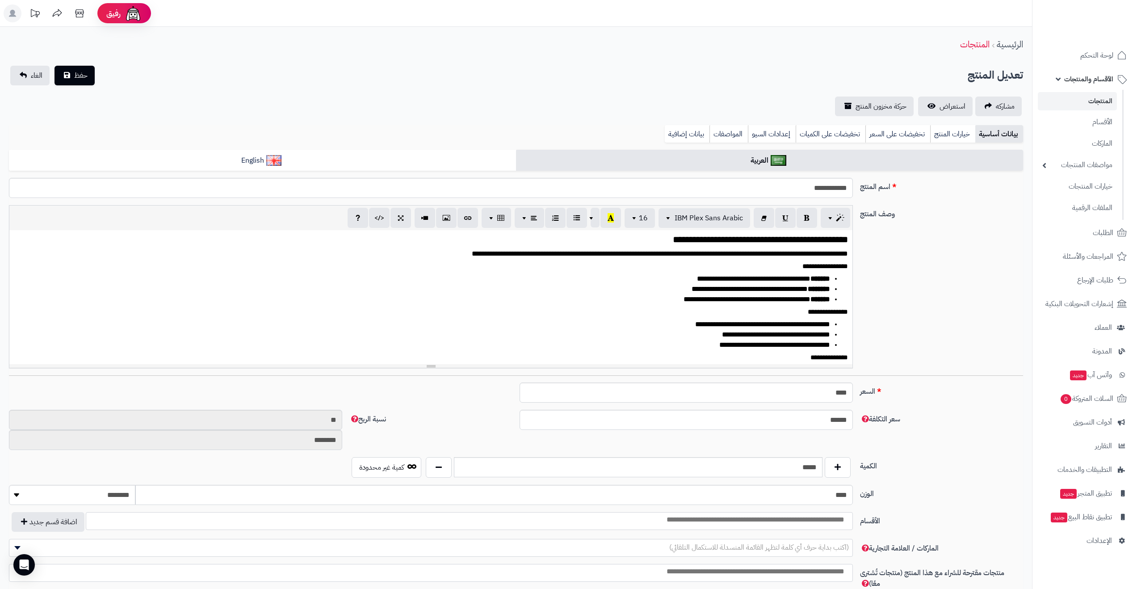
select select
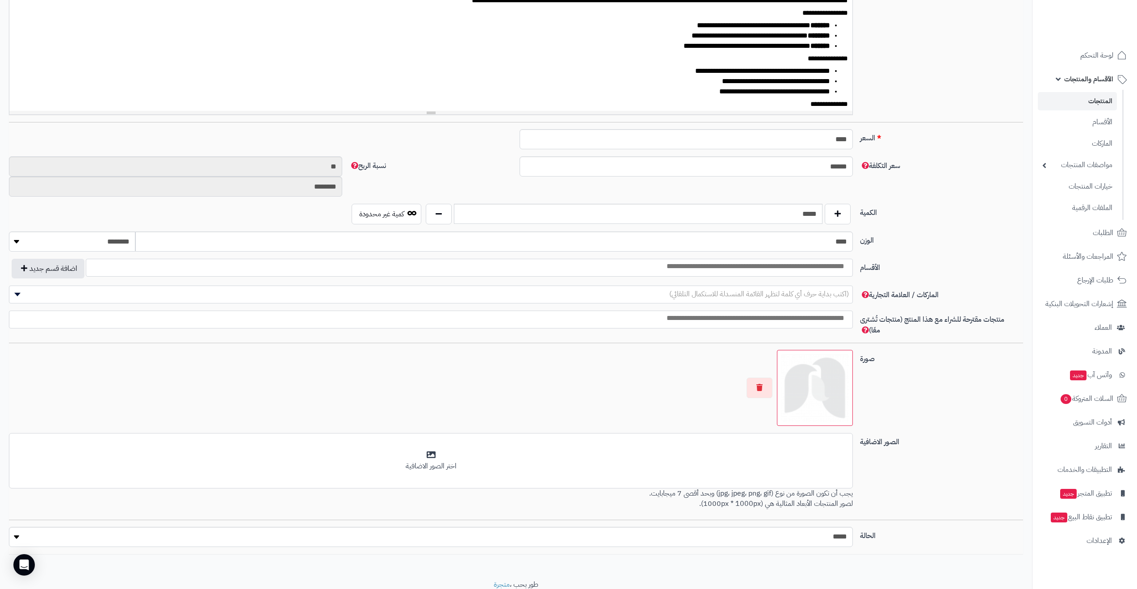
scroll to position [289, 0]
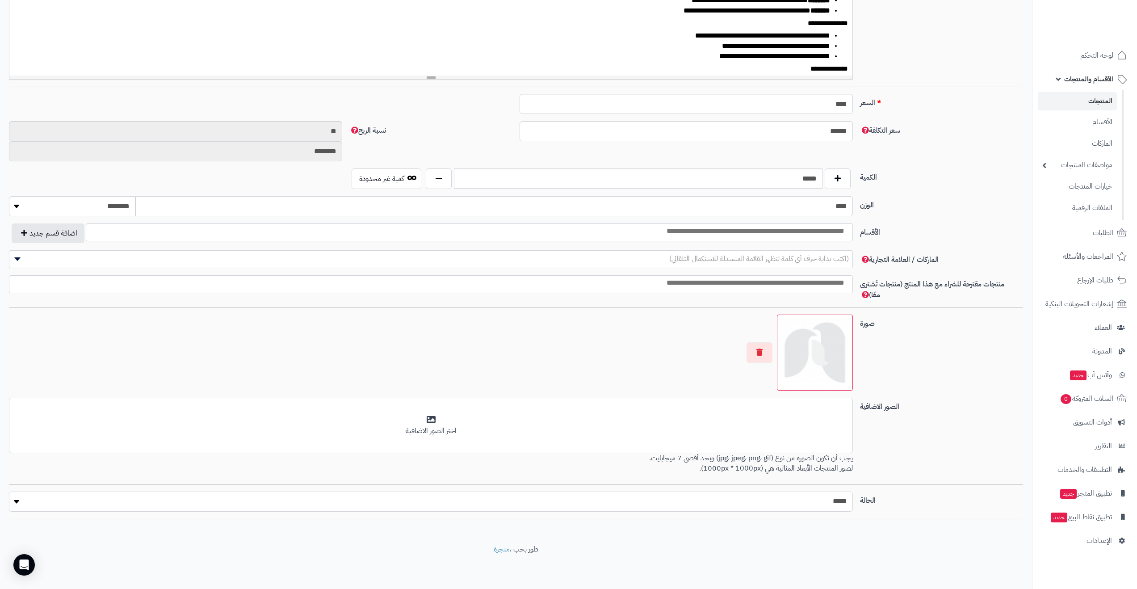
click at [480, 505] on select "***** ****" at bounding box center [431, 502] width 844 height 20
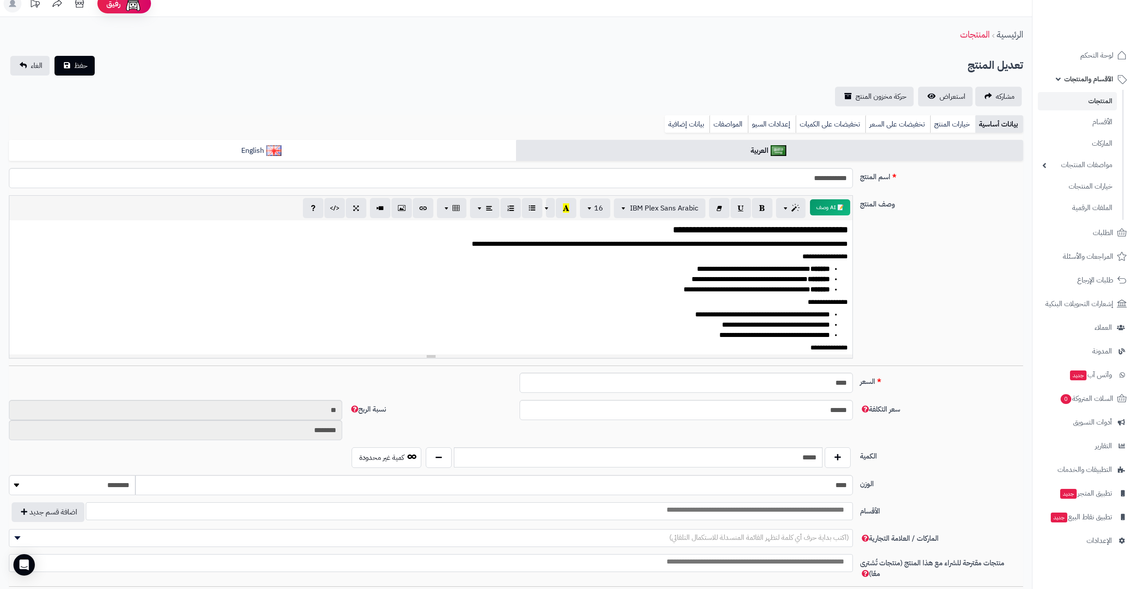
scroll to position [0, 0]
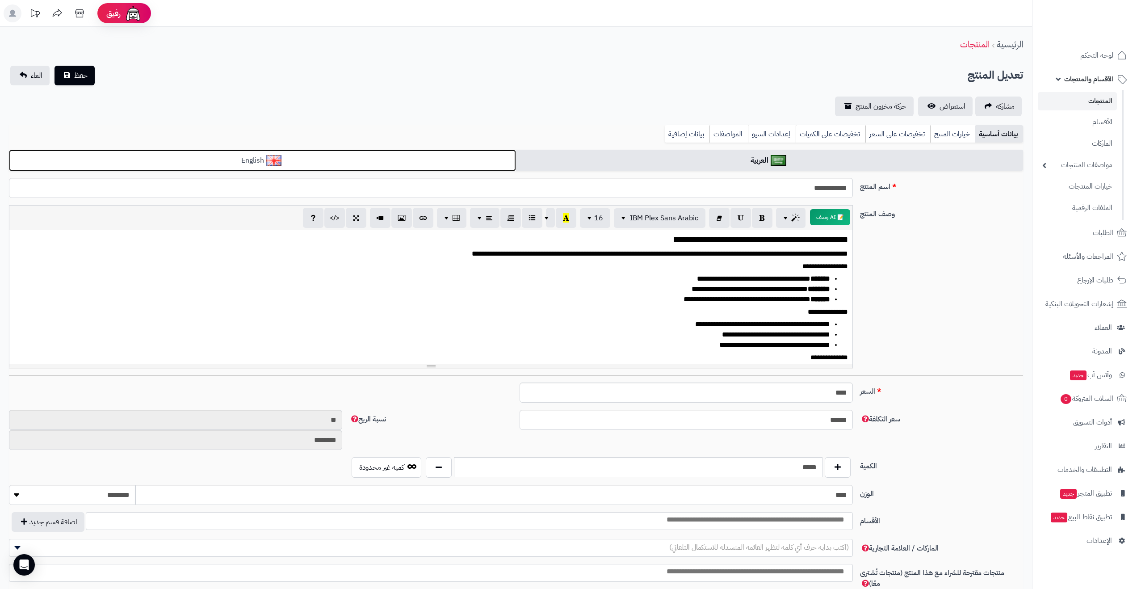
click at [346, 156] on link "English" at bounding box center [262, 161] width 507 height 22
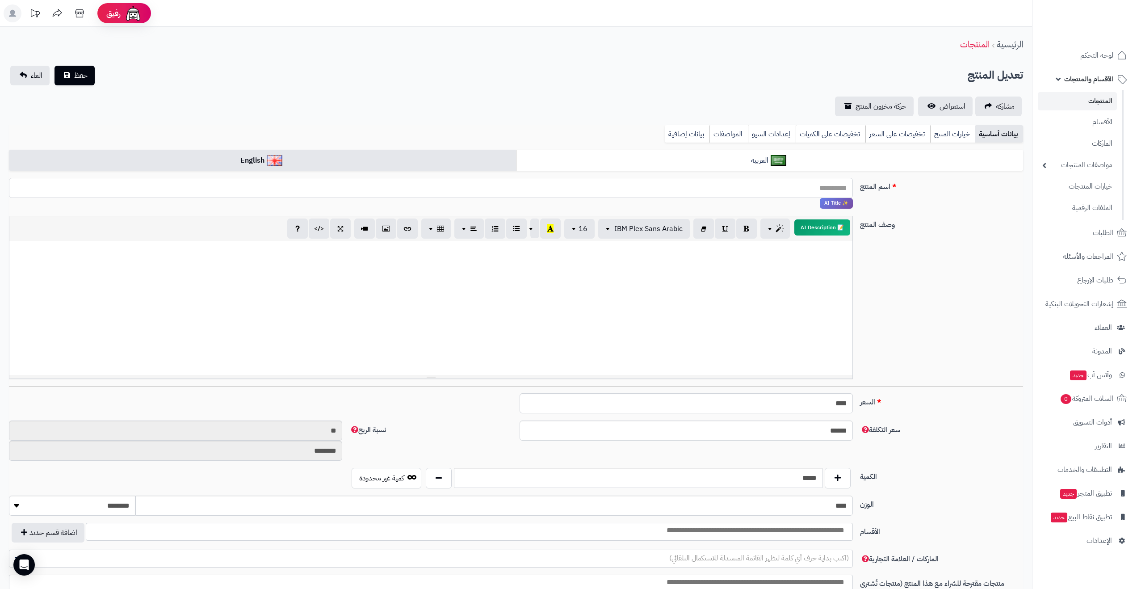
click at [666, 190] on input "اسم المنتج" at bounding box center [431, 188] width 844 height 20
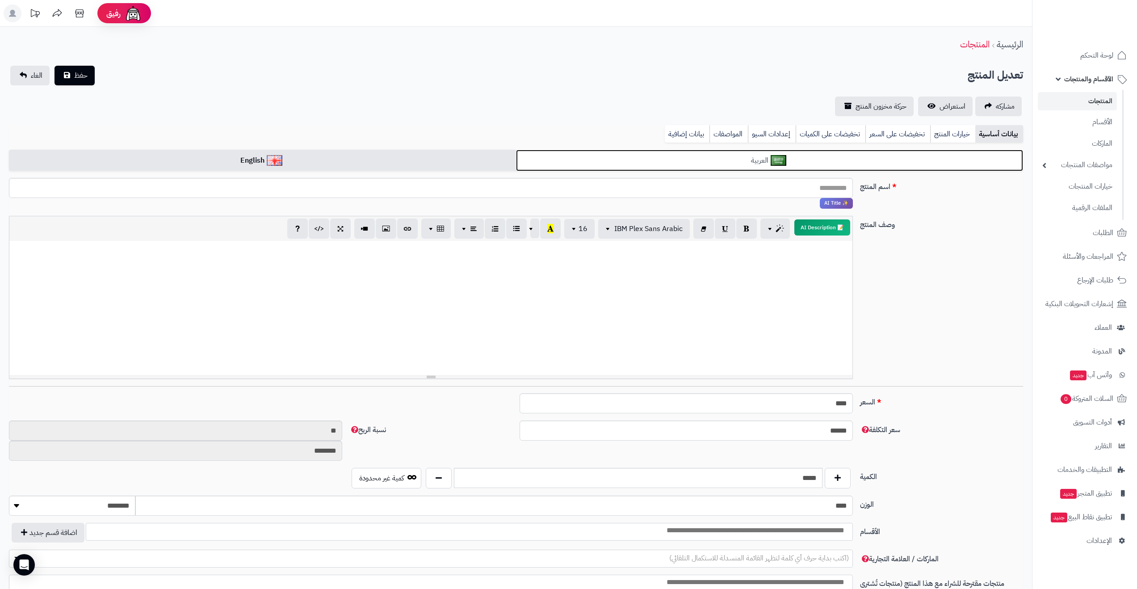
click at [723, 153] on link "العربية" at bounding box center [769, 161] width 507 height 22
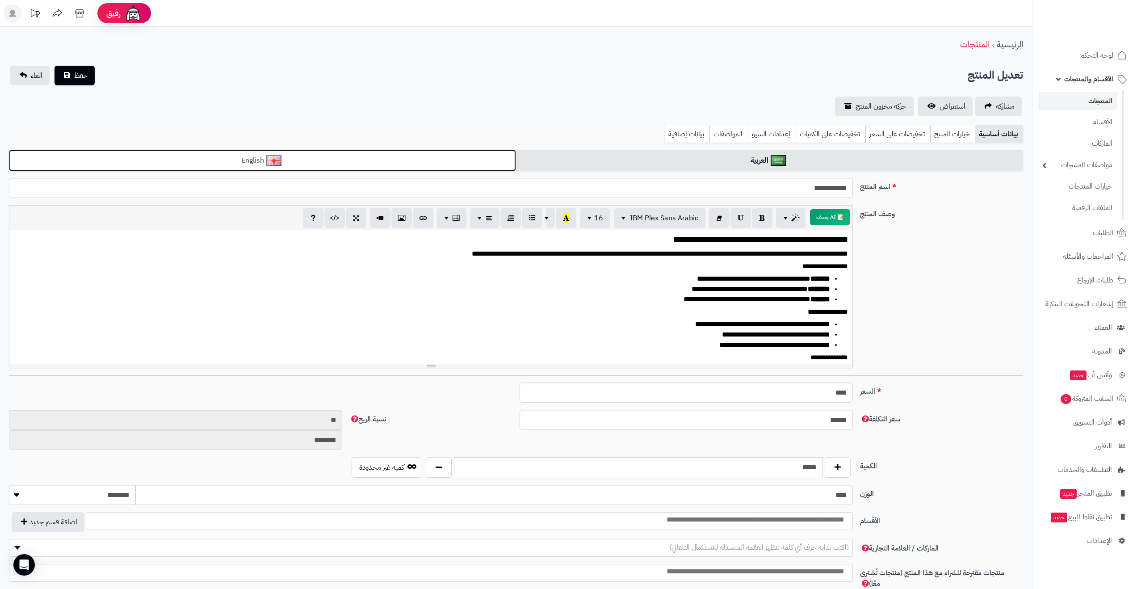
click at [375, 160] on link "English" at bounding box center [262, 161] width 507 height 22
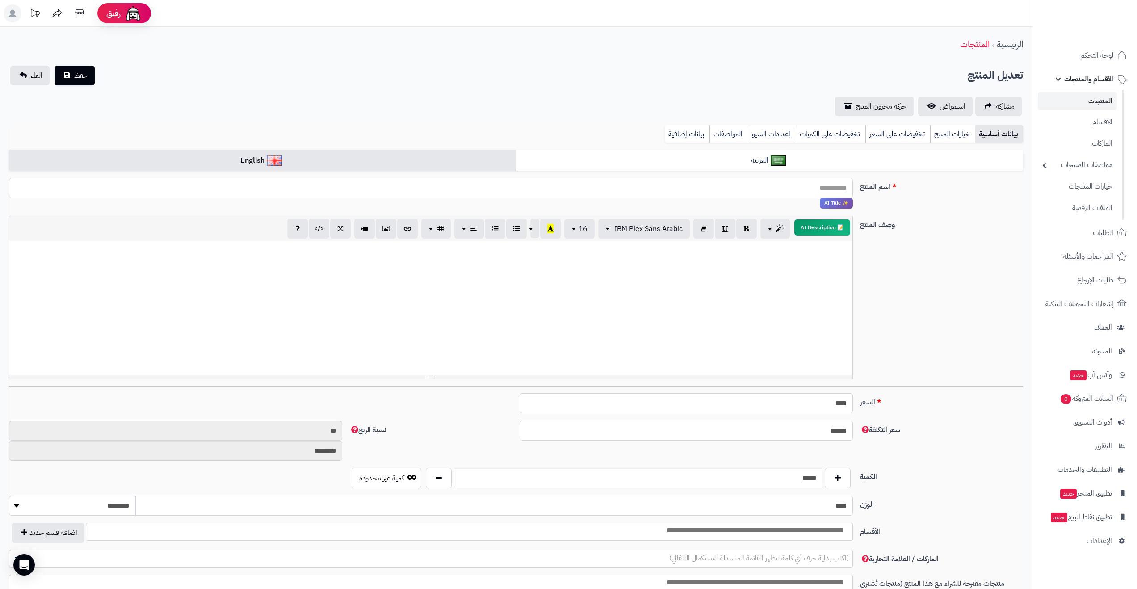
click at [520, 198] on input "اسم المنتج" at bounding box center [431, 188] width 844 height 20
type input "*********"
click at [551, 251] on p at bounding box center [431, 250] width 834 height 10
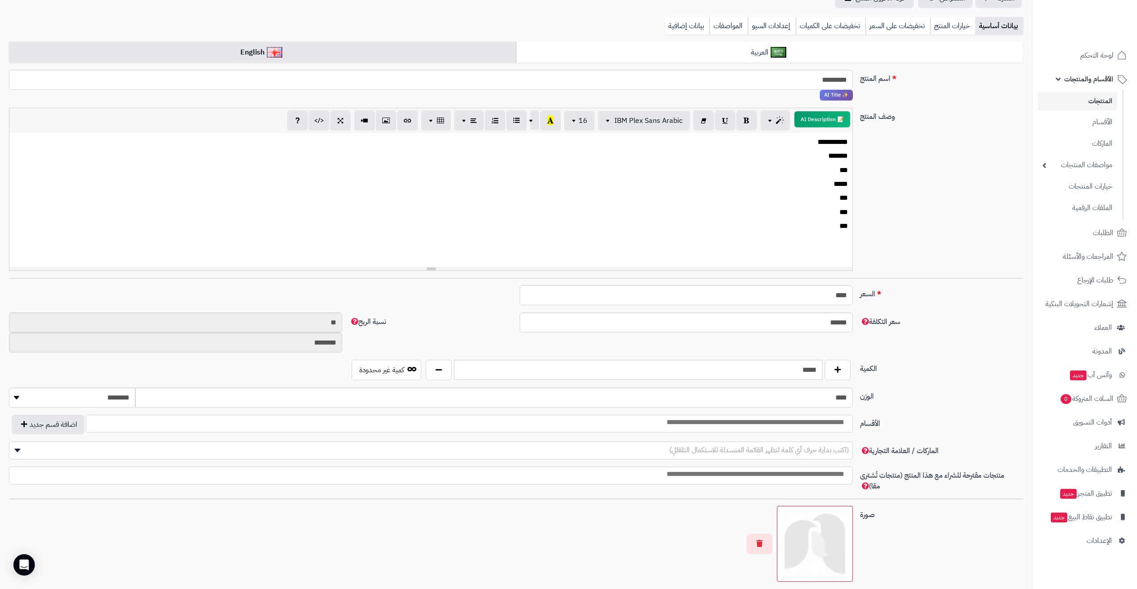
scroll to position [163, 0]
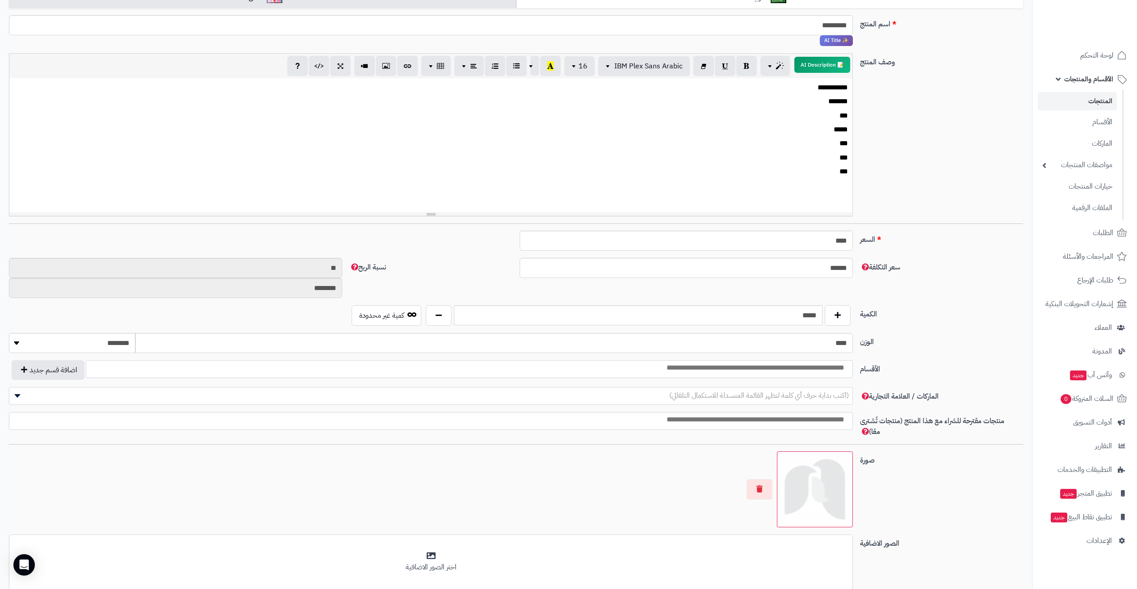
type input "*"
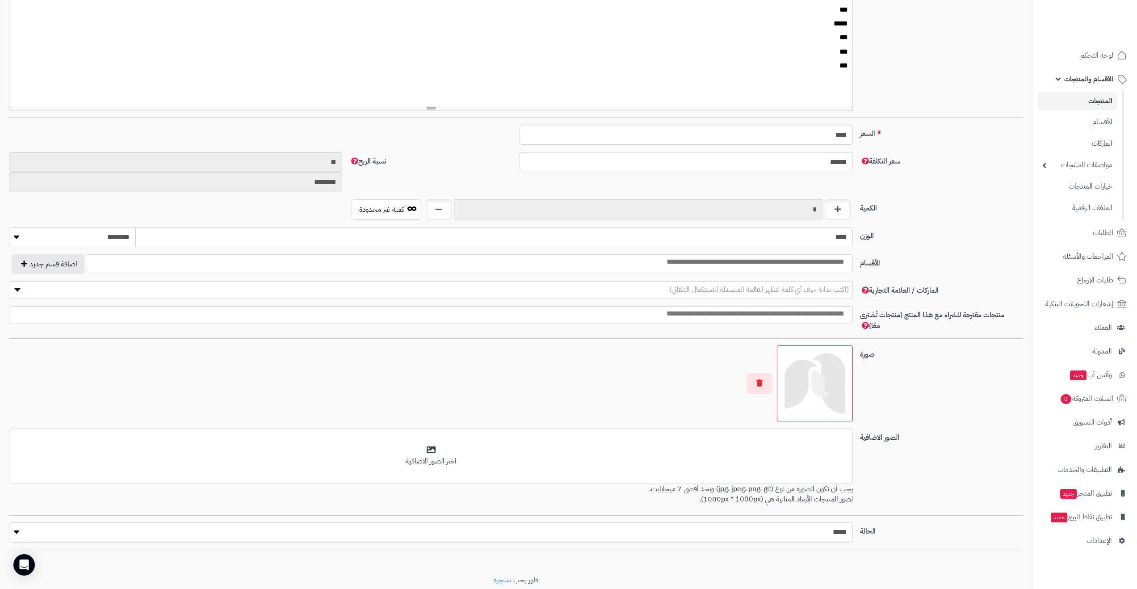
scroll to position [299, 0]
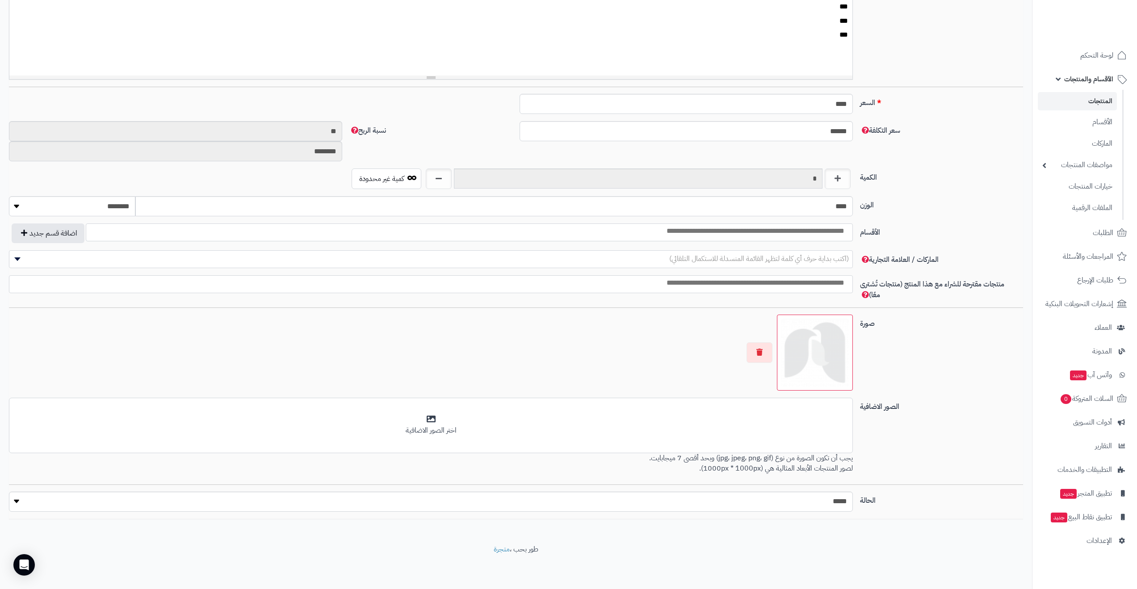
click at [841, 377] on img at bounding box center [815, 353] width 68 height 68
click at [802, 355] on img at bounding box center [815, 353] width 68 height 68
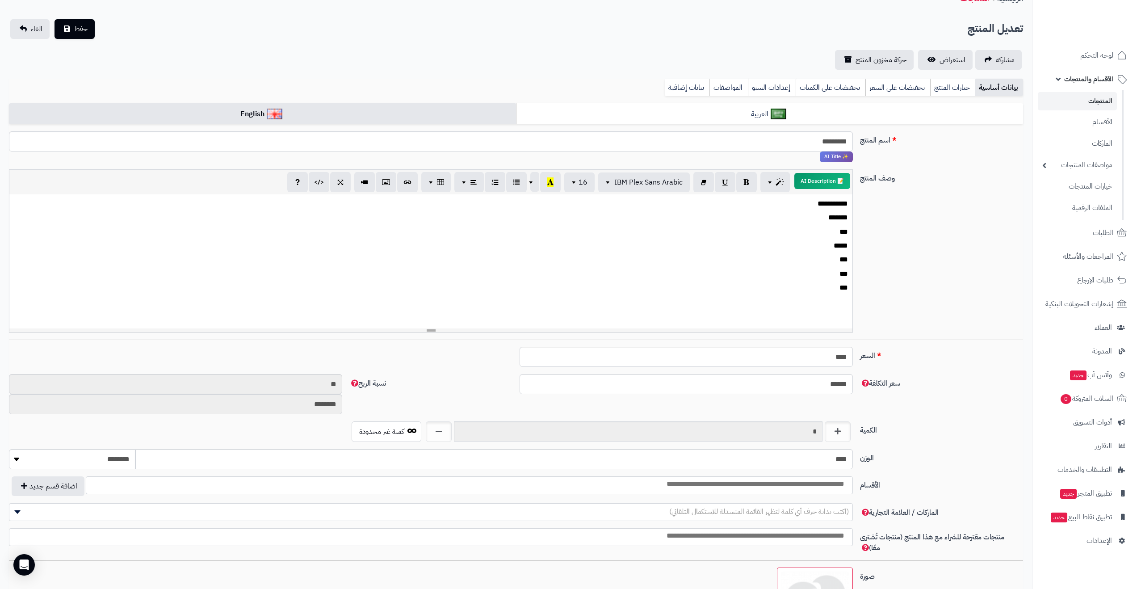
scroll to position [0, 0]
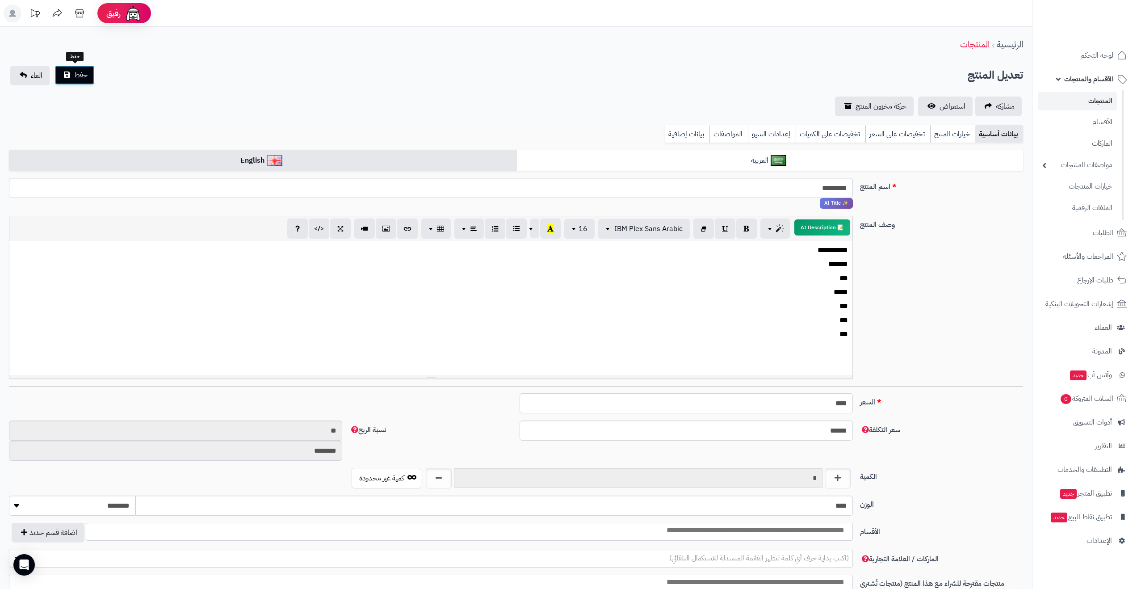
click at [55, 73] on button "حفظ" at bounding box center [75, 75] width 40 height 20
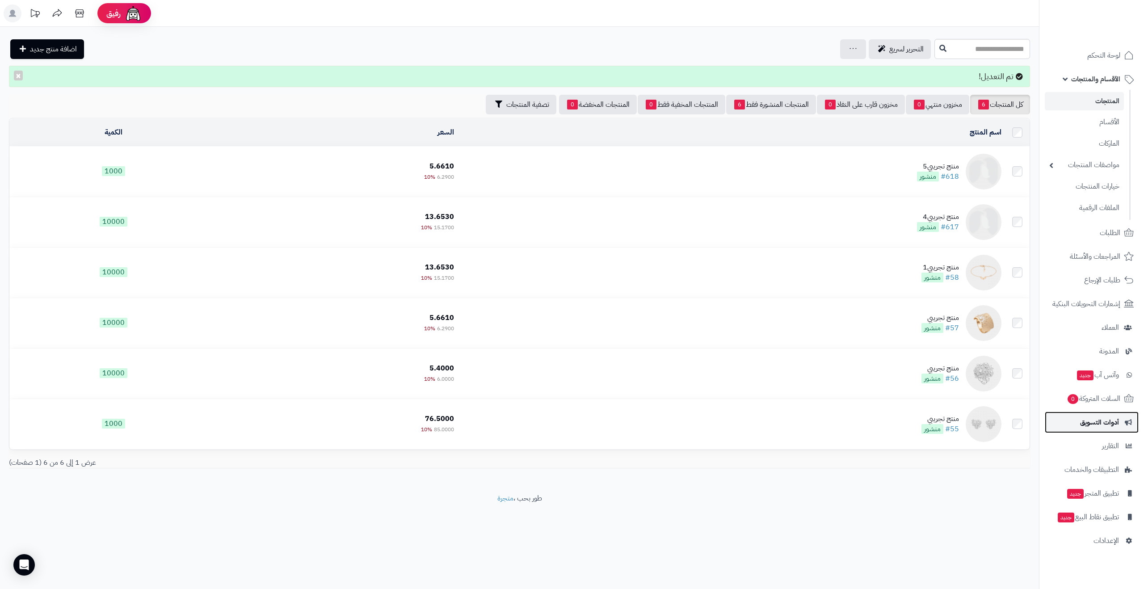
click at [1110, 428] on span "أدوات التسويق" at bounding box center [1099, 422] width 39 height 13
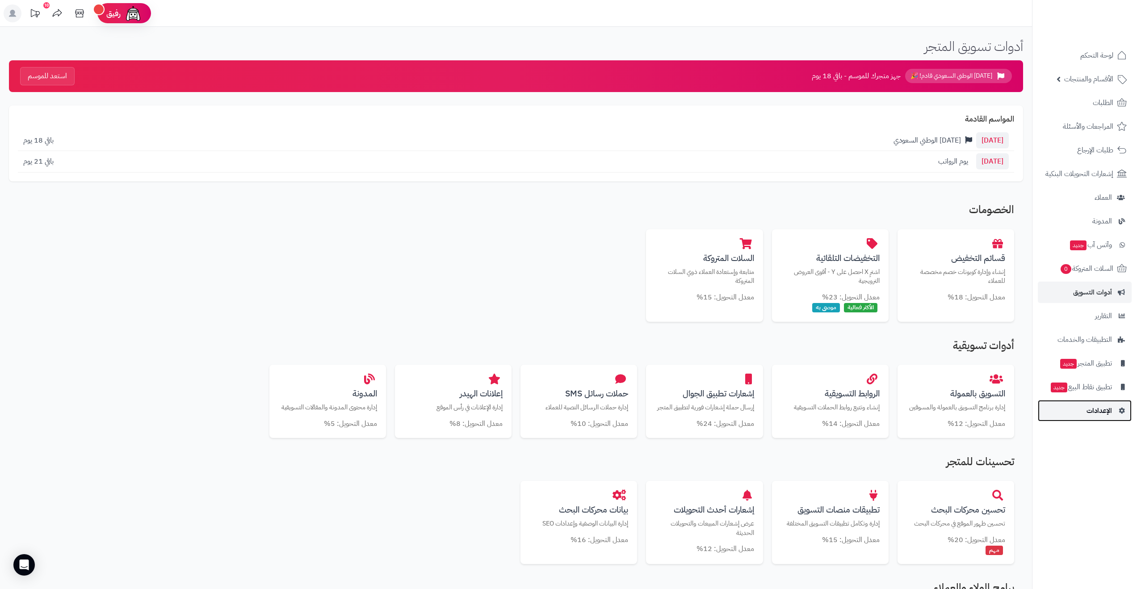
click at [1105, 413] on span "الإعدادات" at bounding box center [1099, 410] width 25 height 13
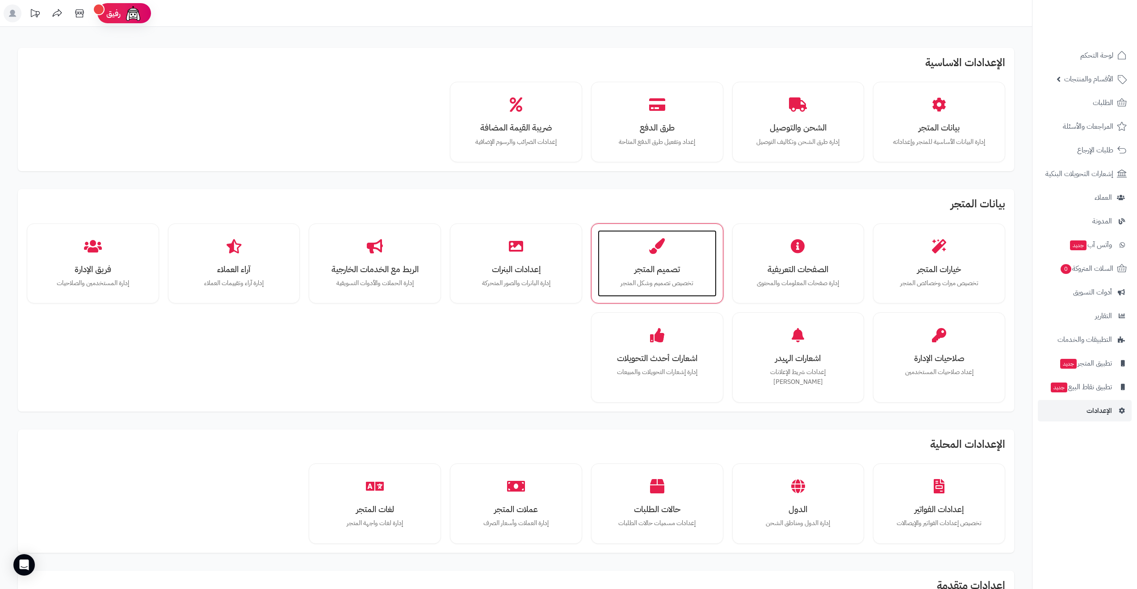
click at [631, 292] on div "تصميم المتجر تخصيص تصميم وشكل المتجر" at bounding box center [657, 263] width 119 height 67
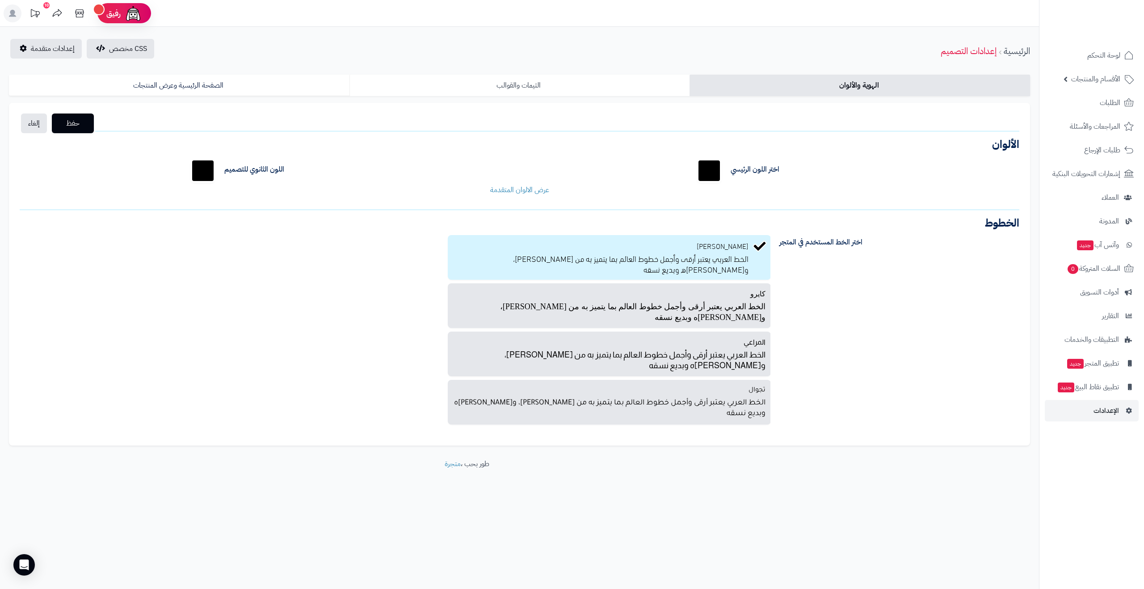
click at [632, 81] on link "الثيمات والقوالب" at bounding box center [519, 85] width 341 height 21
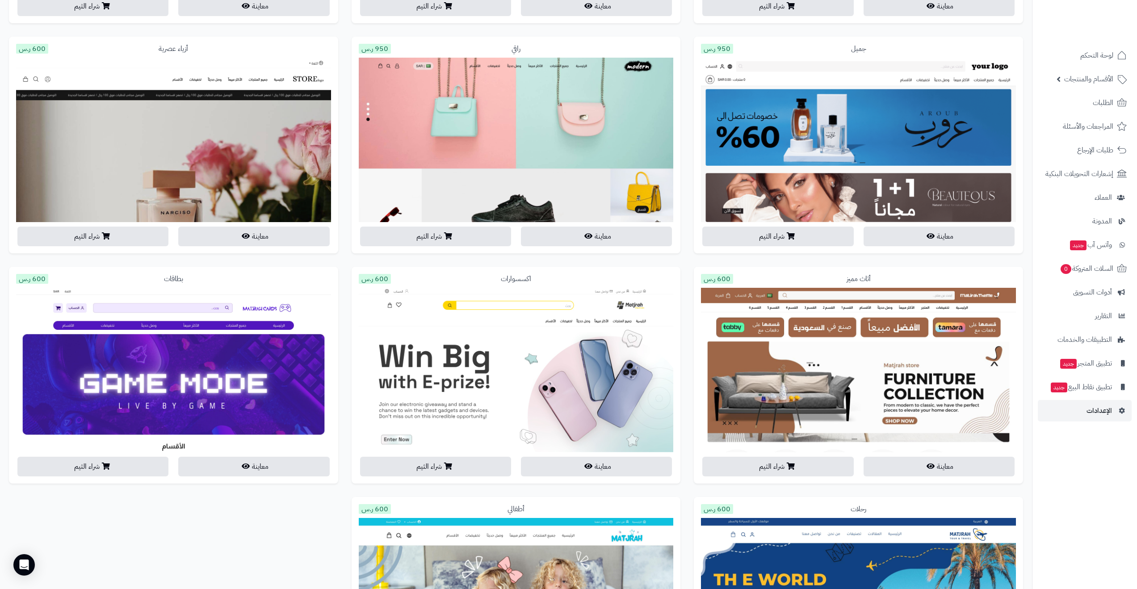
scroll to position [1469, 0]
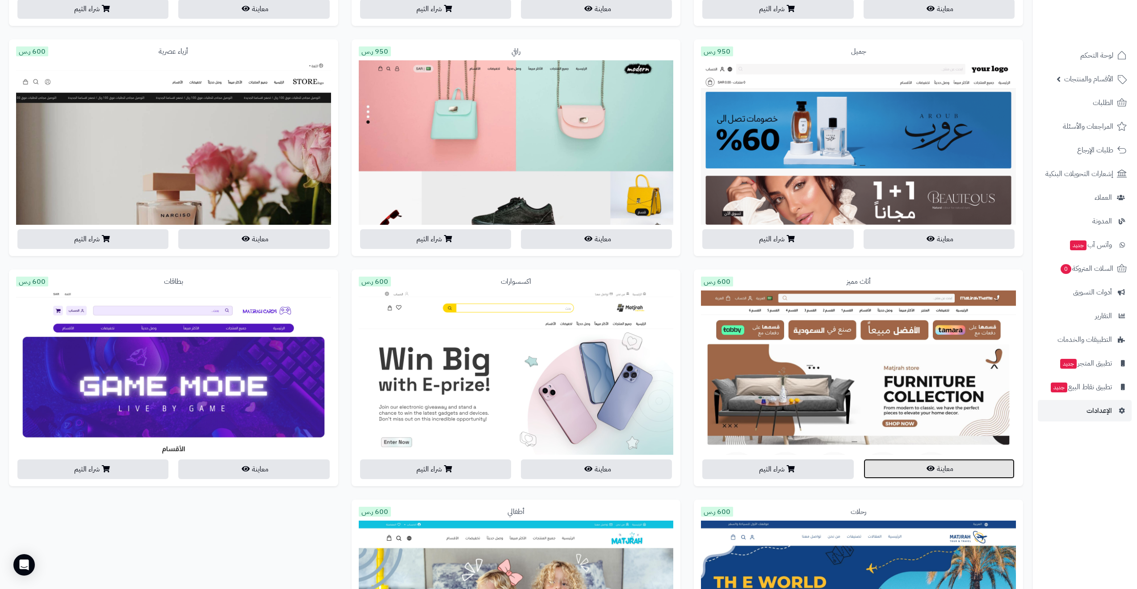
click at [920, 464] on button "معاينة" at bounding box center [939, 469] width 151 height 20
click at [926, 101] on img at bounding box center [858, 575] width 315 height 1030
click at [926, 232] on button "معاينة" at bounding box center [939, 239] width 151 height 20
